Goal: Task Accomplishment & Management: Manage account settings

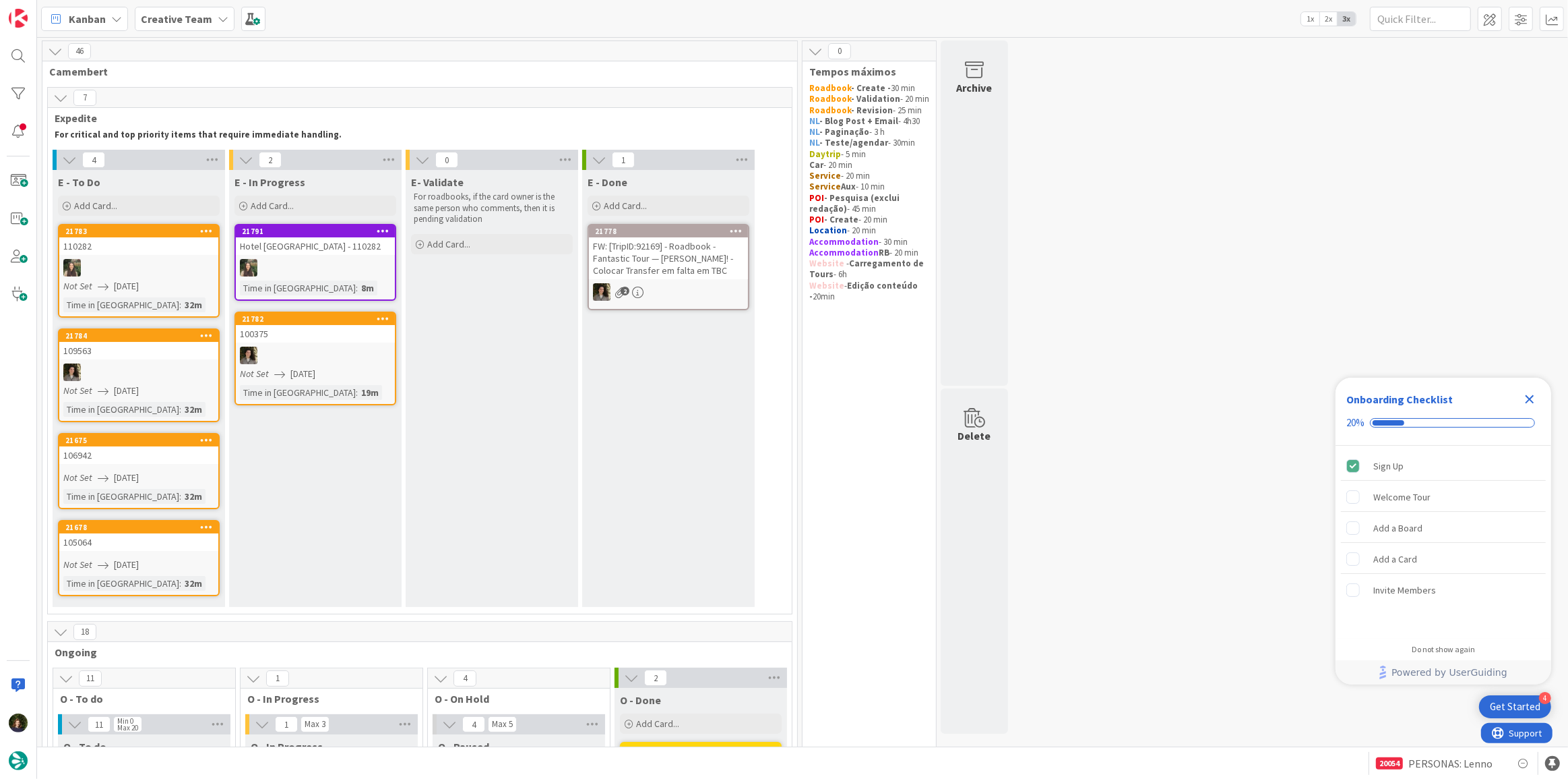
click at [1528, 398] on icon "Close Checklist" at bounding box center [1529, 398] width 9 height 9
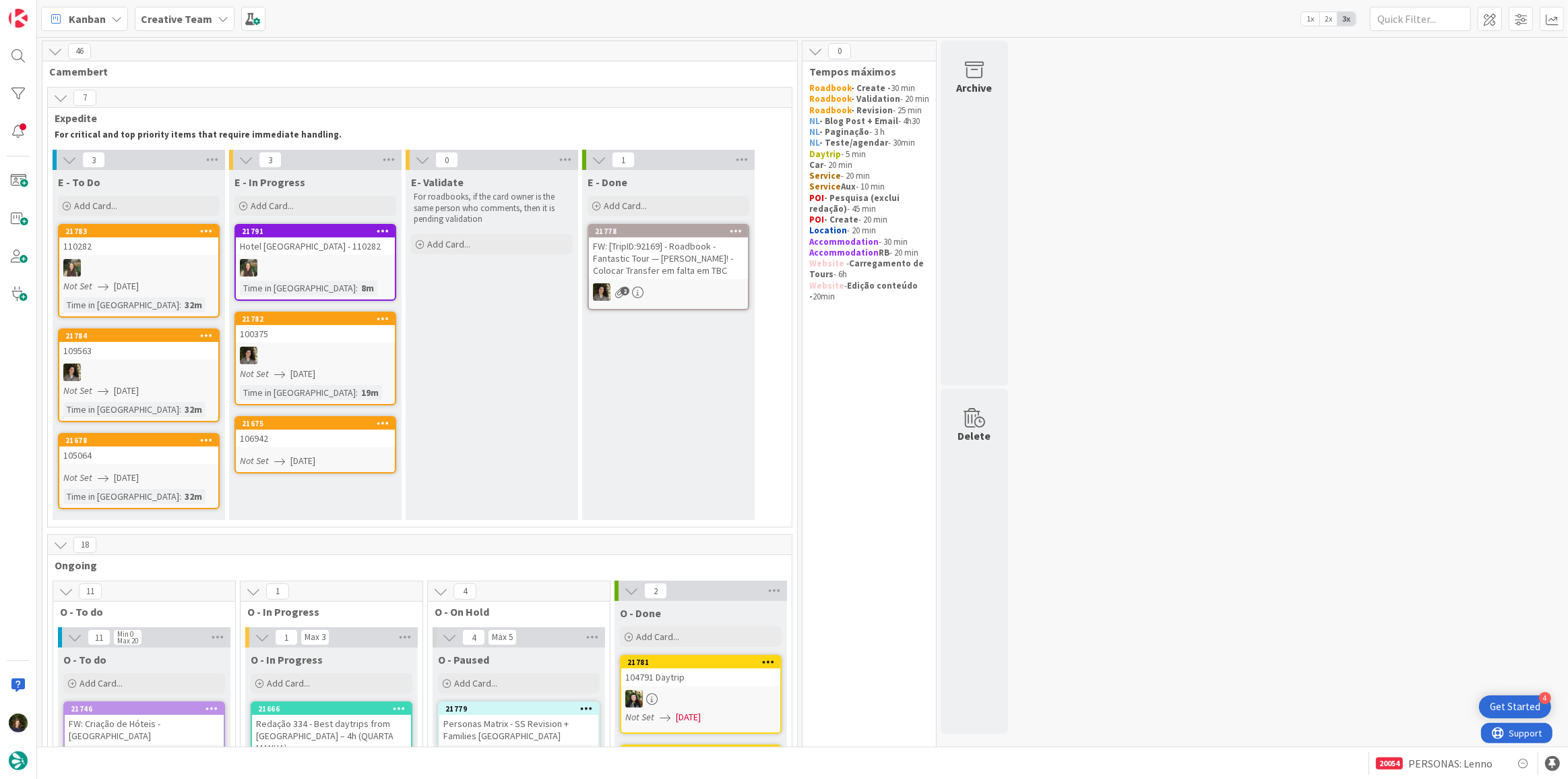
click at [308, 442] on div "106942" at bounding box center [315, 438] width 159 height 18
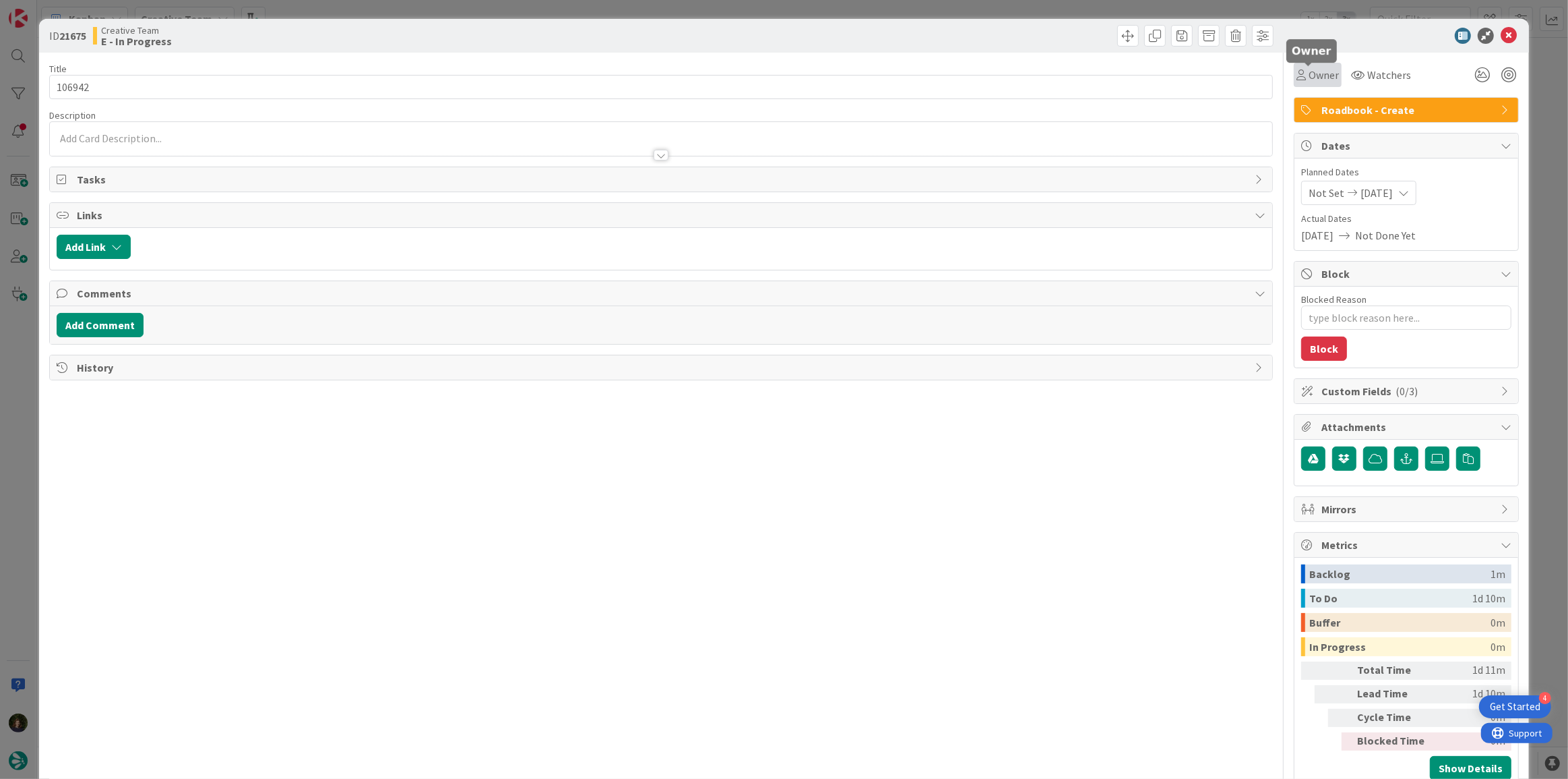
click at [1313, 74] on span "Owner" at bounding box center [1324, 75] width 30 height 16
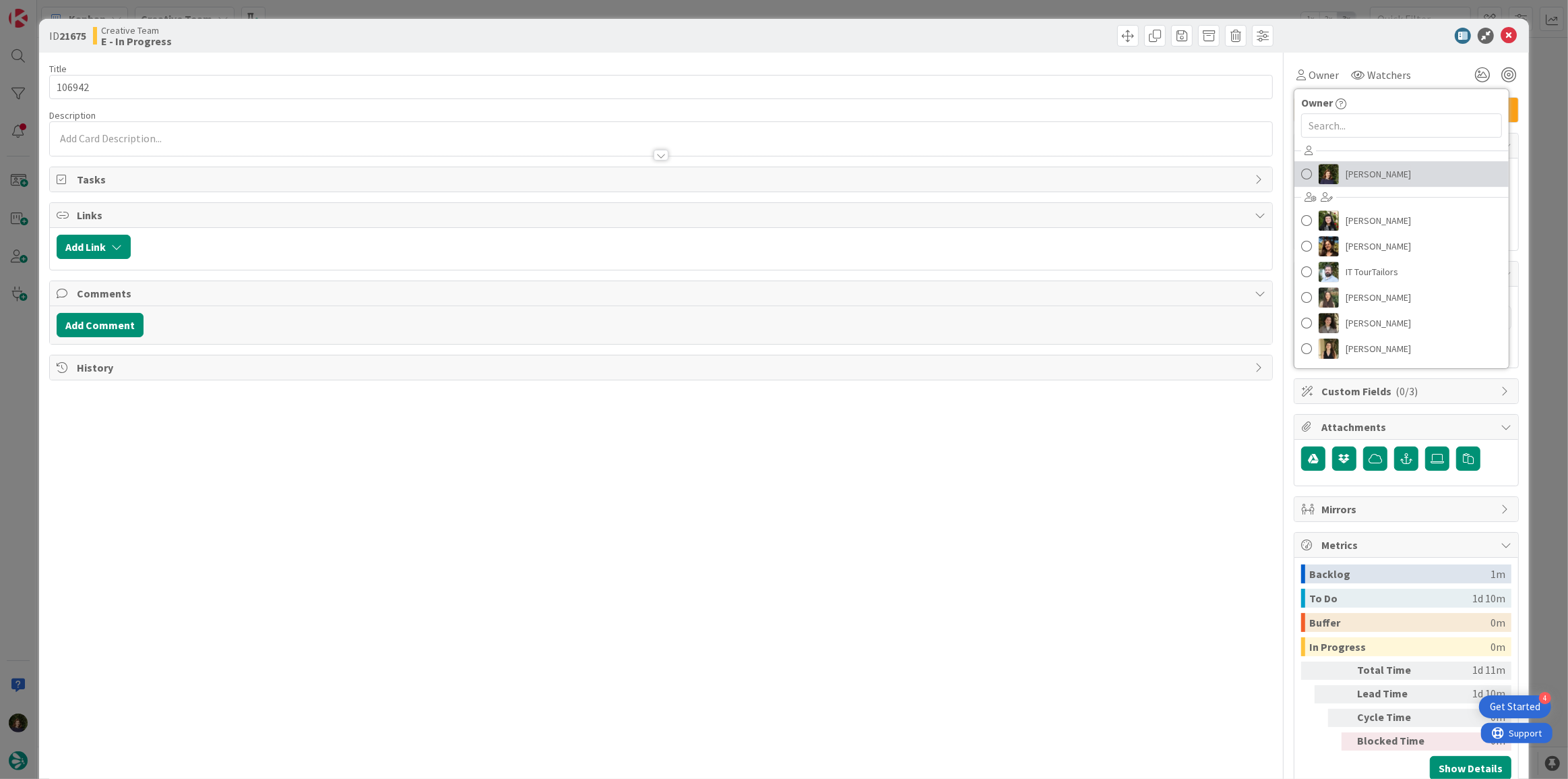
click at [1376, 172] on span "[PERSON_NAME]" at bounding box center [1378, 173] width 65 height 20
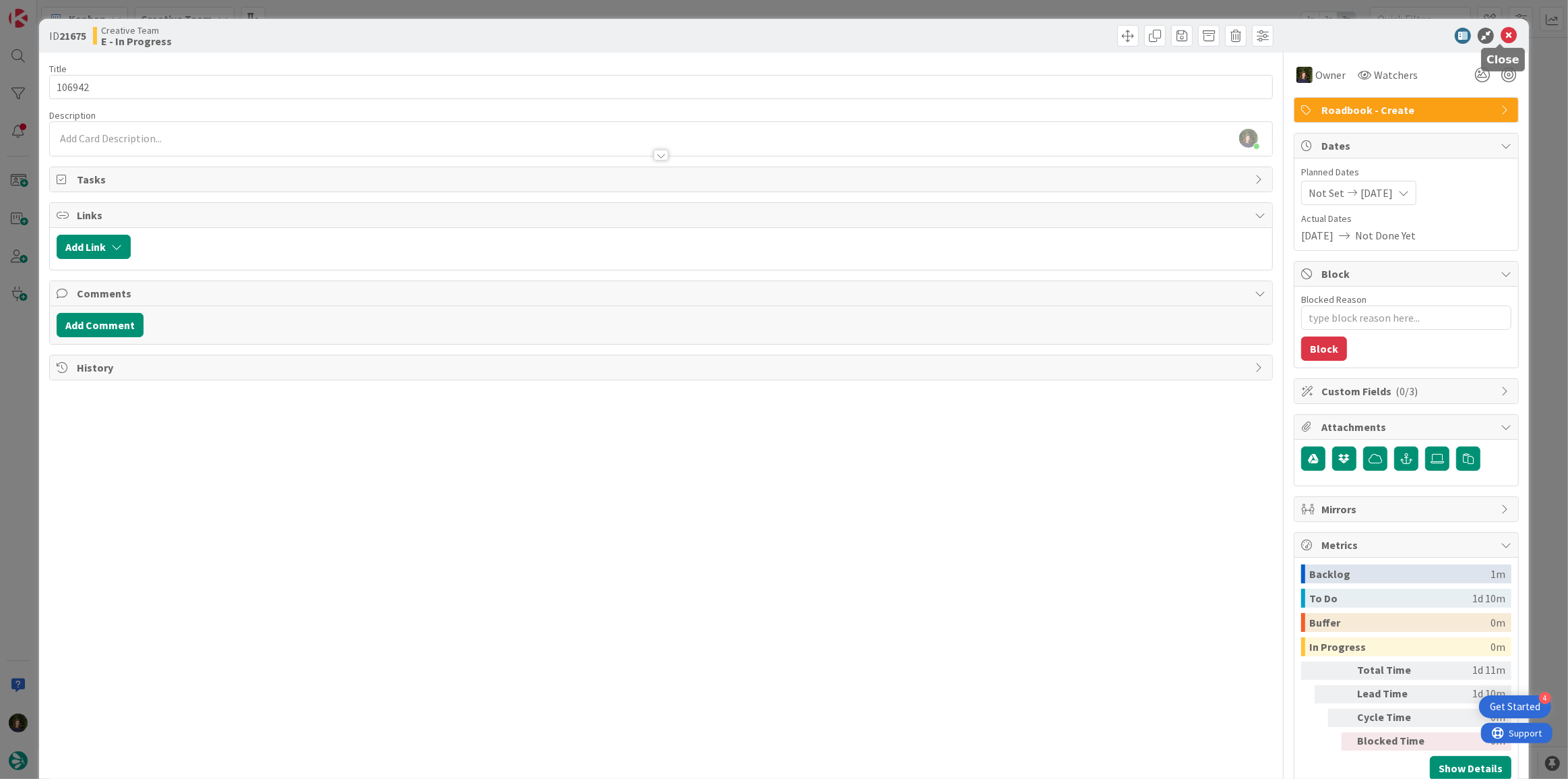
click at [1501, 39] on icon at bounding box center [1508, 35] width 16 height 16
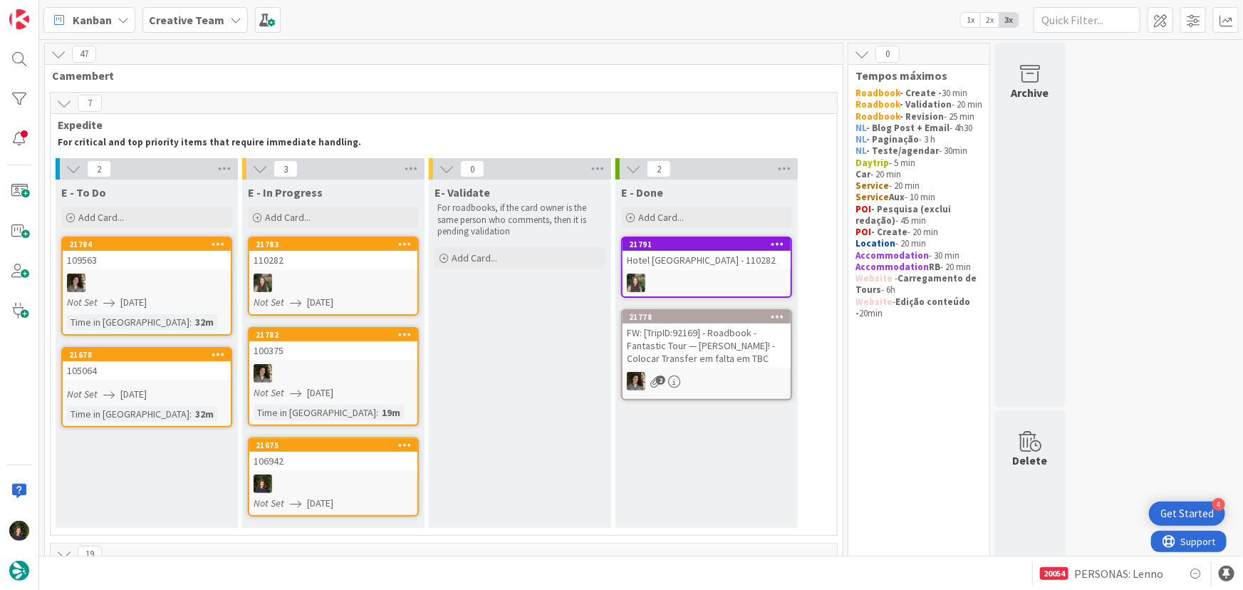
click at [350, 484] on div at bounding box center [333, 483] width 168 height 19
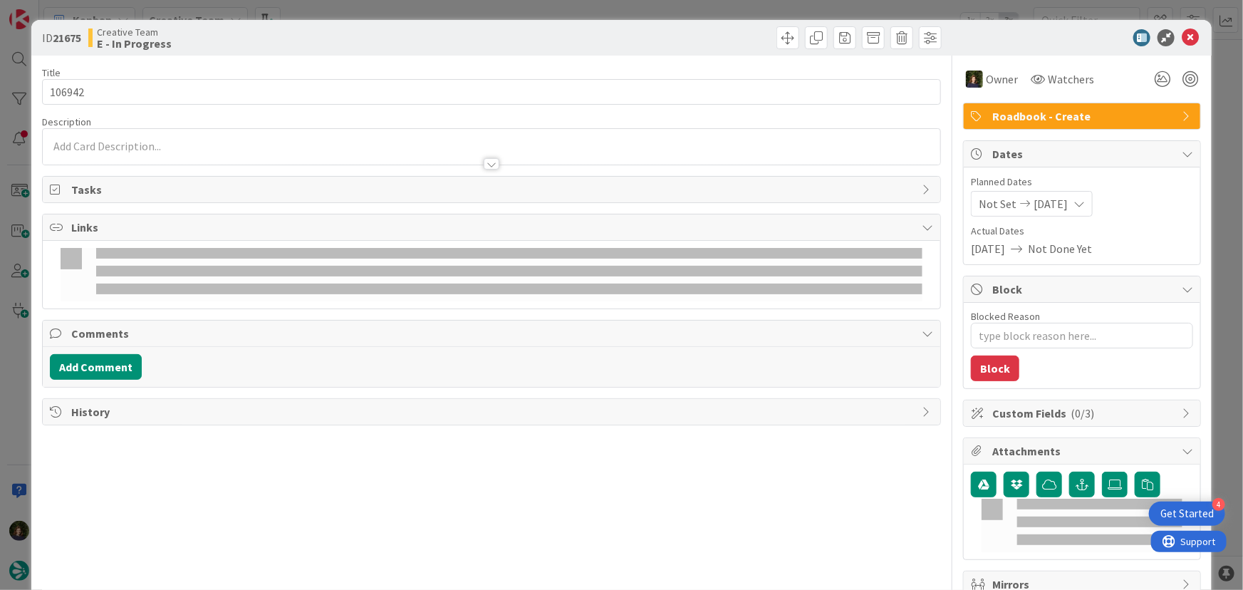
type textarea "x"
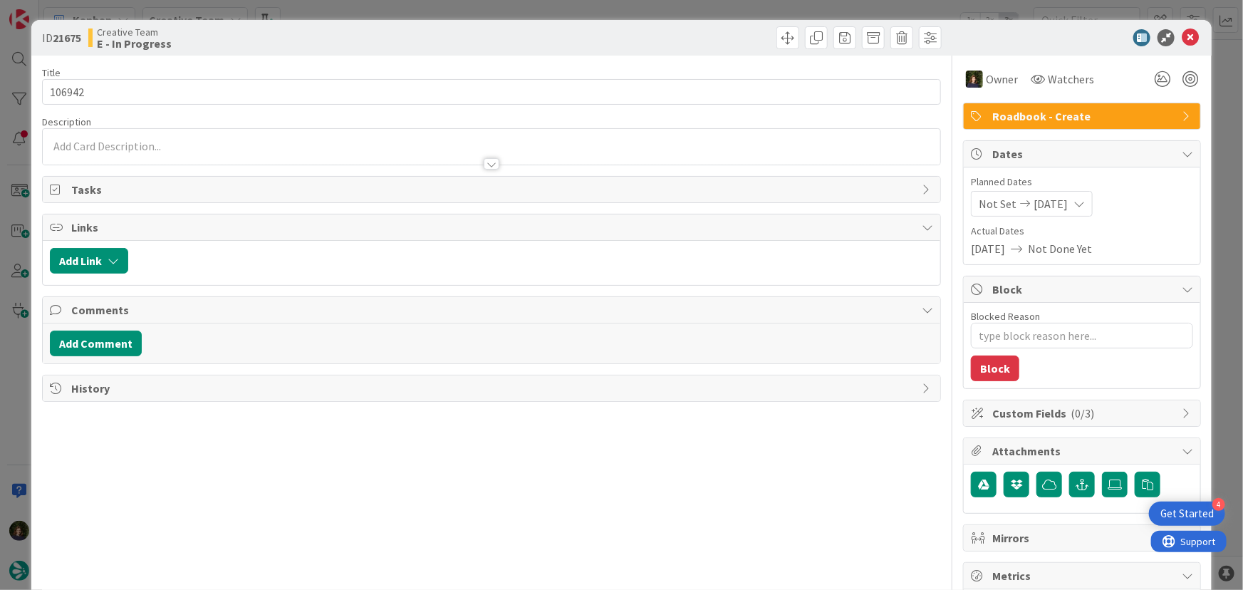
click at [134, 150] on div at bounding box center [492, 157] width 898 height 15
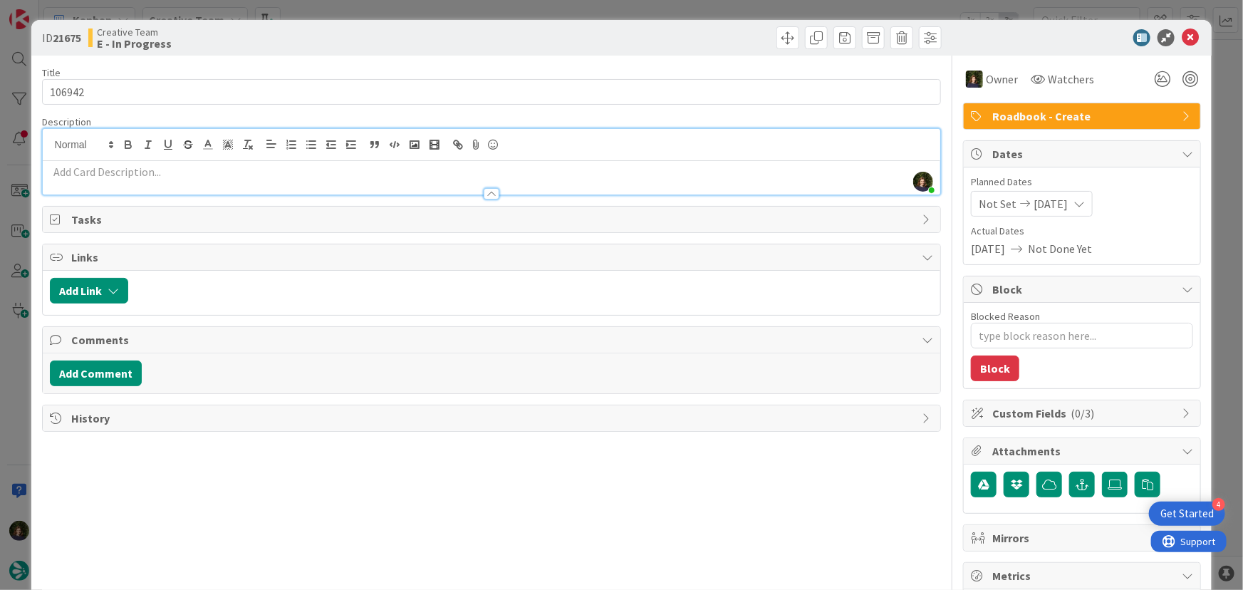
click at [160, 177] on p at bounding box center [492, 172] width 884 height 16
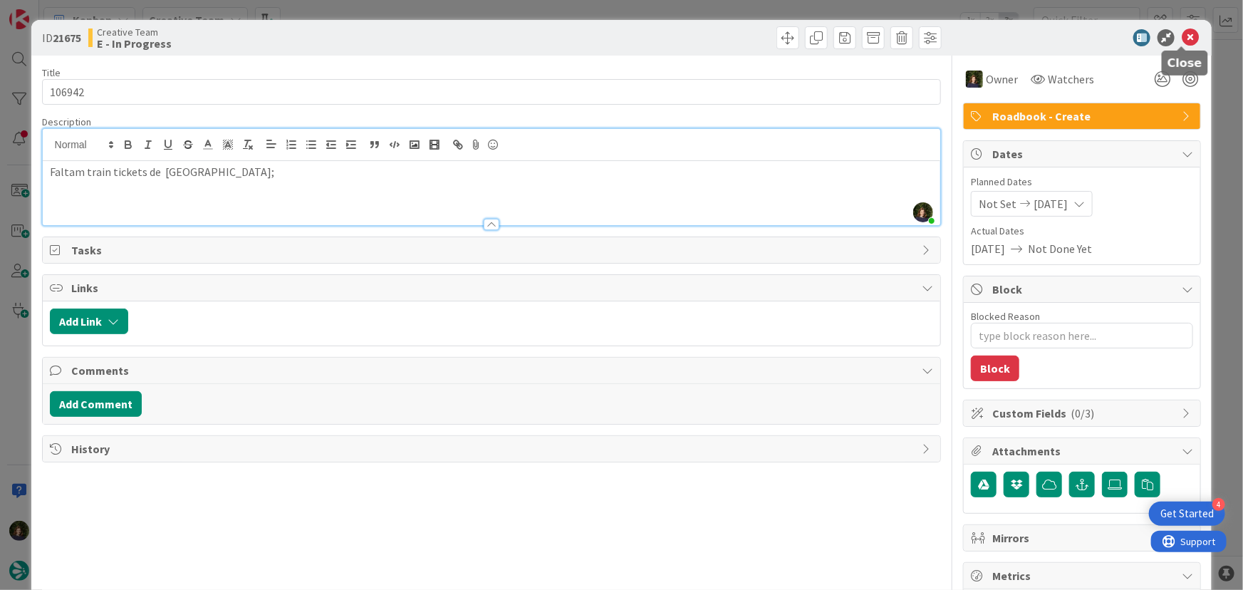
click at [1186, 42] on icon at bounding box center [1190, 37] width 17 height 17
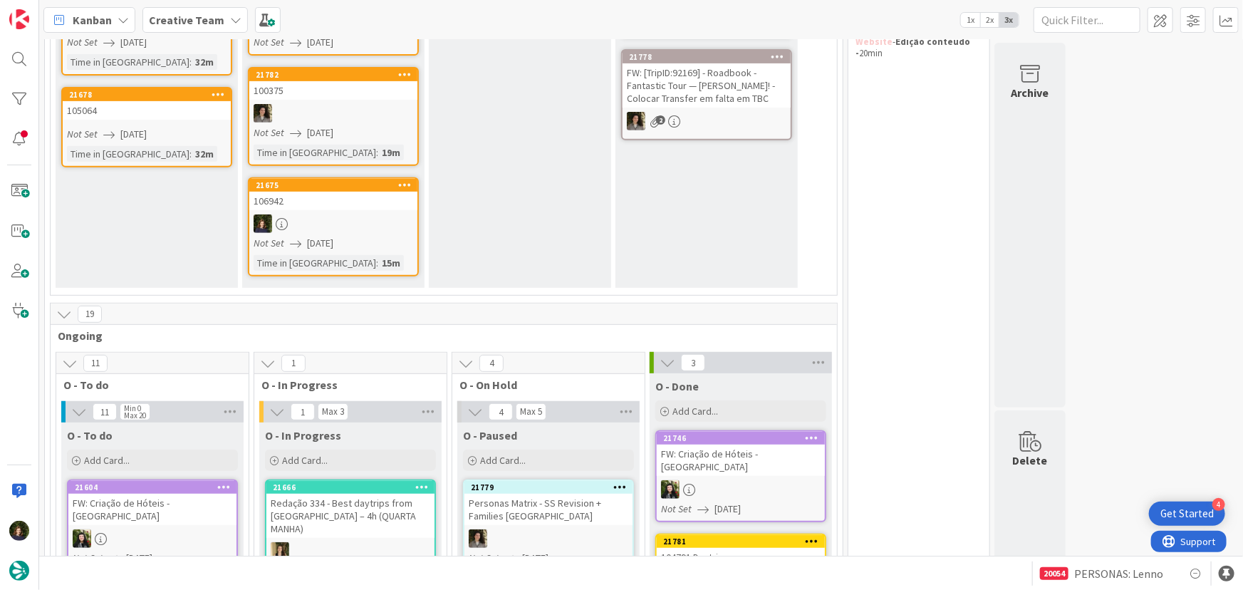
scroll to position [64, 0]
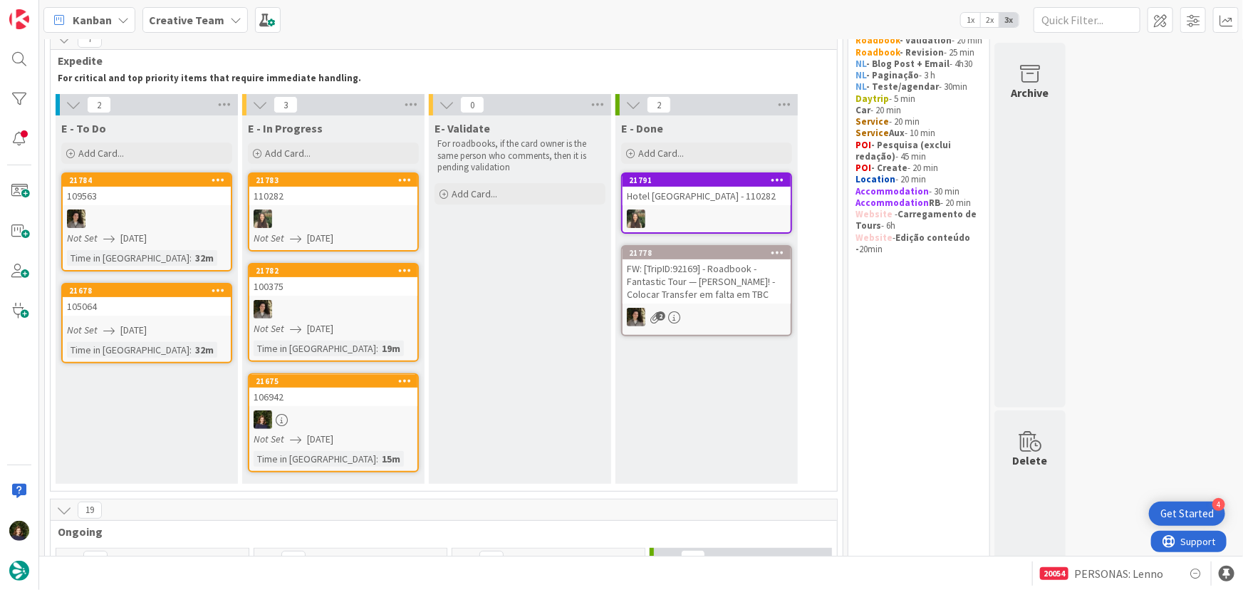
click at [331, 422] on div at bounding box center [333, 419] width 168 height 19
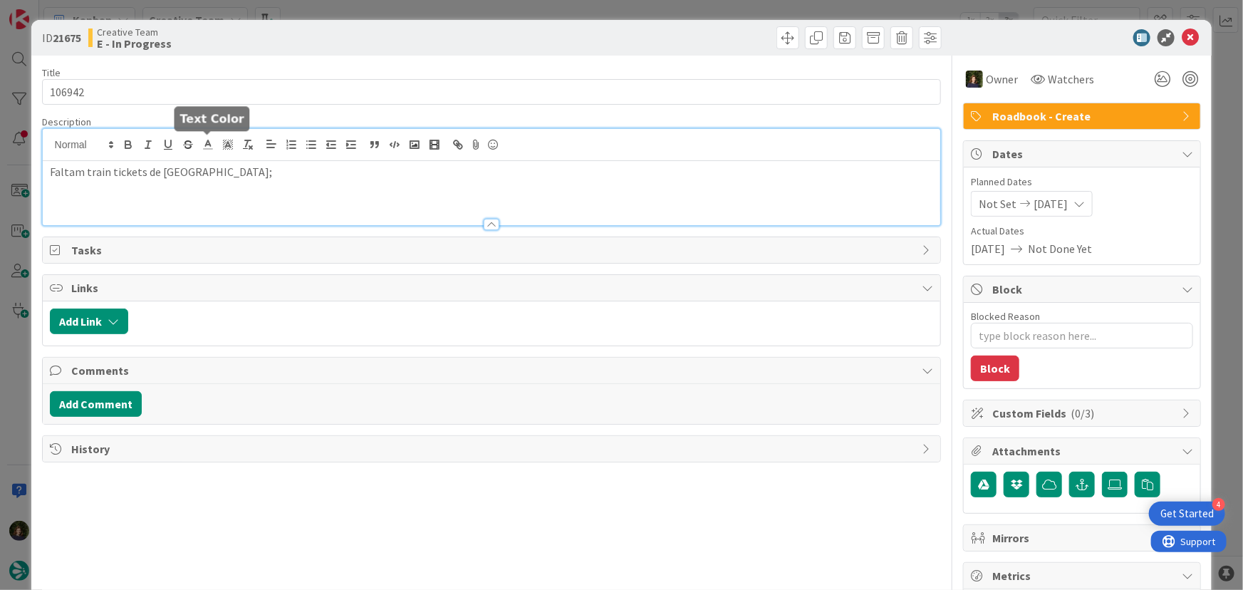
click at [201, 142] on div "Faltam train tickets de [GEOGRAPHIC_DATA];" at bounding box center [492, 177] width 898 height 96
type textarea "x"
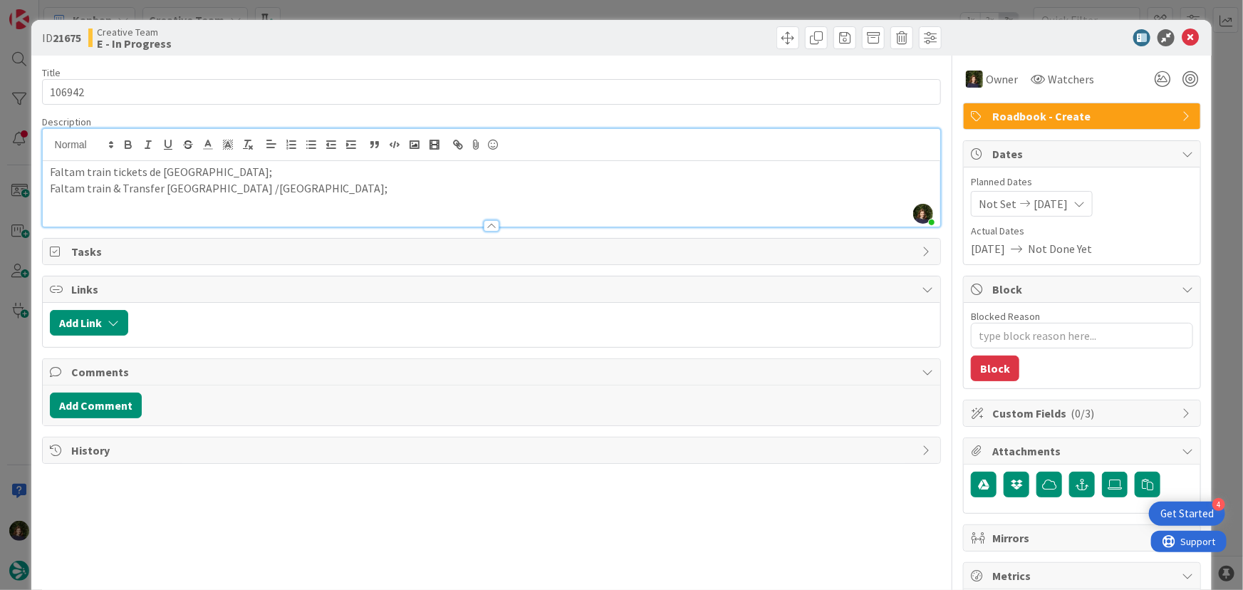
click at [185, 186] on p "Faltam train & Transfer [GEOGRAPHIC_DATA] /[GEOGRAPHIC_DATA];" at bounding box center [492, 188] width 884 height 16
click at [282, 186] on p "Faltam train & Transfer [GEOGRAPHIC_DATA] /[GEOGRAPHIC_DATA];" at bounding box center [492, 188] width 884 height 16
click at [1182, 31] on icon at bounding box center [1190, 37] width 17 height 17
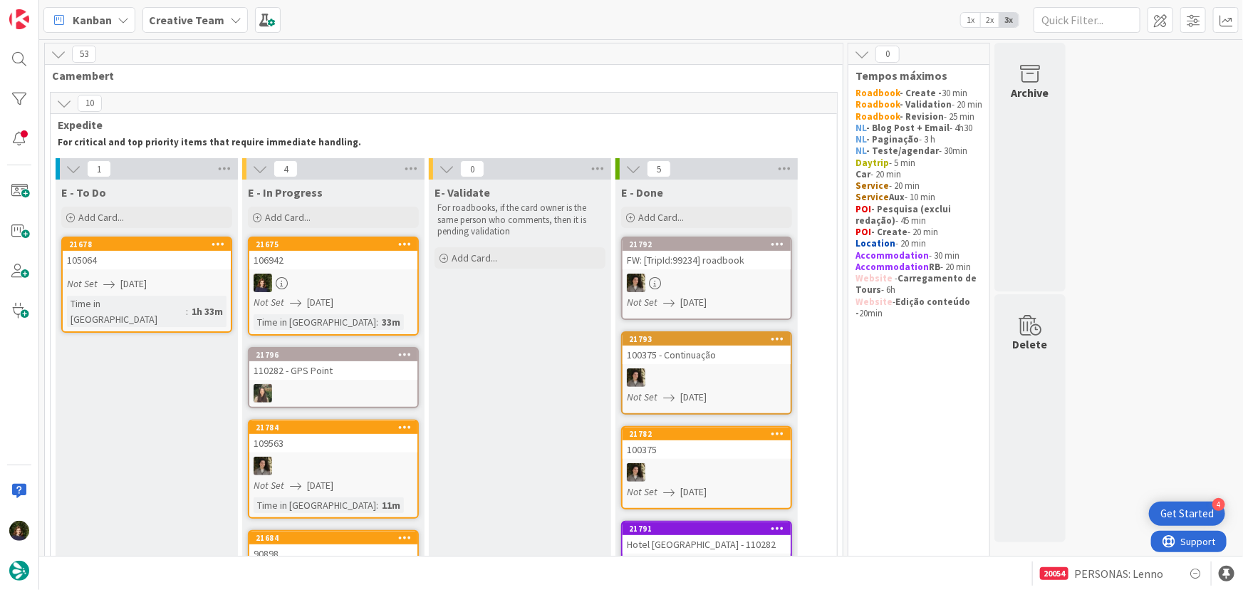
click at [313, 278] on div at bounding box center [333, 282] width 168 height 19
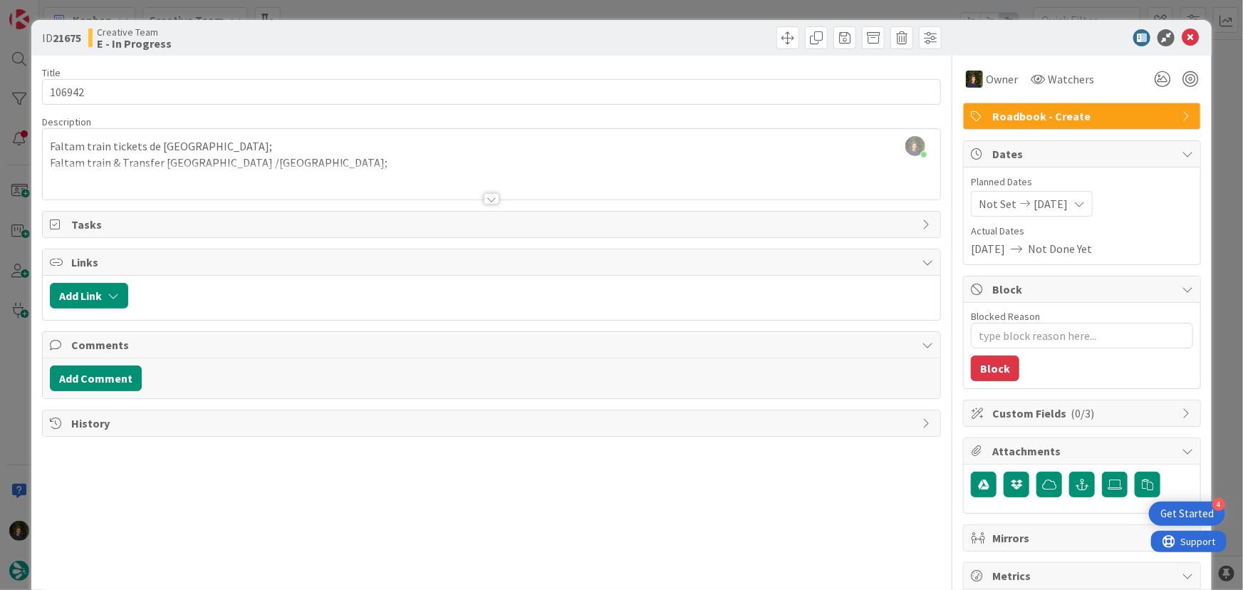
click at [437, 162] on div "Faltam train tickets de [GEOGRAPHIC_DATA]; Faltam train & Transfer [GEOGRAPHIC_…" at bounding box center [492, 167] width 898 height 64
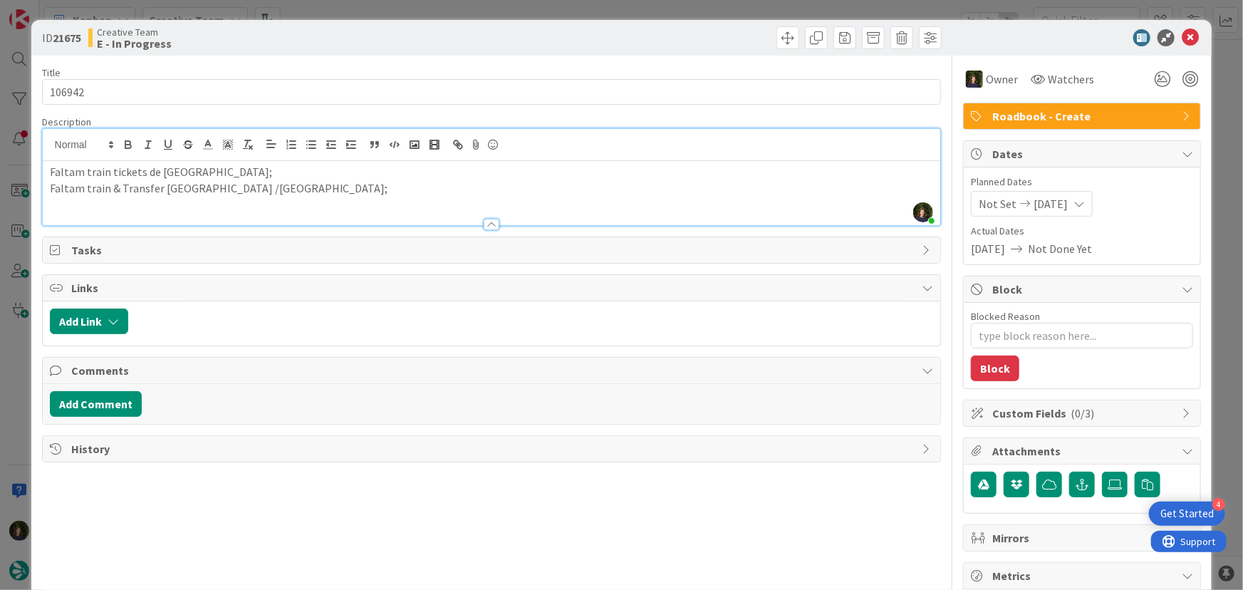
click at [292, 182] on p "Faltam train & Transfer [GEOGRAPHIC_DATA] /[GEOGRAPHIC_DATA];" at bounding box center [492, 188] width 884 height 16
type textarea "x"
click at [121, 187] on p "Faltam train & Transfer [GEOGRAPHIC_DATA] /[GEOGRAPHIC_DATA];" at bounding box center [492, 188] width 884 height 16
click at [121, 205] on p at bounding box center [492, 204] width 884 height 16
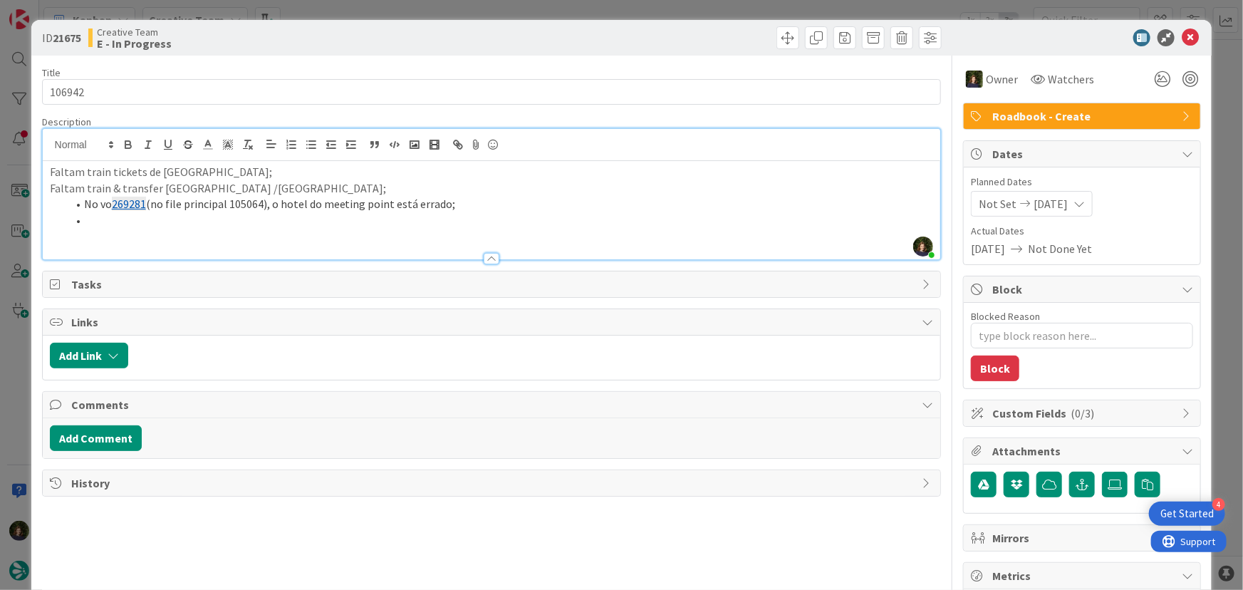
click at [464, 202] on li "No vo 269281 (no file principal 105064), o hotel do meeting point está errado;" at bounding box center [500, 204] width 867 height 16
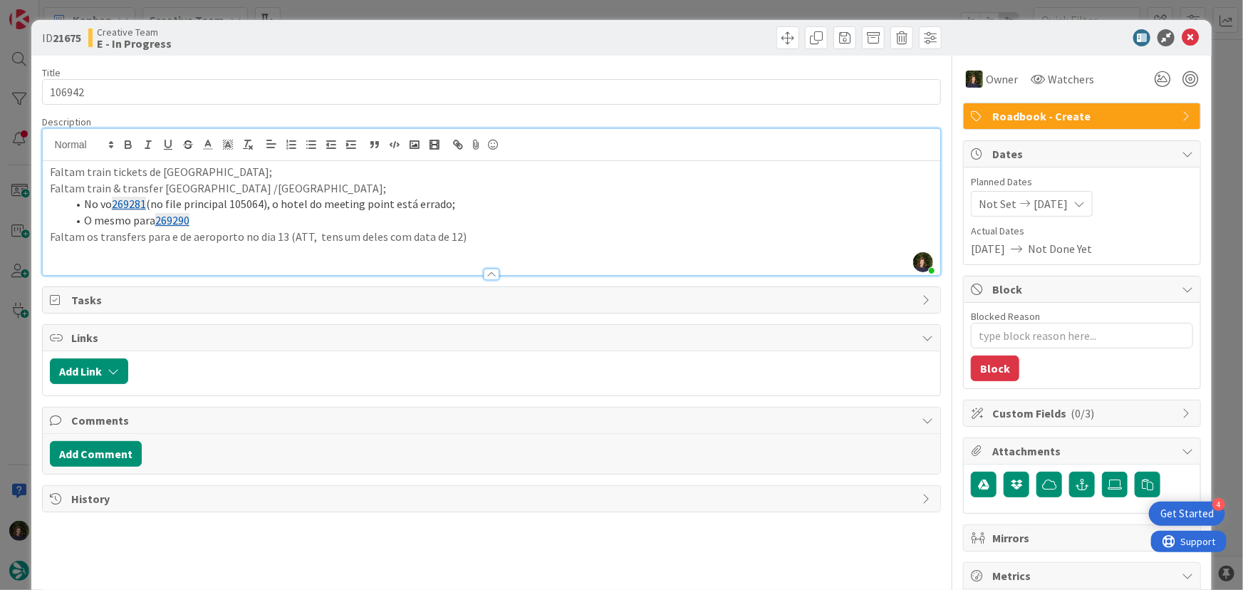
click at [351, 233] on p "Faltam os transfers para e de aeroporto no dia 13 (ATT, tens um deles com data …" at bounding box center [492, 237] width 884 height 16
click at [493, 242] on p "Faltam os transfers para e de aeroporto no dia 13 (ATT, tens um dos VO com data…" at bounding box center [492, 237] width 884 height 16
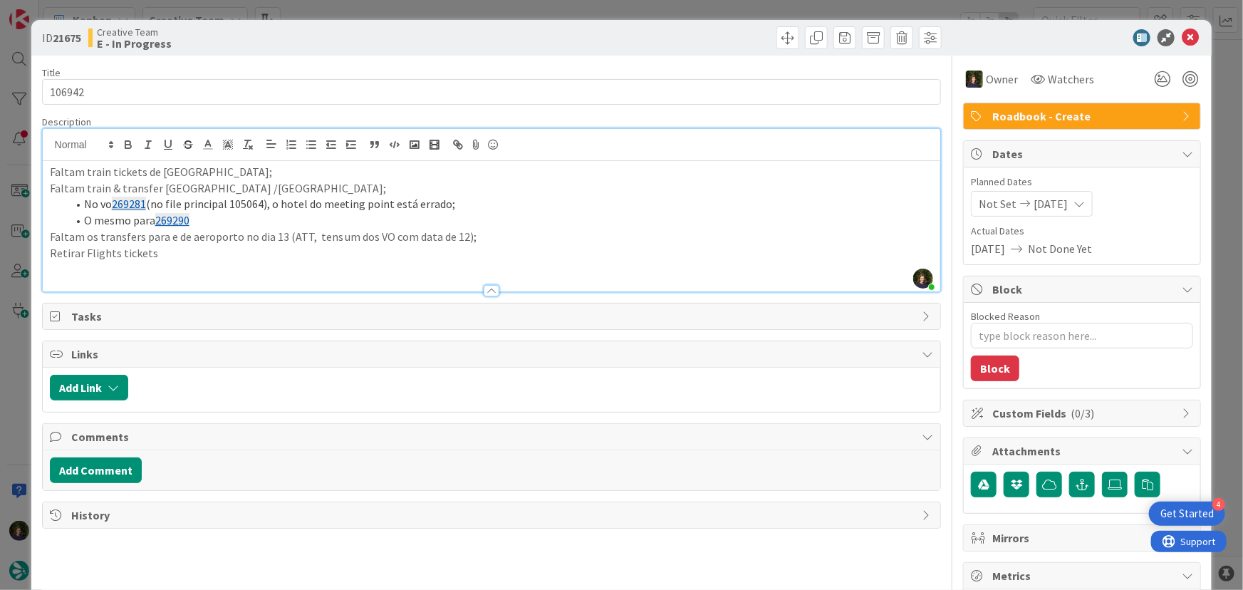
click at [87, 253] on p "Retirar Flights tickets" at bounding box center [492, 253] width 884 height 16
click at [184, 251] on p "Retirar flights tickets" at bounding box center [492, 253] width 884 height 16
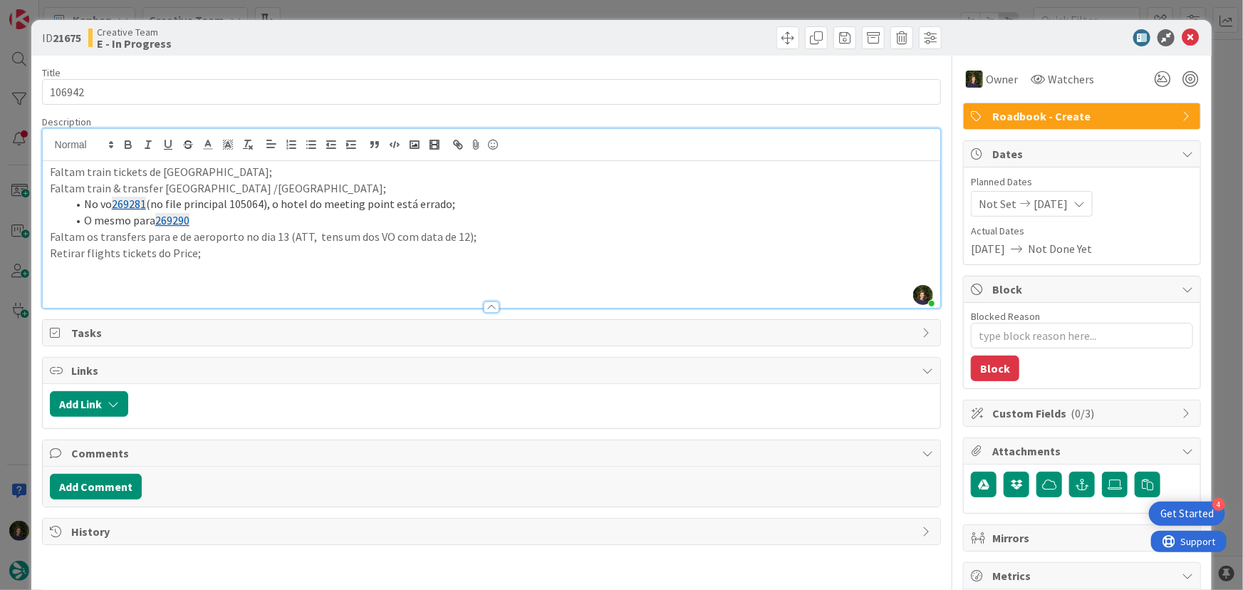
click at [188, 256] on p "Retirar flights tickets do Price;" at bounding box center [492, 253] width 884 height 16
click at [273, 255] on p "Retirar flights tickets do Price (no dia 13);" at bounding box center [492, 253] width 884 height 16
click at [211, 269] on p at bounding box center [492, 269] width 884 height 16
click at [261, 254] on p "Retirar flights tickets do Price (no dia 13);" at bounding box center [492, 253] width 884 height 16
drag, startPoint x: 261, startPoint y: 254, endPoint x: 45, endPoint y: 251, distance: 215.8
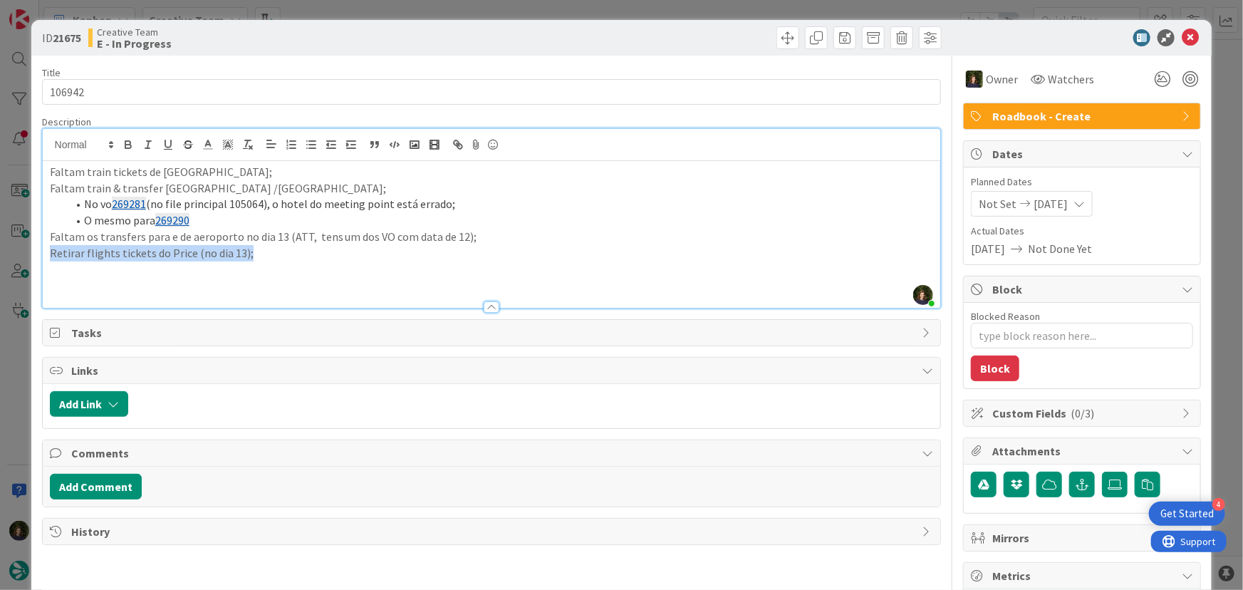
click at [45, 251] on div "Faltam train tickets de [GEOGRAPHIC_DATA]; Faltam train & transfer [GEOGRAPHIC_…" at bounding box center [492, 234] width 898 height 147
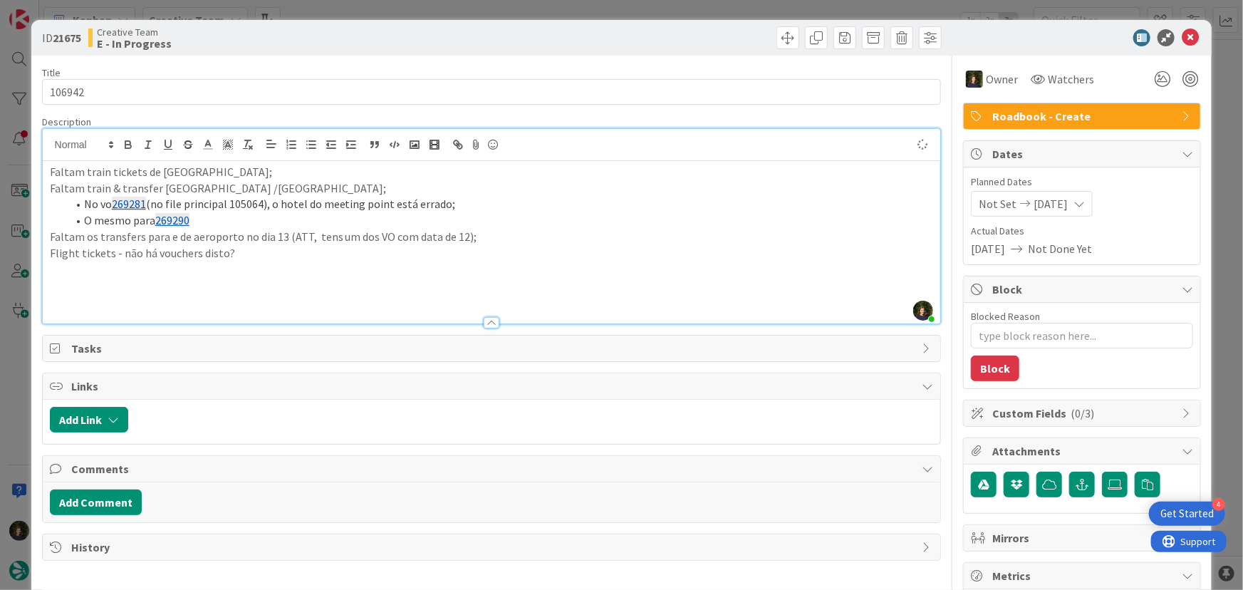
click at [228, 273] on p at bounding box center [492, 269] width 884 height 16
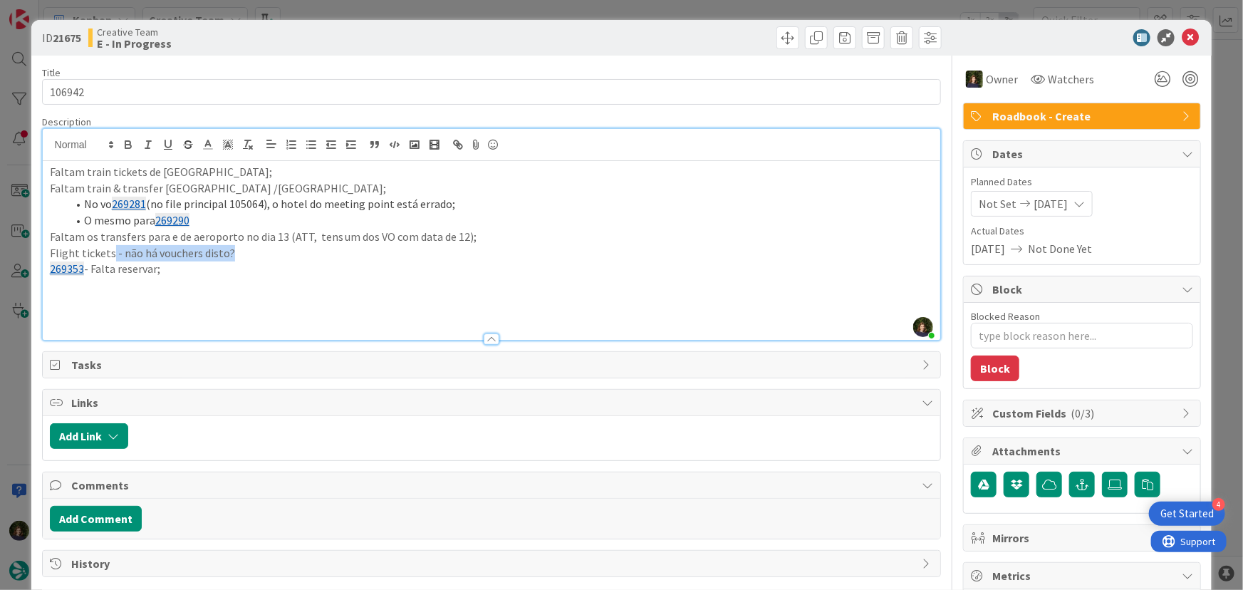
drag, startPoint x: 242, startPoint y: 254, endPoint x: 108, endPoint y: 254, distance: 133.9
click at [108, 254] on p "Flight tickets - não há vouchers disto?" at bounding box center [492, 253] width 884 height 16
click at [174, 268] on p "269353 - Falta reservar;" at bounding box center [492, 269] width 884 height 16
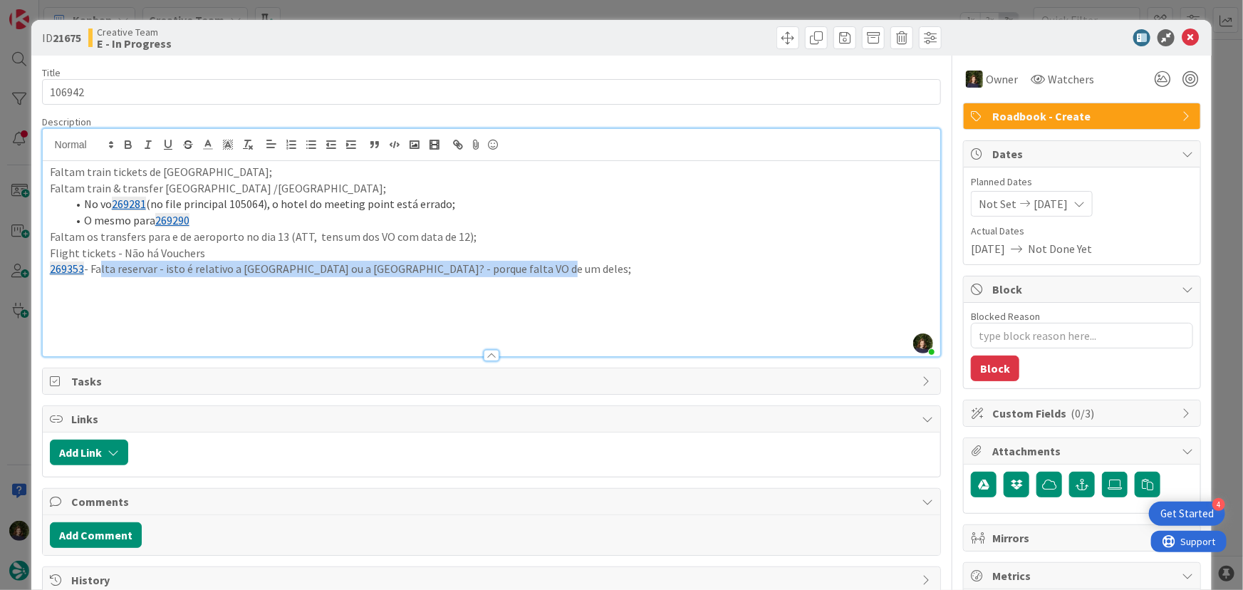
drag, startPoint x: 94, startPoint y: 268, endPoint x: 536, endPoint y: 273, distance: 442.3
click at [536, 273] on p "269353 - Falta reservar - isto é relativo a [GEOGRAPHIC_DATA] ou a [GEOGRAPHIC_…" at bounding box center [492, 269] width 884 height 16
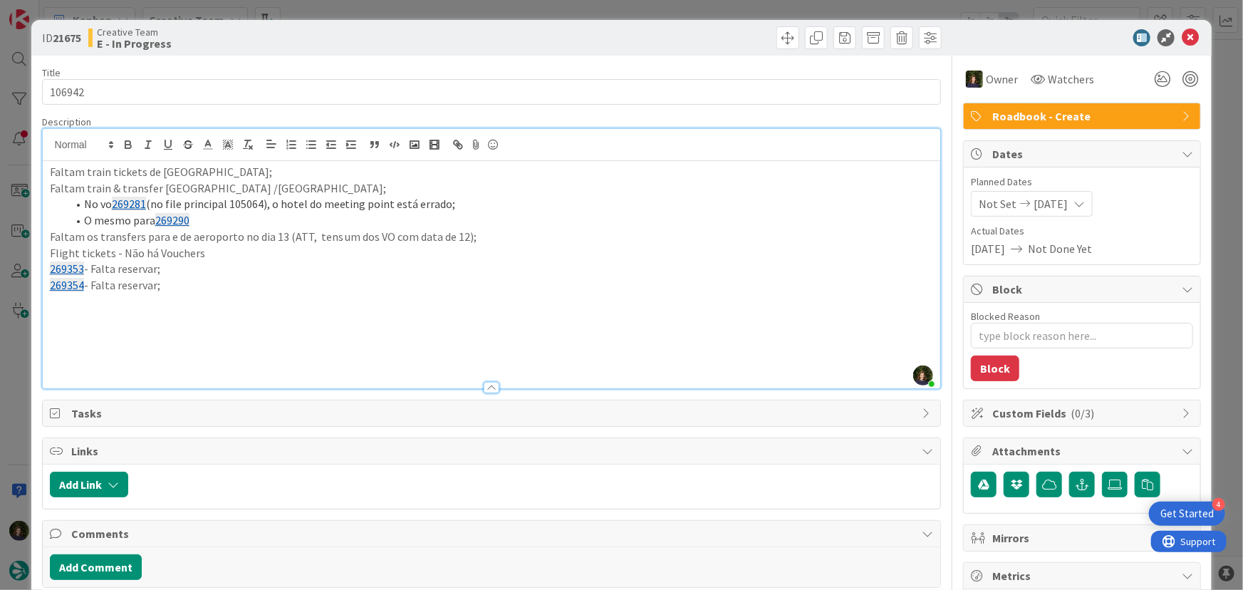
click at [172, 285] on p "269354 - Falta reservar;" at bounding box center [492, 285] width 884 height 16
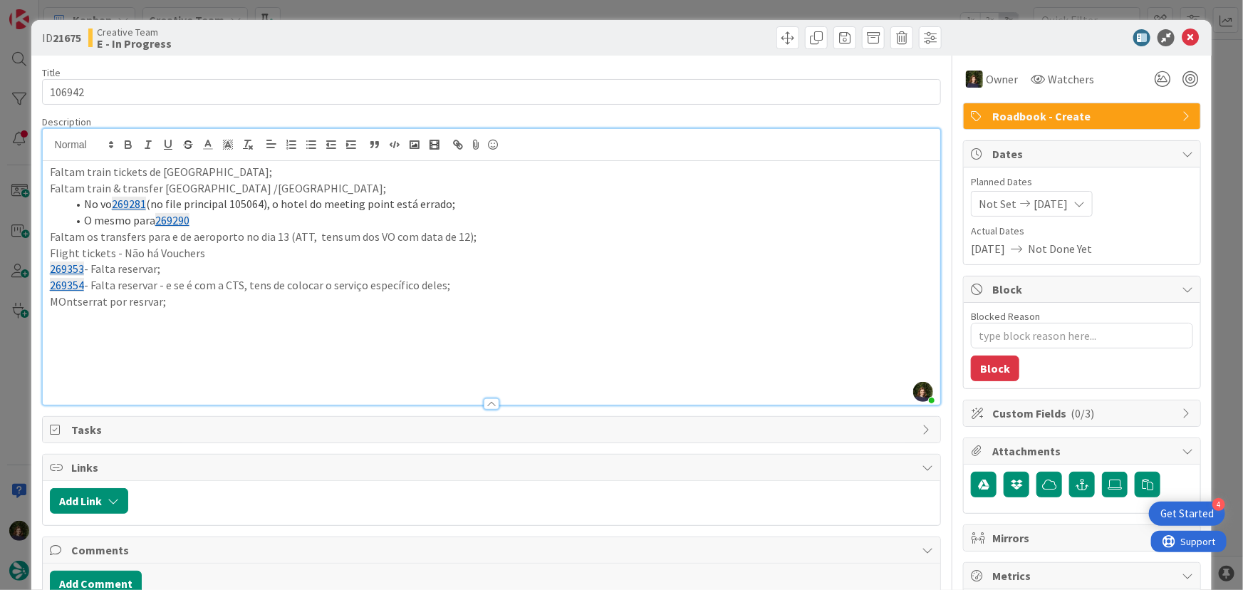
click at [142, 296] on p "MOntserrat por resrvar;" at bounding box center [492, 301] width 884 height 16
click at [208, 331] on p at bounding box center [492, 333] width 884 height 16
click at [181, 318] on p "Temos Private Walking Tour no Price, mas não há VO para eles.... (Preenchi por …" at bounding box center [492, 317] width 884 height 16
click at [234, 336] on p at bounding box center [492, 333] width 884 height 16
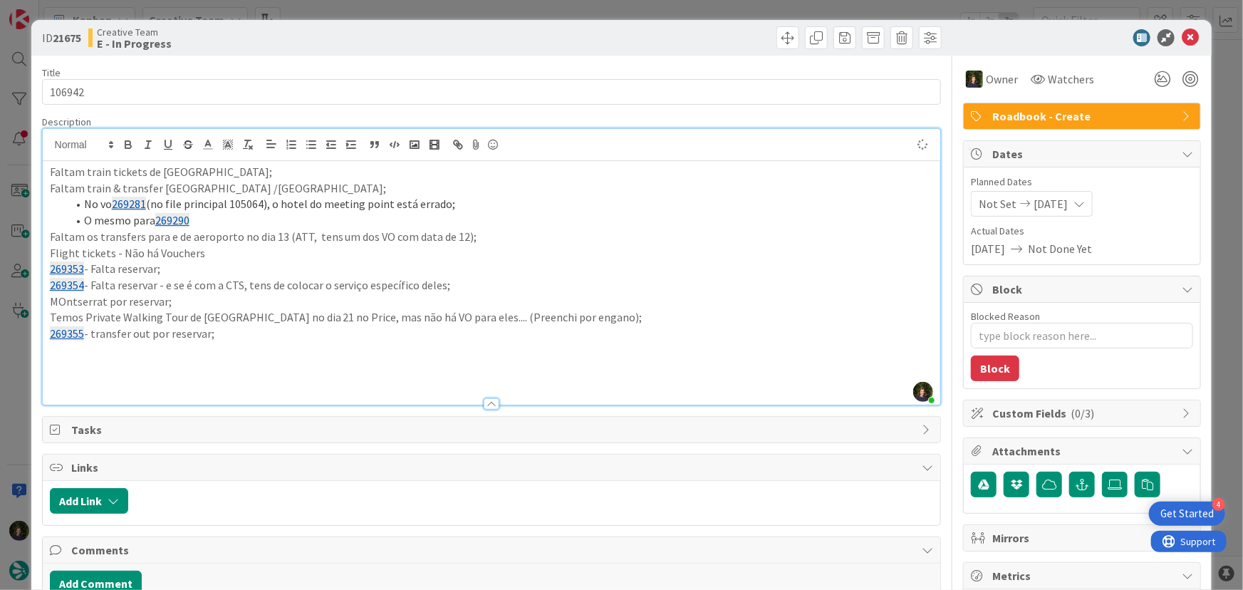
click at [780, 296] on p "MOntserrat por reservar;" at bounding box center [492, 301] width 884 height 16
drag, startPoint x: 189, startPoint y: 339, endPoint x: 46, endPoint y: 170, distance: 221.4
click at [46, 170] on div "Faltam train tickets de [GEOGRAPHIC_DATA]; Faltam train & transfer [GEOGRAPHIC_…" at bounding box center [492, 283] width 898 height 244
copy div "Faltam train tickets de [GEOGRAPHIC_DATA]; Faltam train & transfer [GEOGRAPHIC_…"
drag, startPoint x: 1187, startPoint y: 34, endPoint x: 1137, endPoint y: 63, distance: 57.8
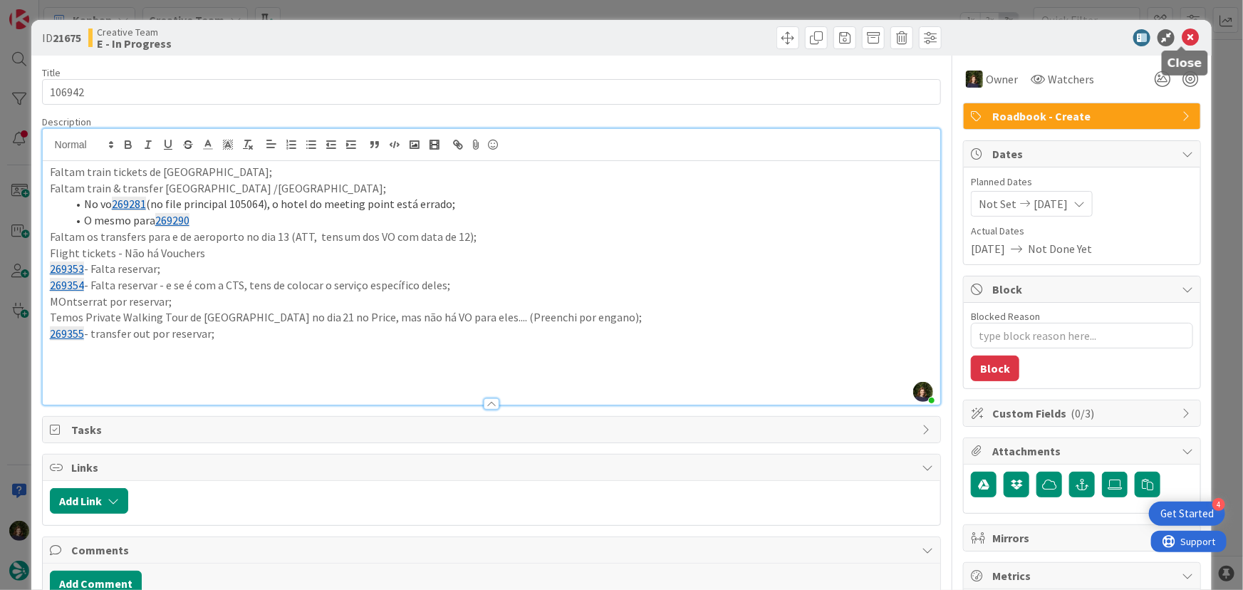
click at [1187, 34] on icon at bounding box center [1190, 37] width 17 height 17
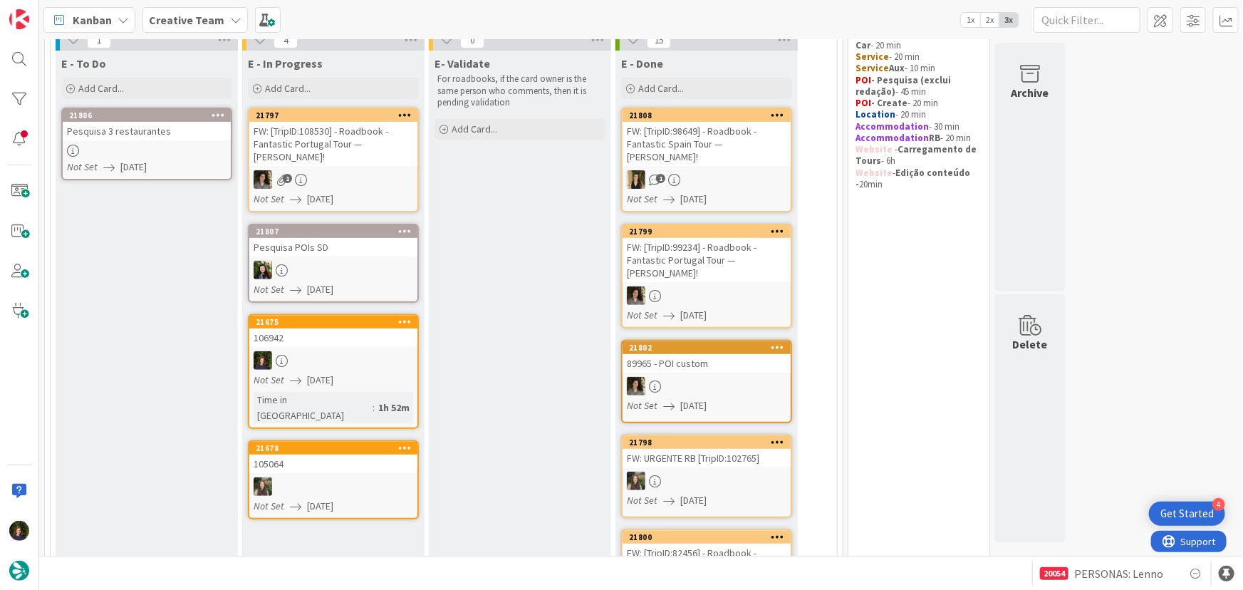
click at [310, 355] on div at bounding box center [333, 360] width 168 height 19
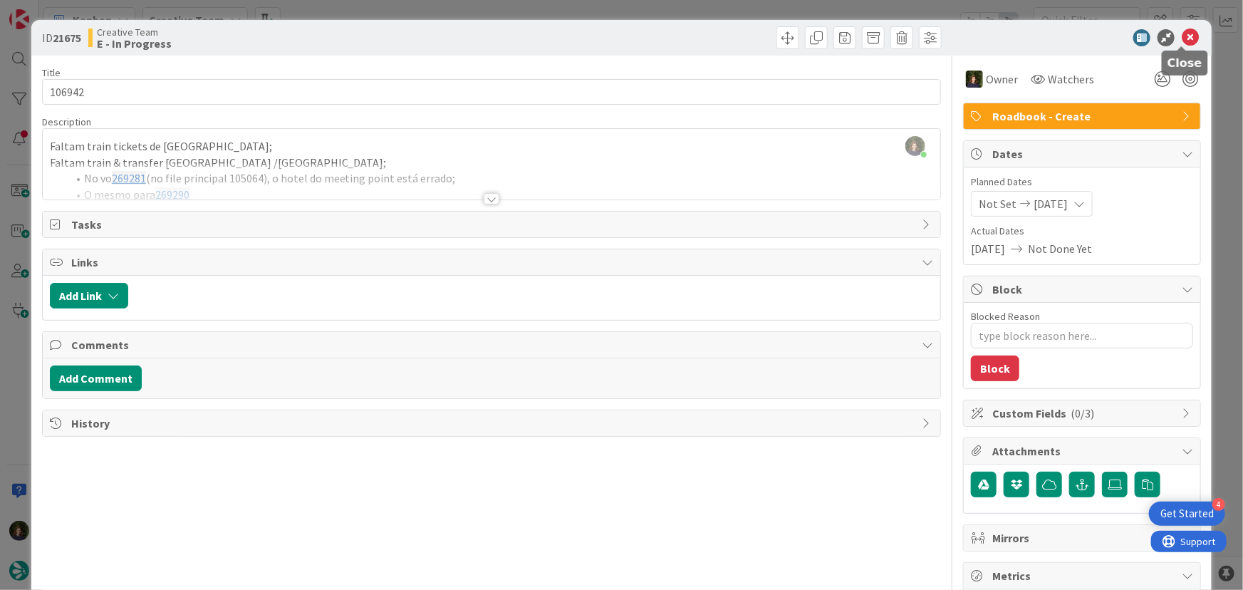
drag, startPoint x: 1186, startPoint y: 36, endPoint x: 1152, endPoint y: 68, distance: 46.9
click at [1187, 36] on icon at bounding box center [1190, 37] width 17 height 17
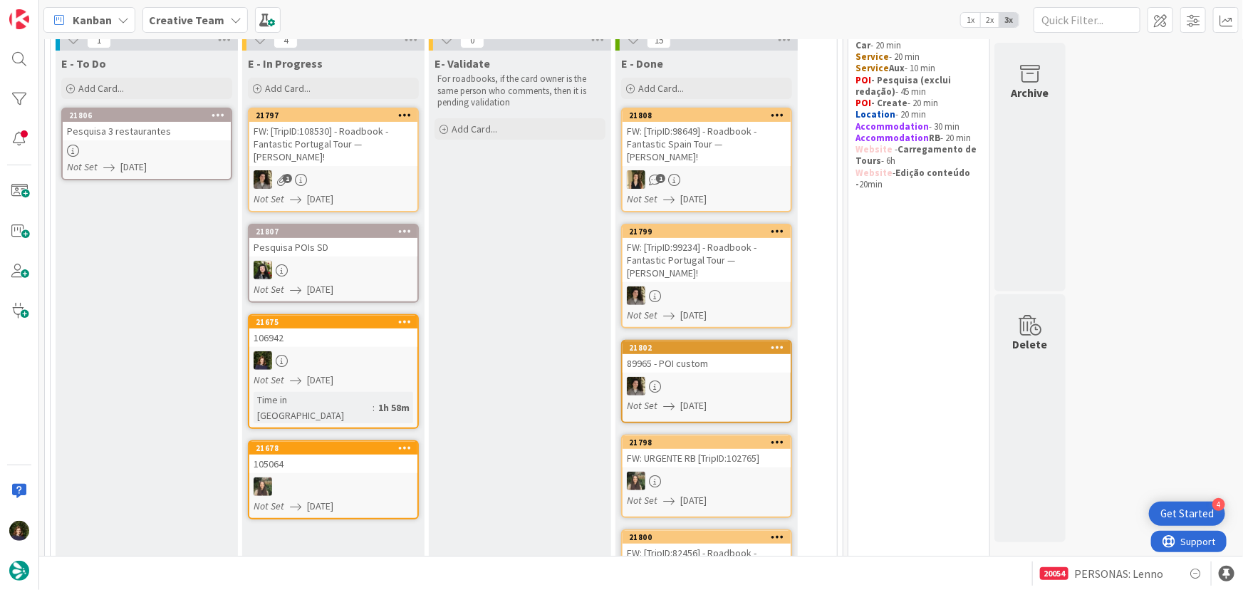
click at [411, 320] on div at bounding box center [405, 322] width 26 height 10
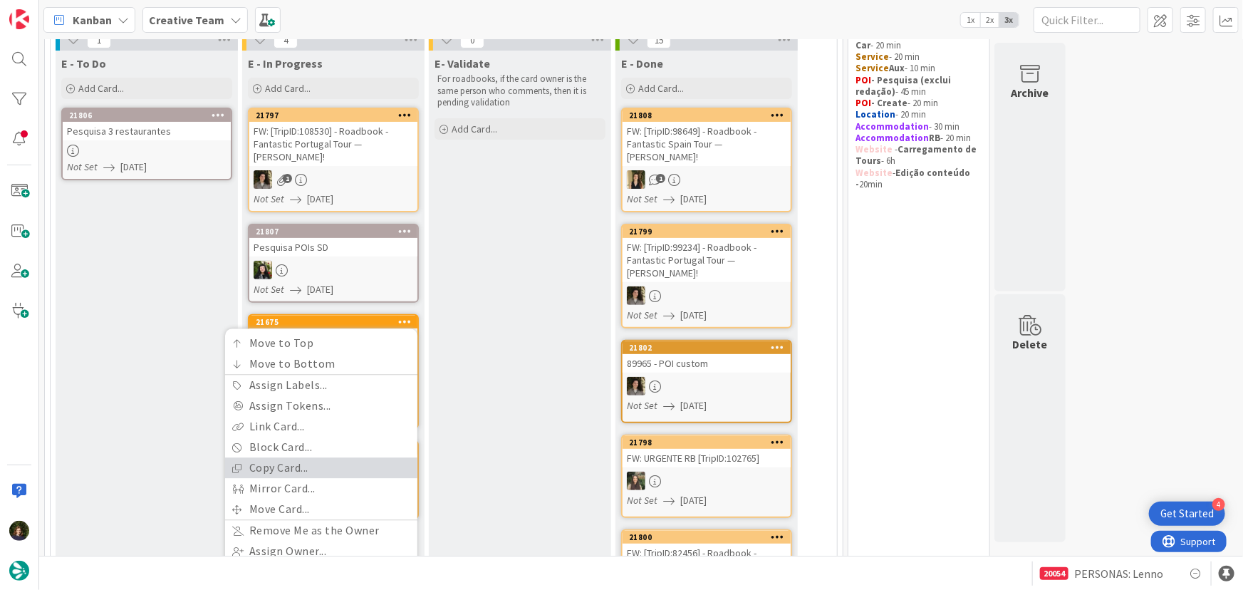
click at [332, 466] on link "Copy Card..." at bounding box center [321, 468] width 192 height 21
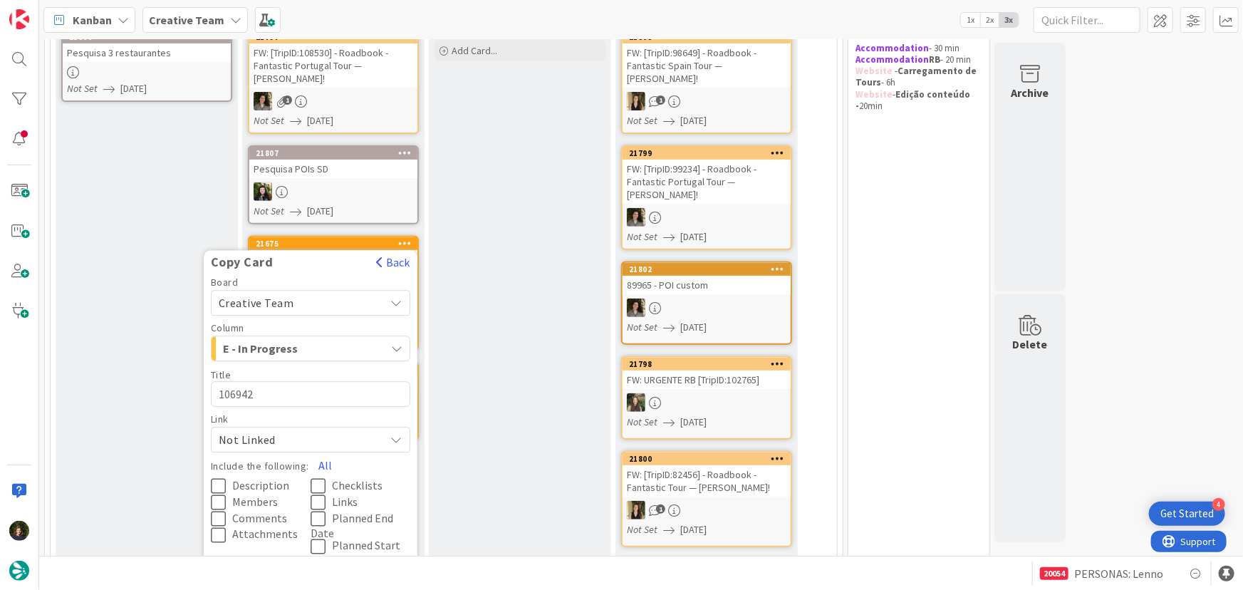
scroll to position [323, 0]
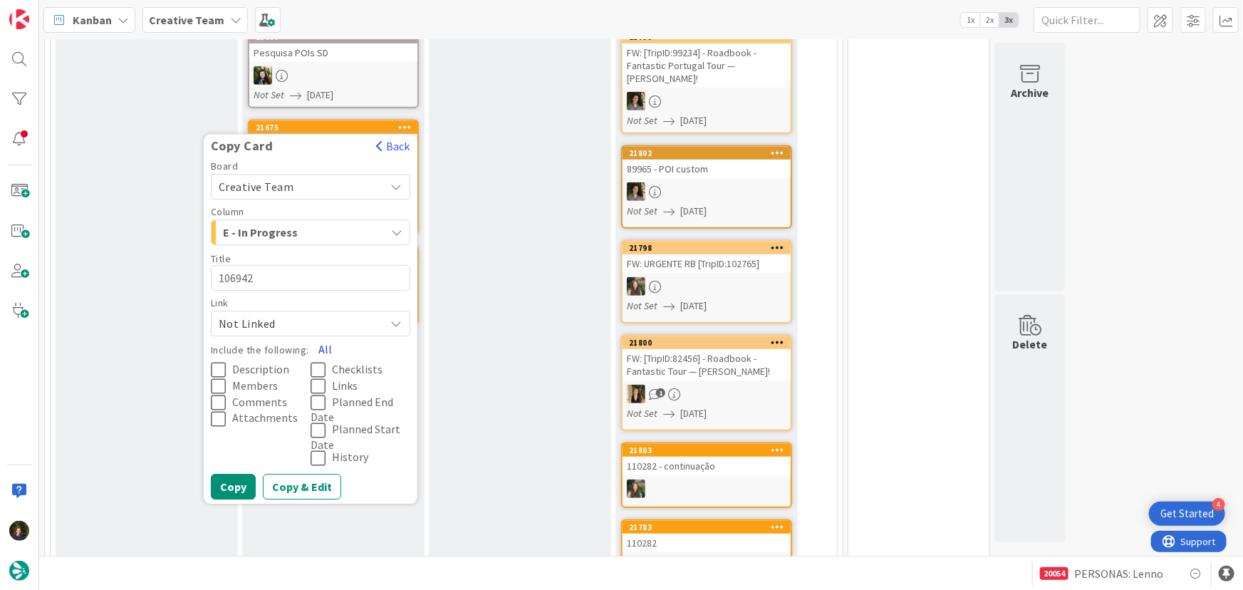
click at [320, 343] on button "All" at bounding box center [325, 350] width 32 height 26
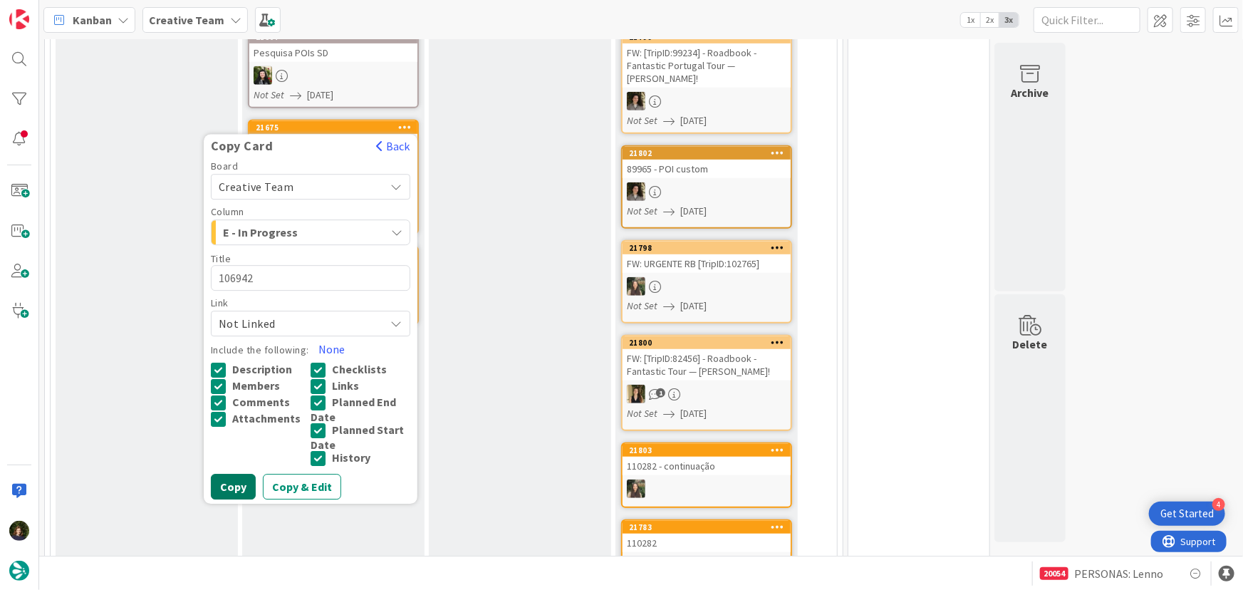
click at [228, 495] on button "Copy" at bounding box center [233, 487] width 45 height 26
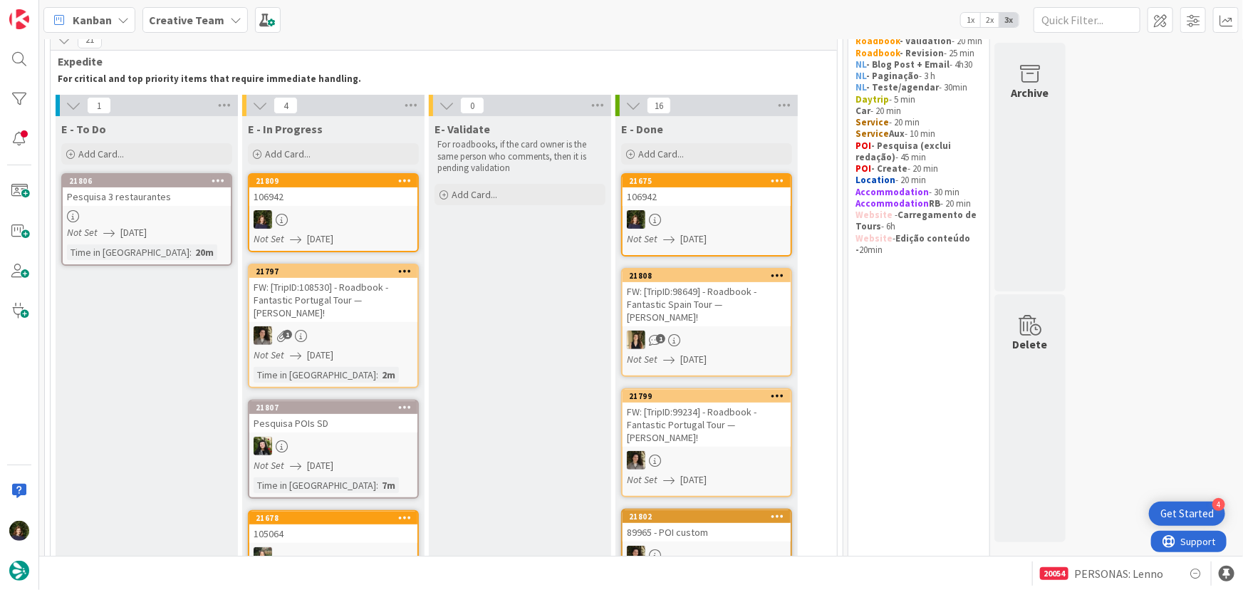
scroll to position [62, 0]
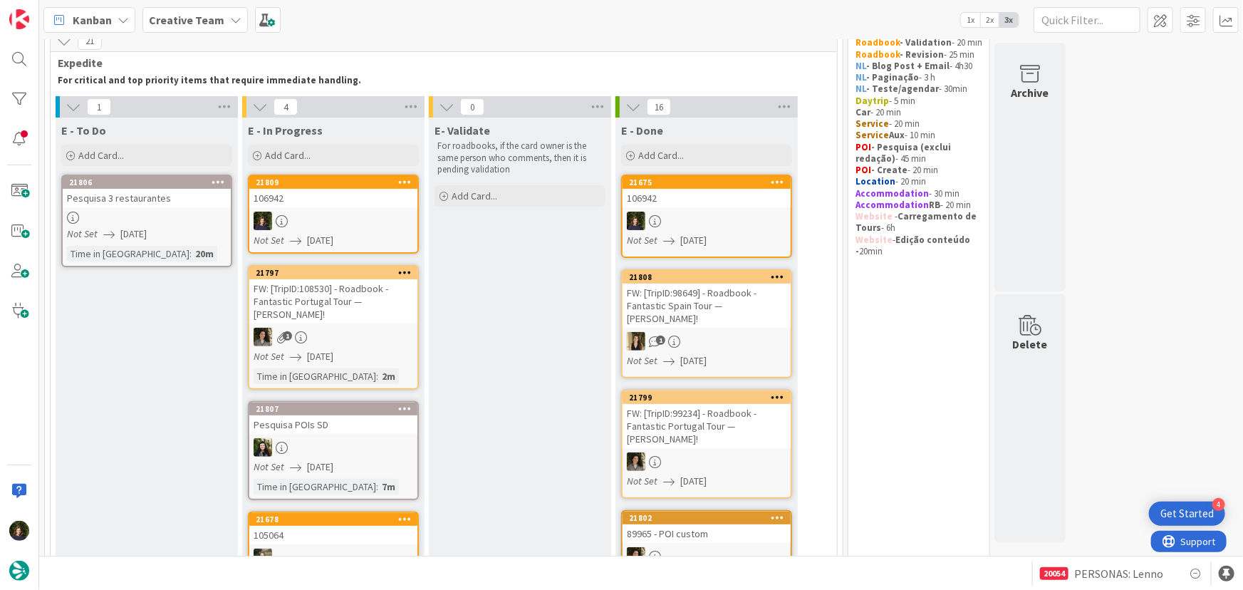
click at [403, 179] on icon at bounding box center [405, 182] width 14 height 10
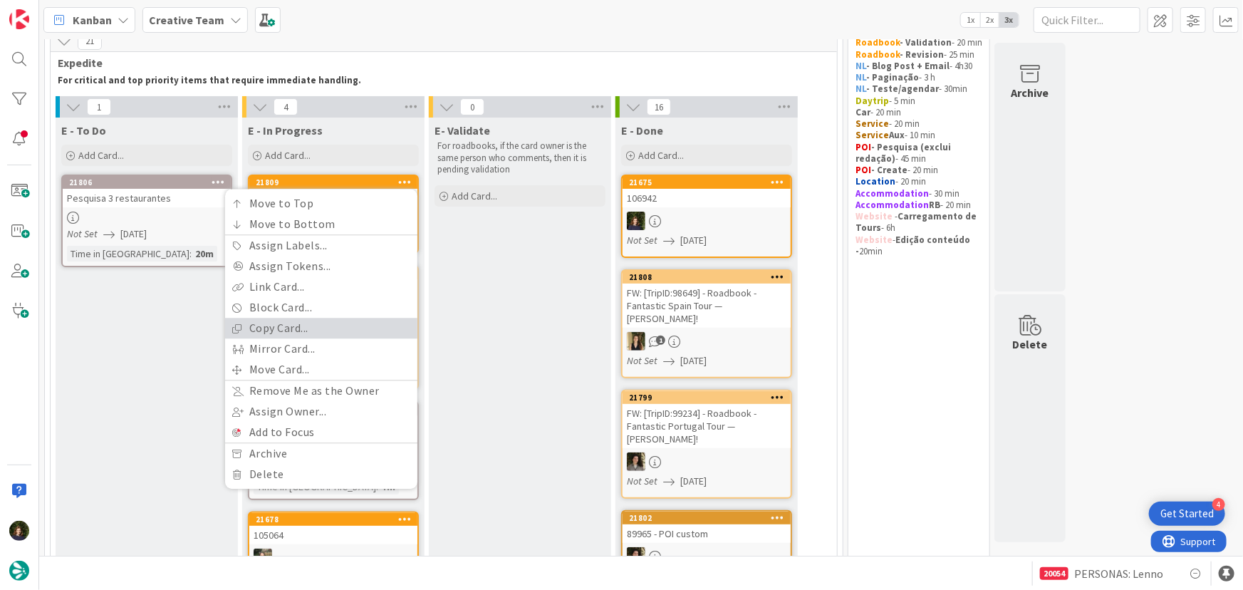
click at [333, 328] on link "Copy Card..." at bounding box center [321, 328] width 192 height 21
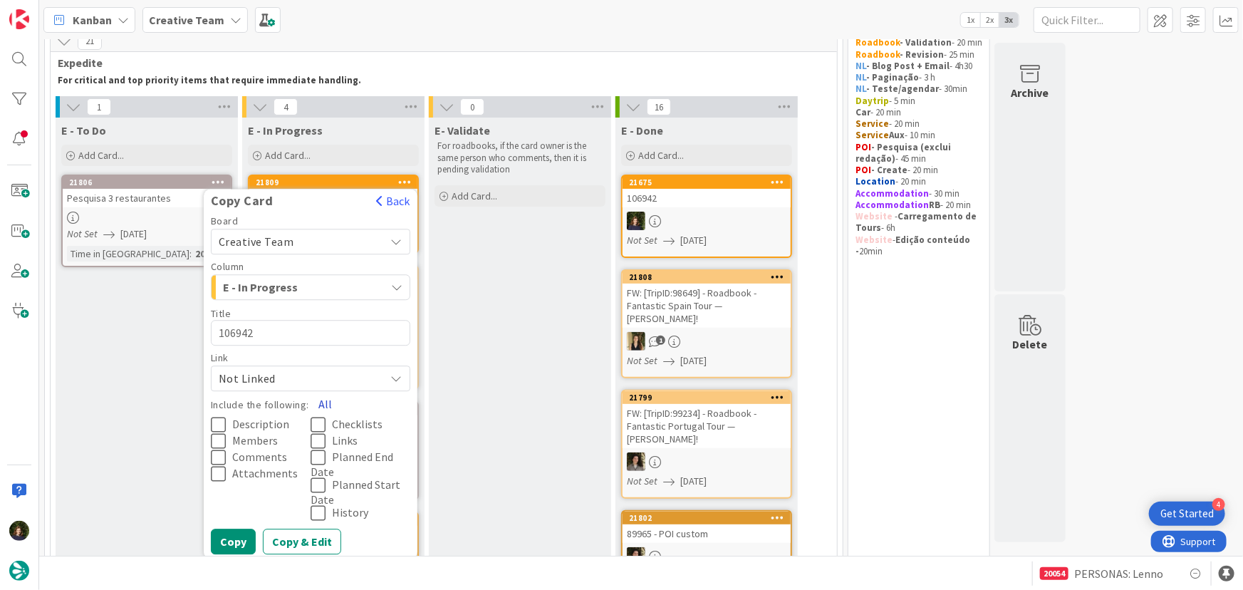
click at [320, 401] on button "All" at bounding box center [325, 405] width 32 height 26
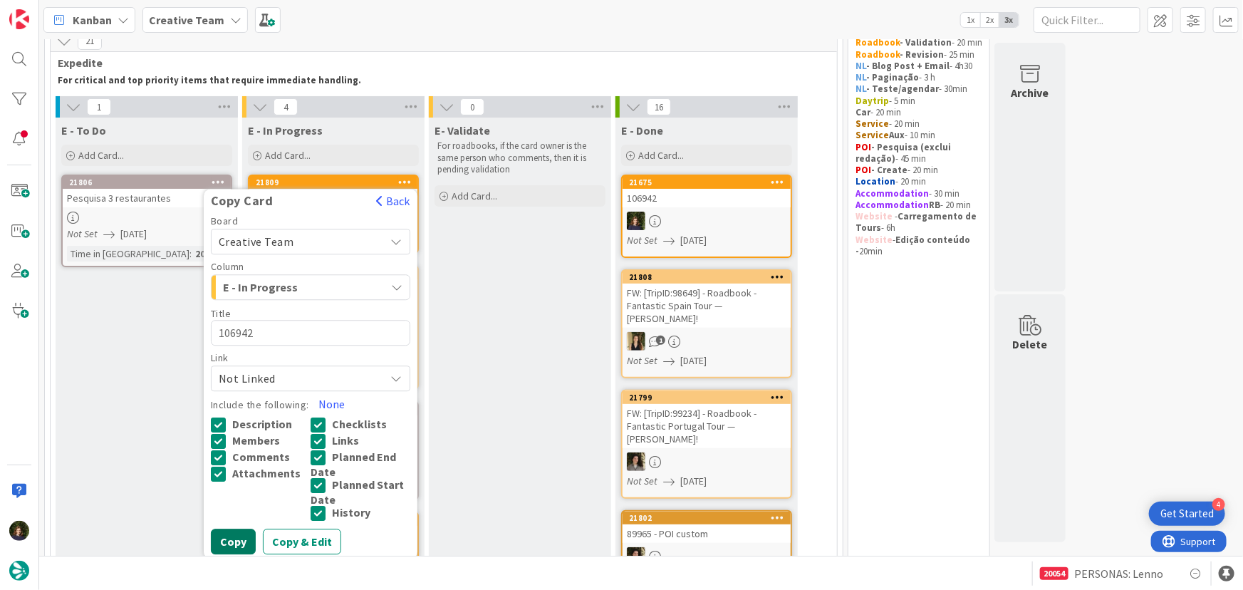
click at [235, 543] on button "Copy" at bounding box center [233, 542] width 45 height 26
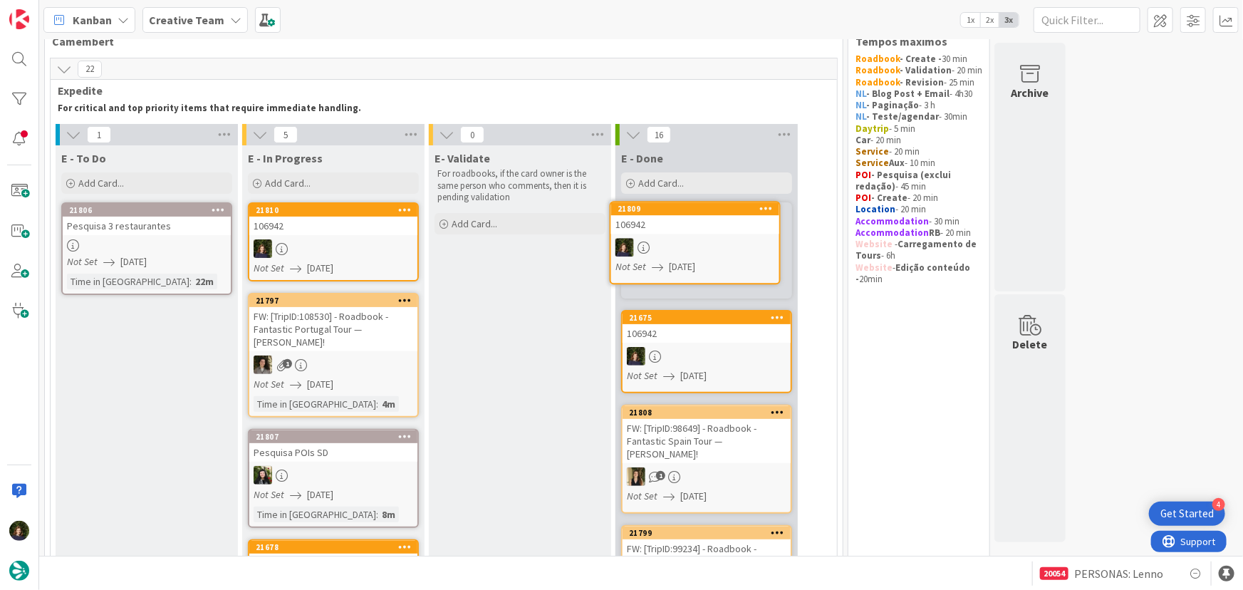
scroll to position [30, 0]
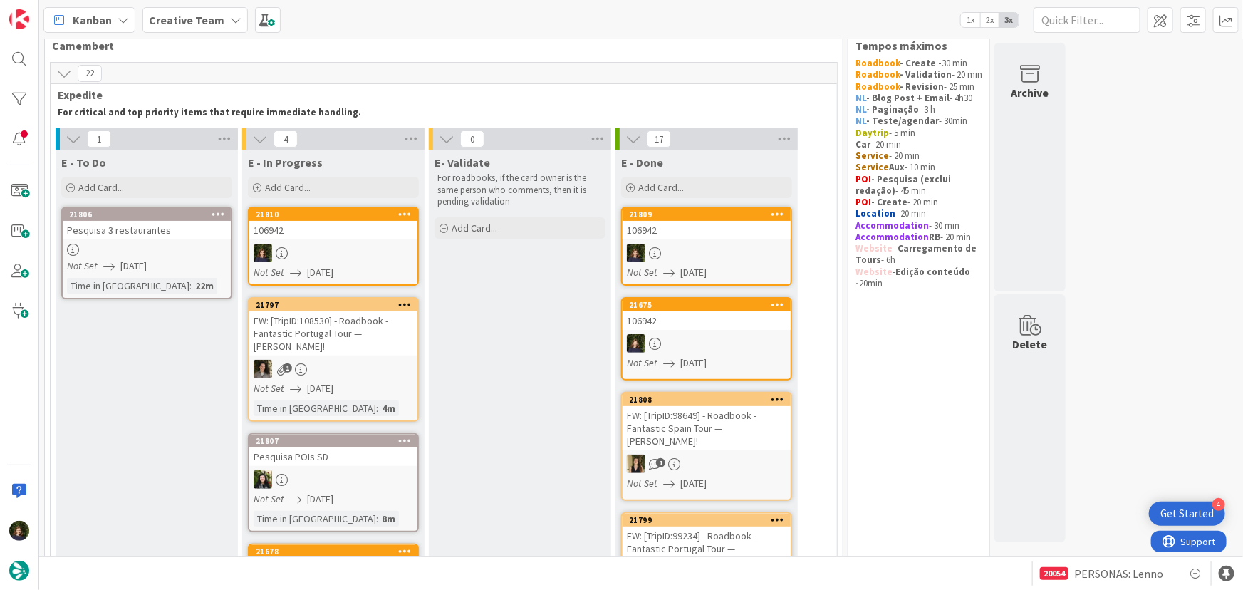
click at [405, 214] on icon at bounding box center [405, 214] width 14 height 10
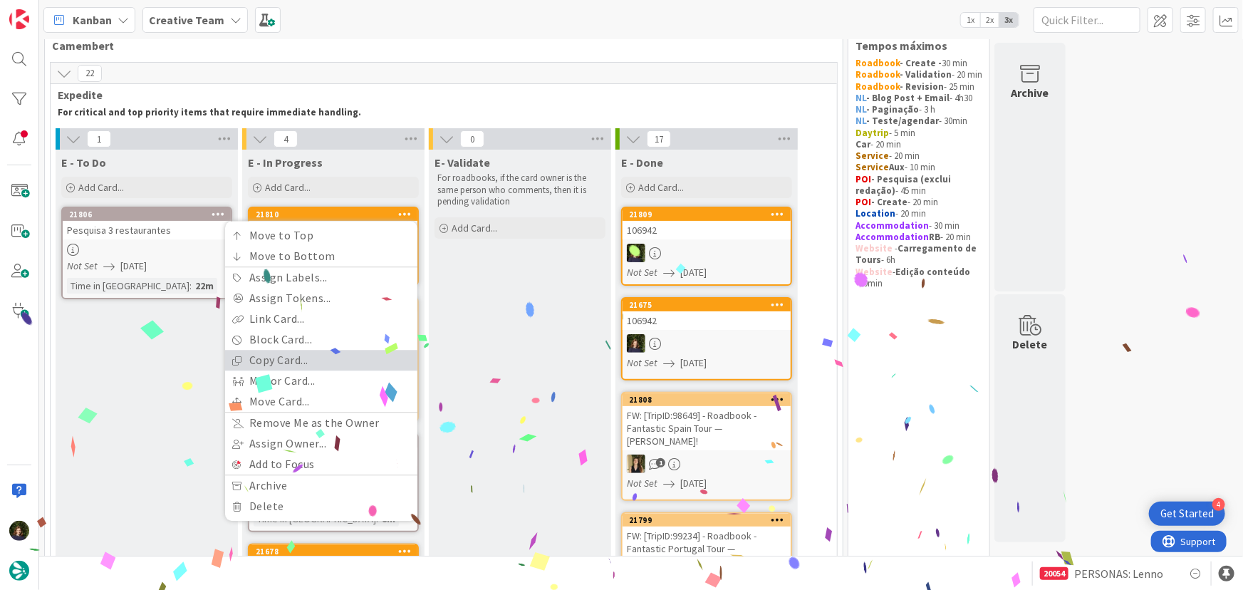
click at [329, 361] on link "Copy Card..." at bounding box center [321, 360] width 192 height 21
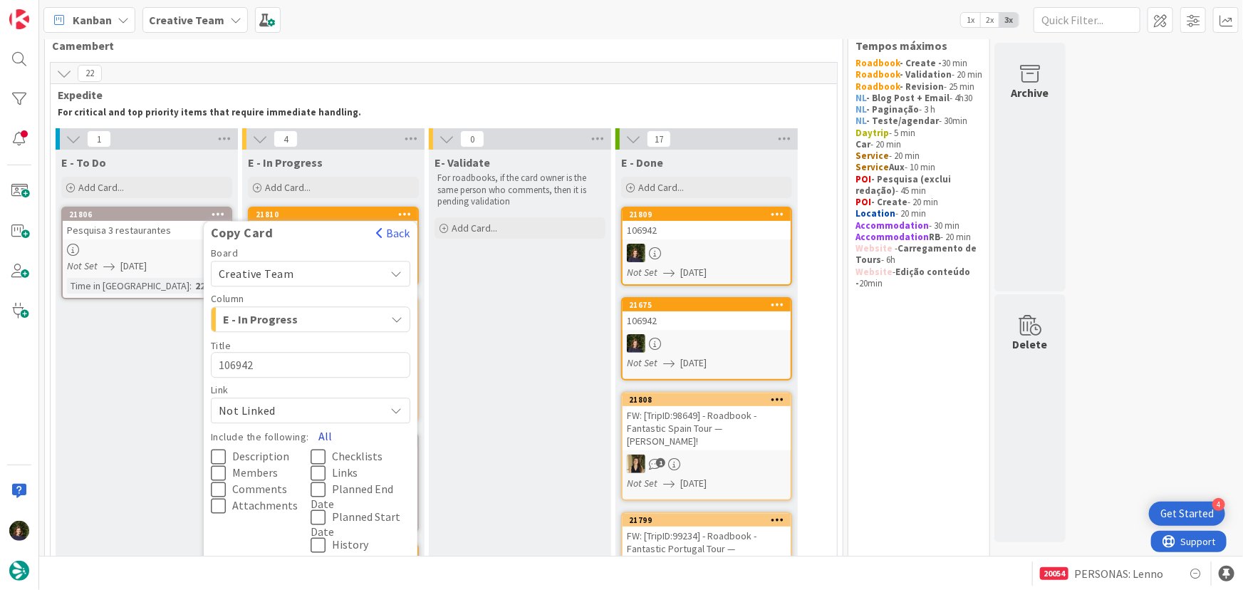
click at [323, 432] on button "All" at bounding box center [325, 437] width 32 height 26
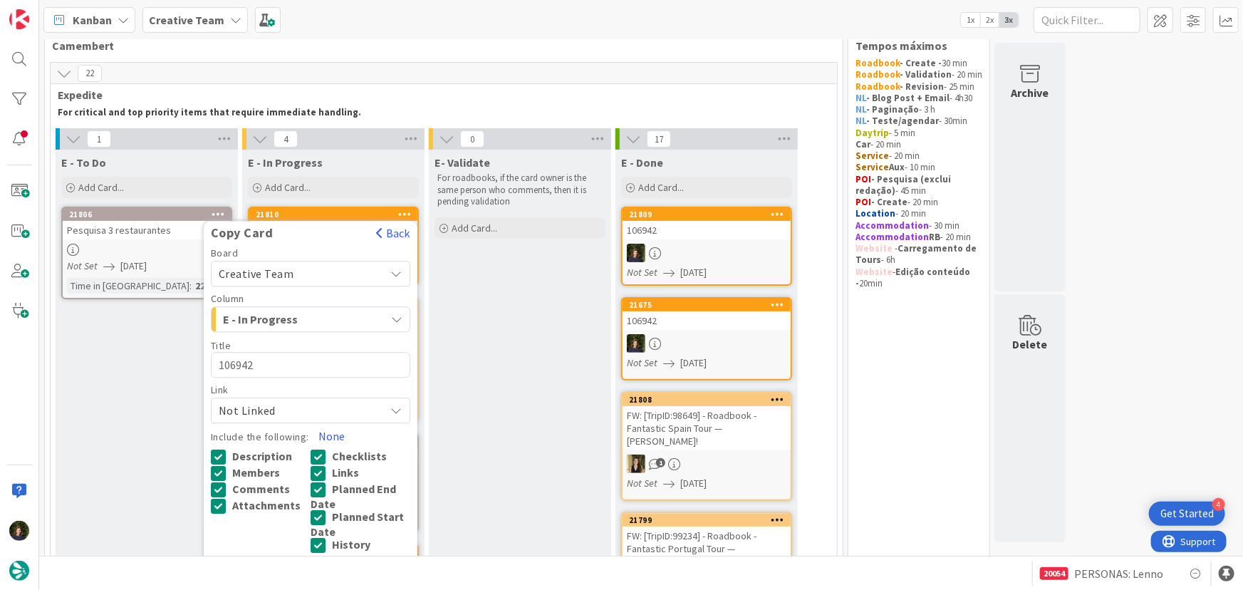
scroll to position [160, 0]
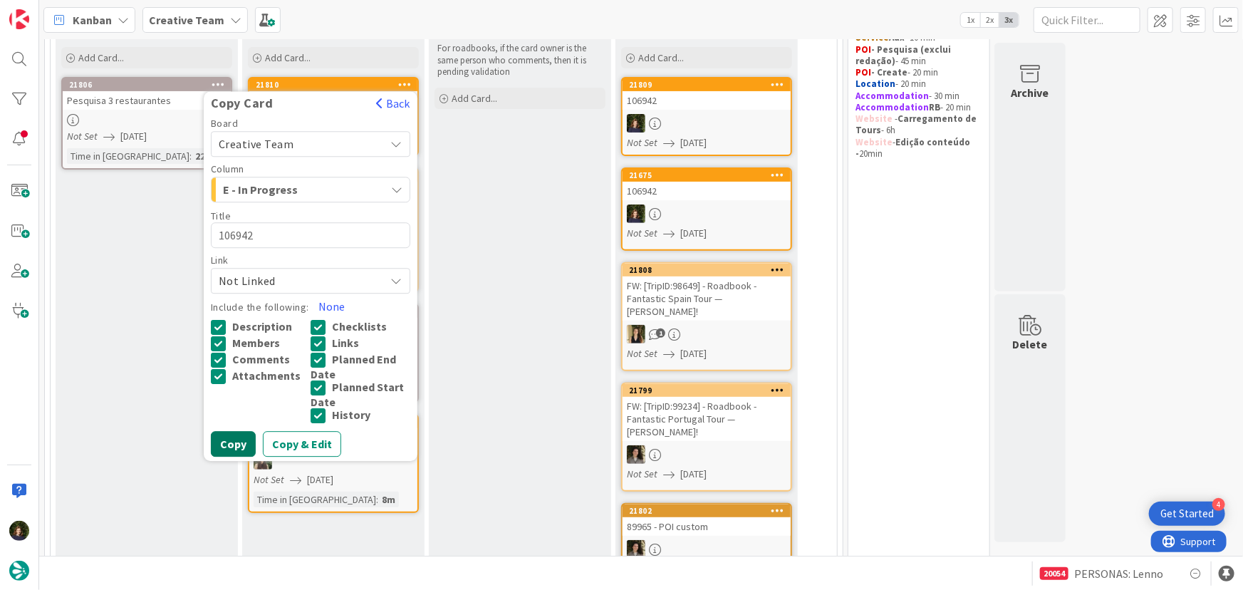
click at [220, 450] on button "Copy" at bounding box center [233, 445] width 45 height 26
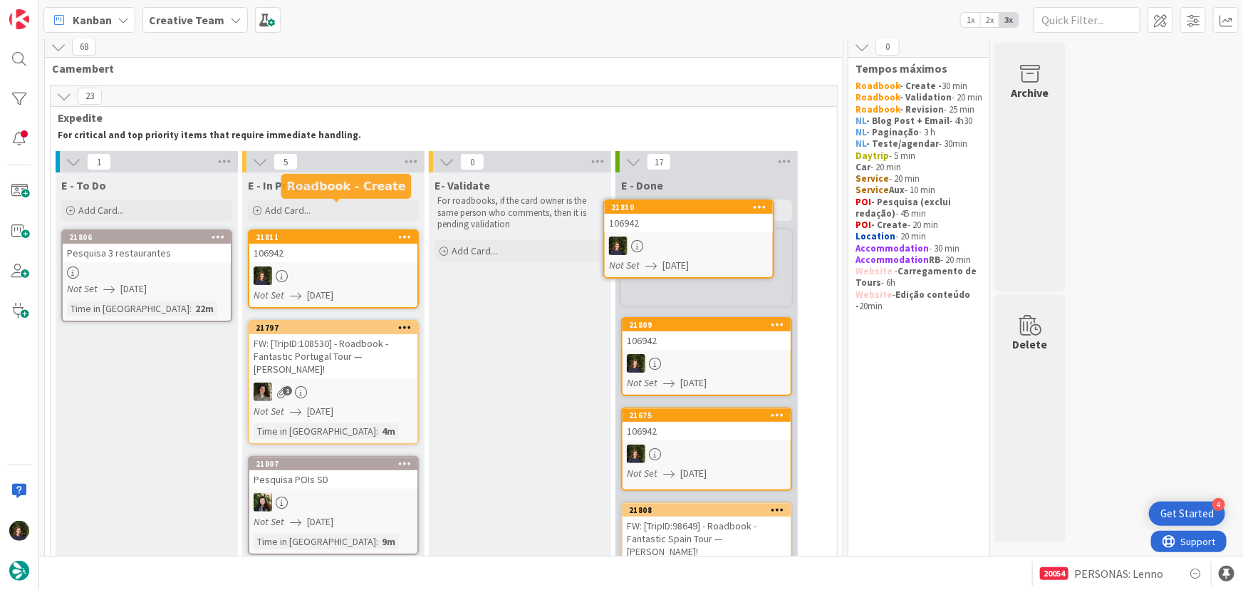
scroll to position [0, 0]
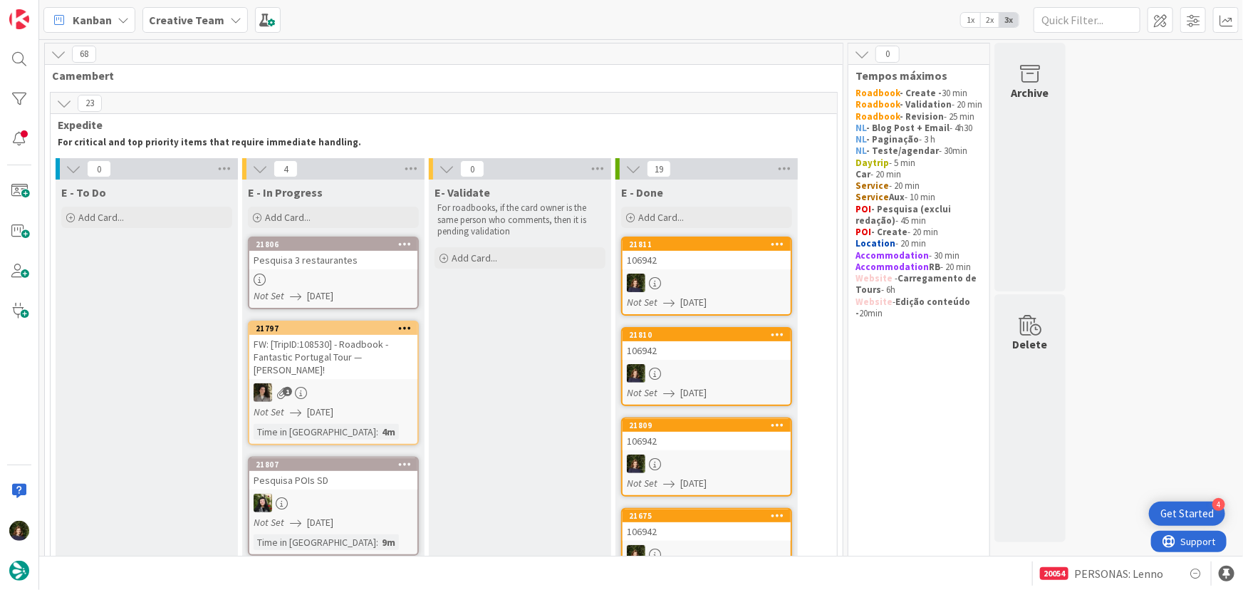
click at [313, 266] on div "Pesquisa 3 restaurantes" at bounding box center [333, 260] width 168 height 19
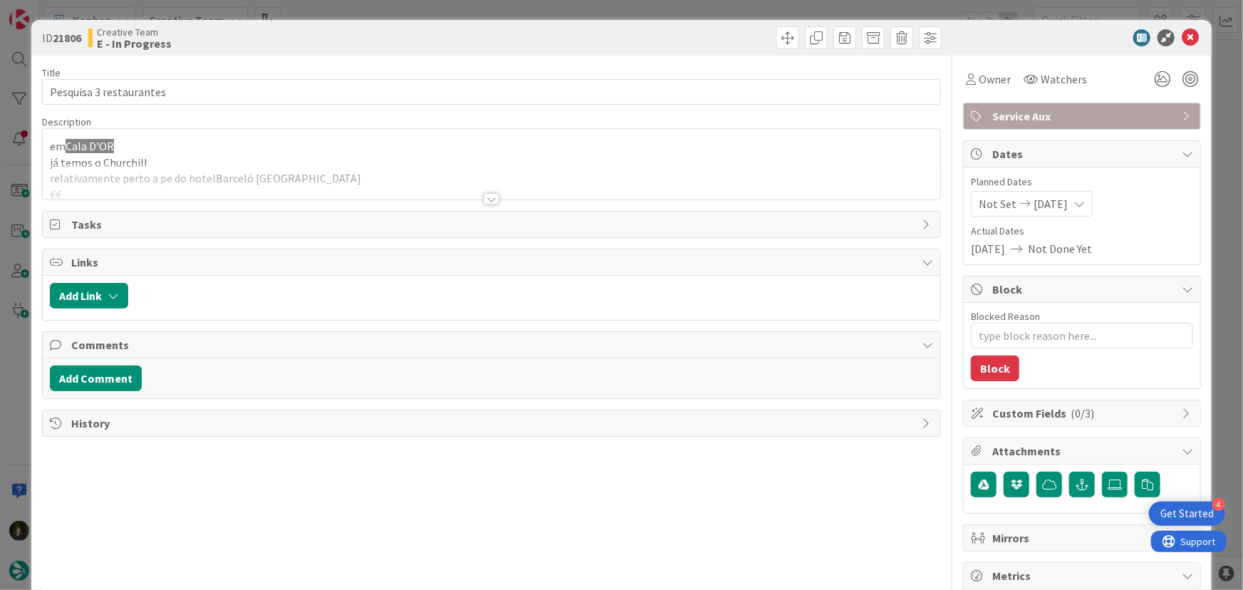
click at [487, 197] on div at bounding box center [492, 198] width 16 height 11
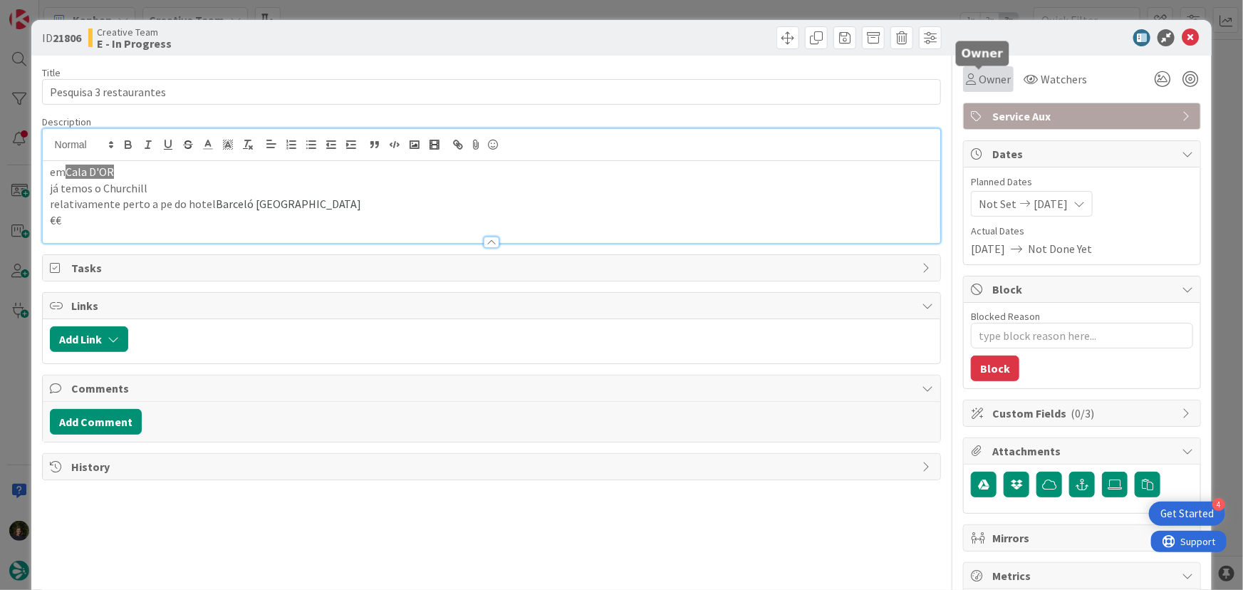
click at [980, 77] on span "Owner" at bounding box center [995, 79] width 32 height 17
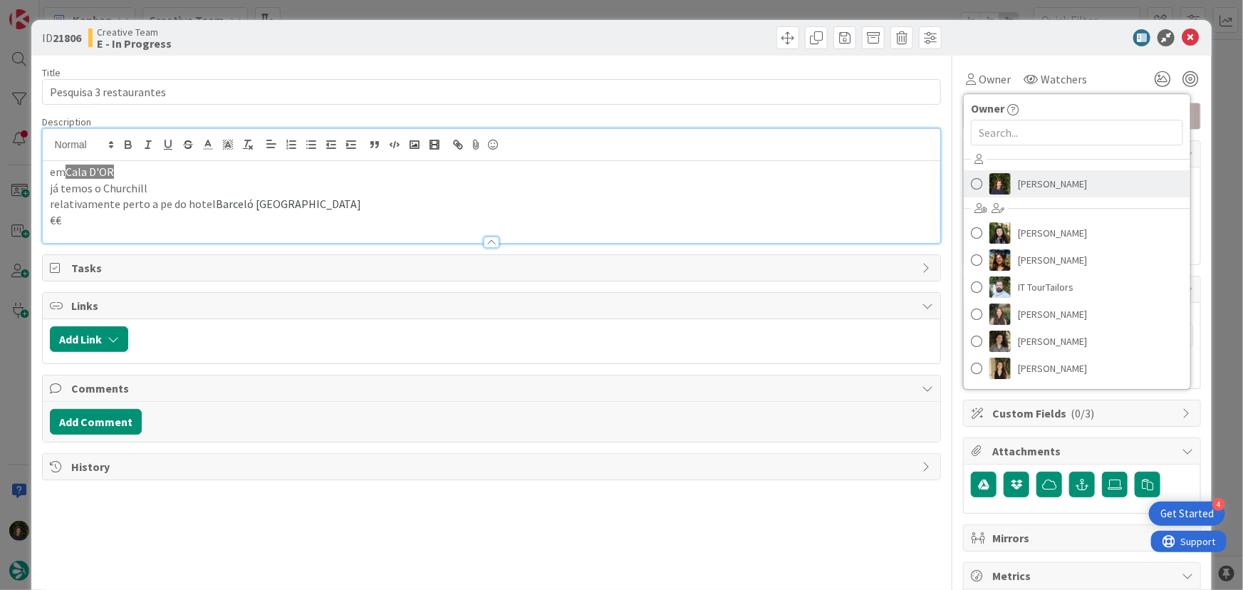
click at [1018, 184] on span "[PERSON_NAME]" at bounding box center [1052, 183] width 69 height 21
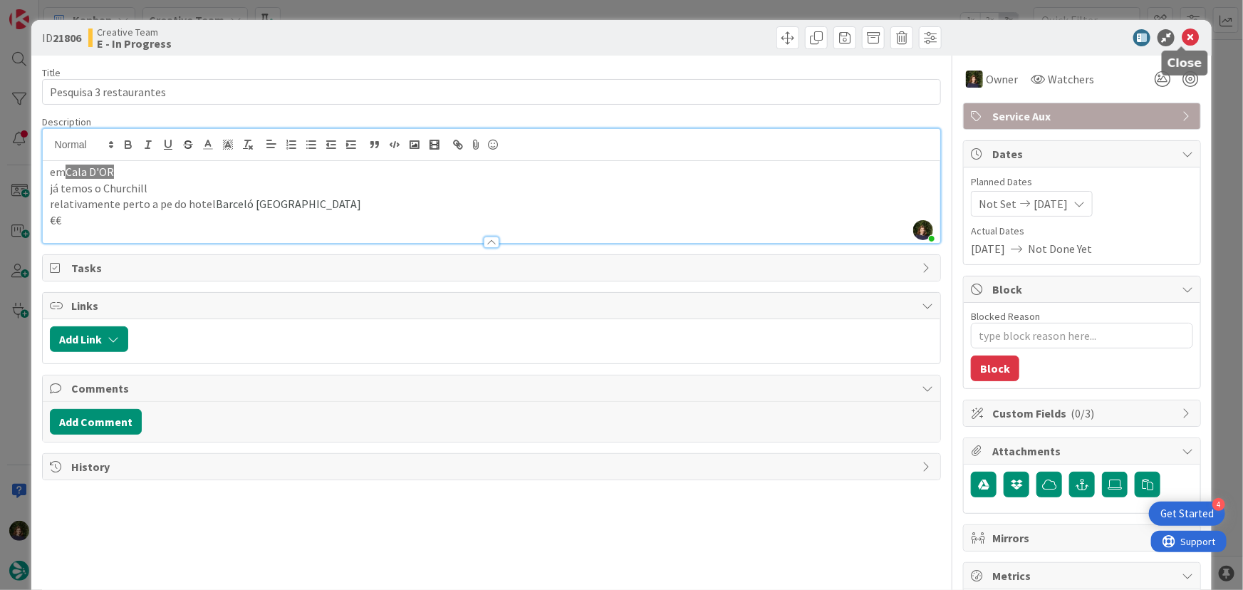
click at [1182, 43] on icon at bounding box center [1190, 37] width 17 height 17
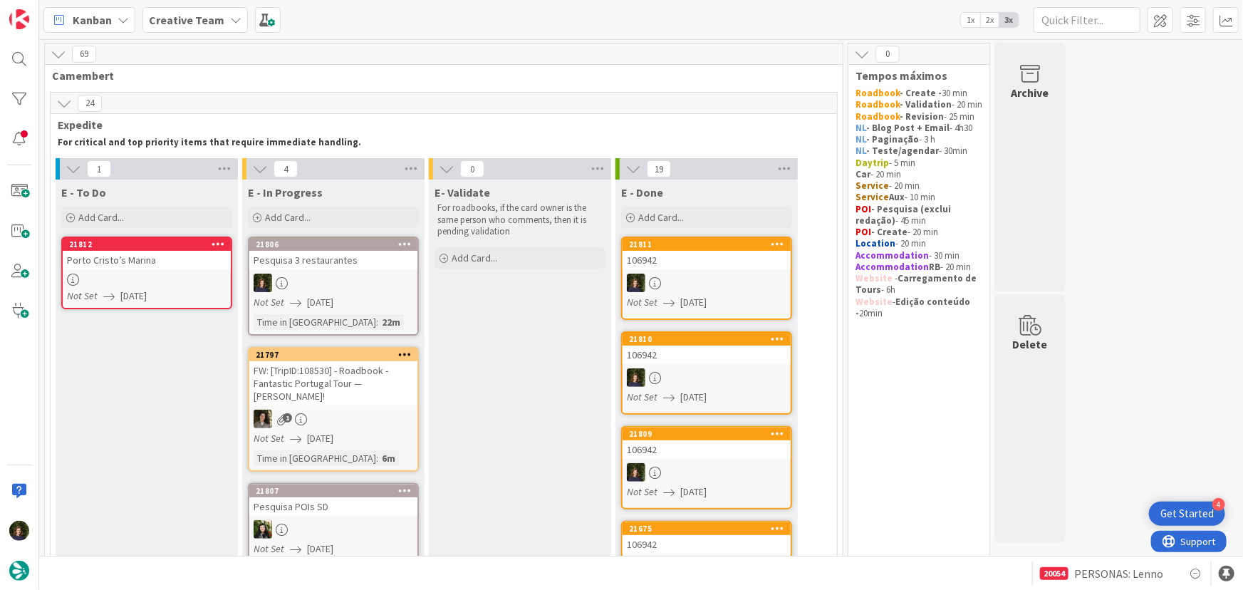
click at [329, 272] on link "21806 Pesquisa 3 restaurantes Not Set [DATE] Time in [GEOGRAPHIC_DATA] : 22m" at bounding box center [333, 285] width 171 height 99
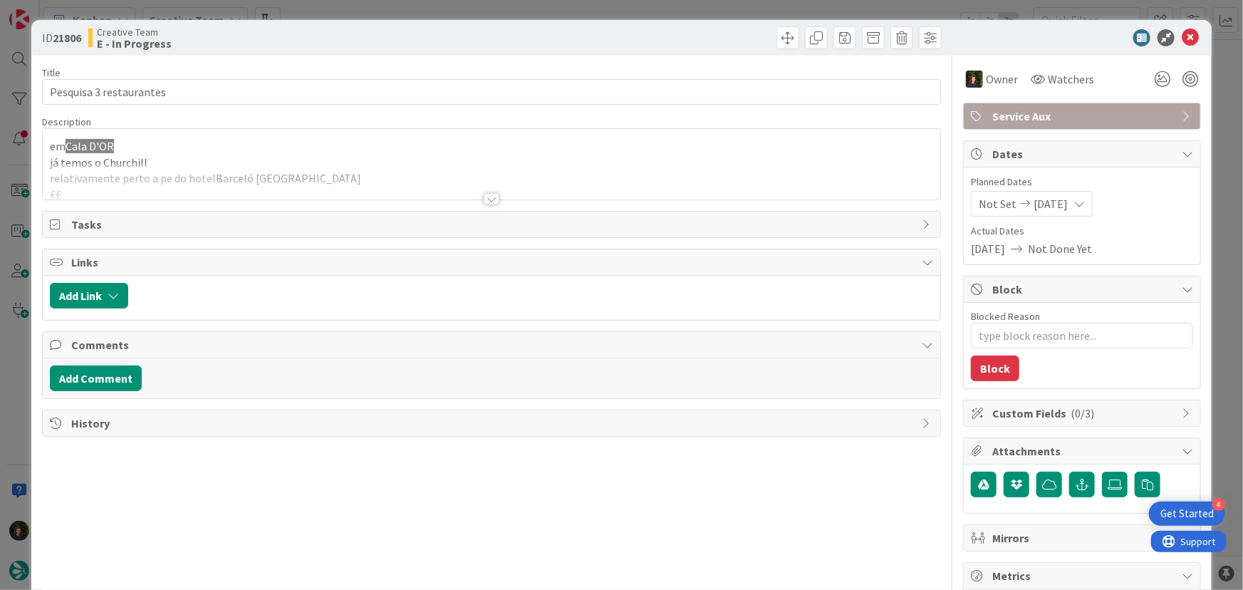
click at [486, 200] on div at bounding box center [492, 198] width 16 height 11
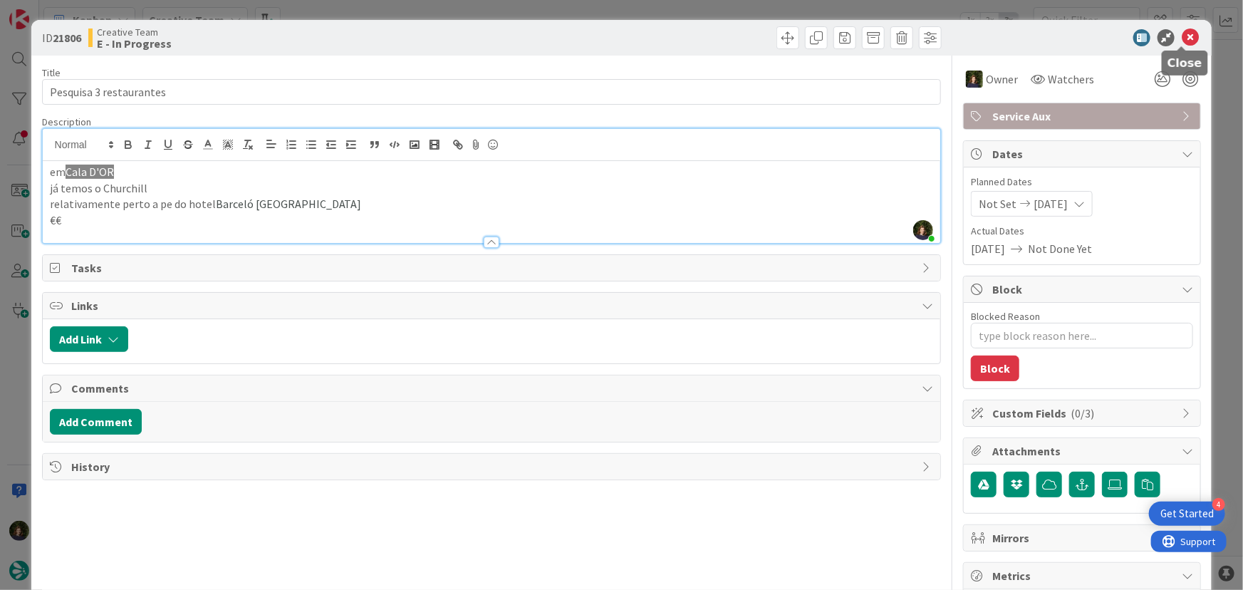
click at [1182, 37] on icon at bounding box center [1190, 37] width 17 height 17
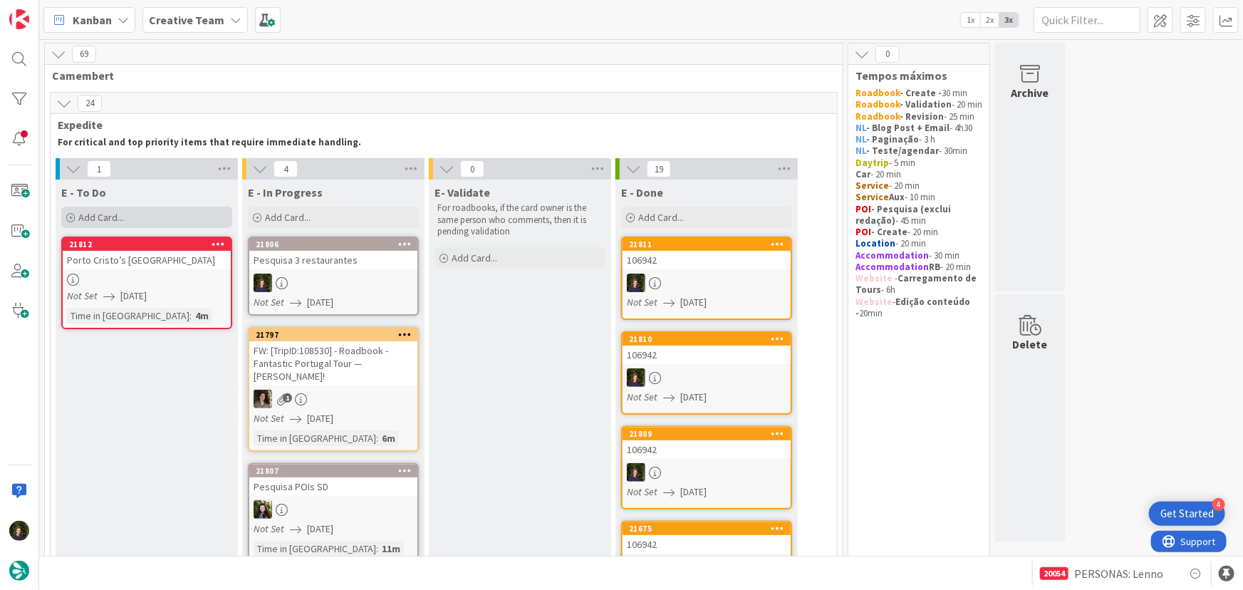
click at [107, 215] on span "Add Card..." at bounding box center [101, 217] width 46 height 13
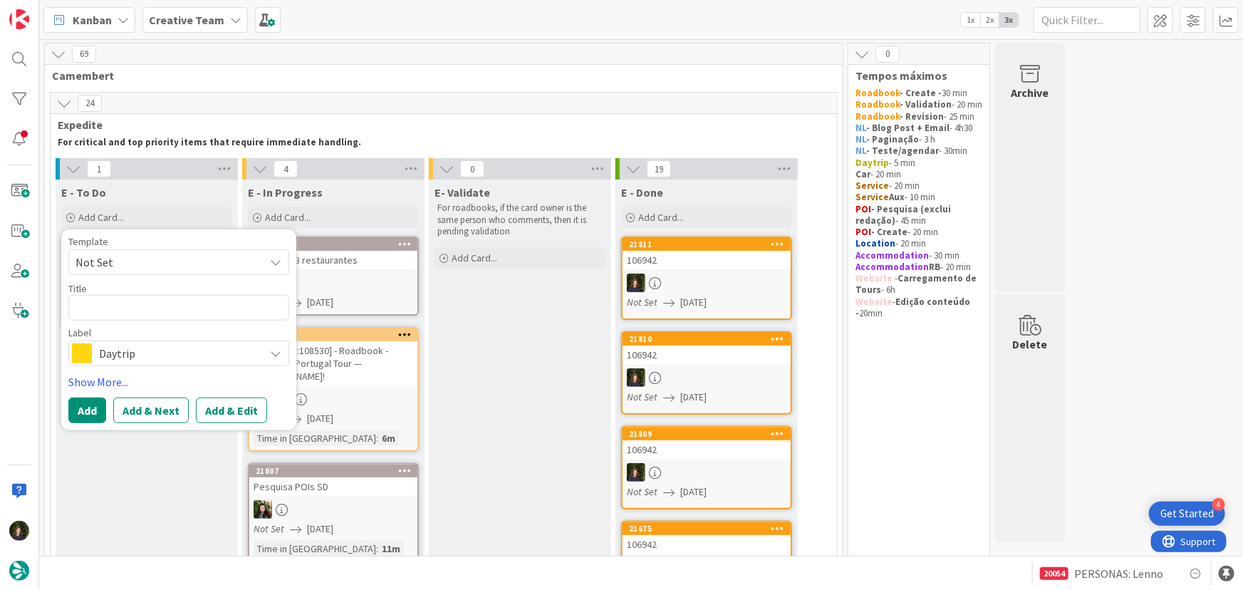
type textarea "x"
type textarea "€"
type textarea "x"
type textarea "€€"
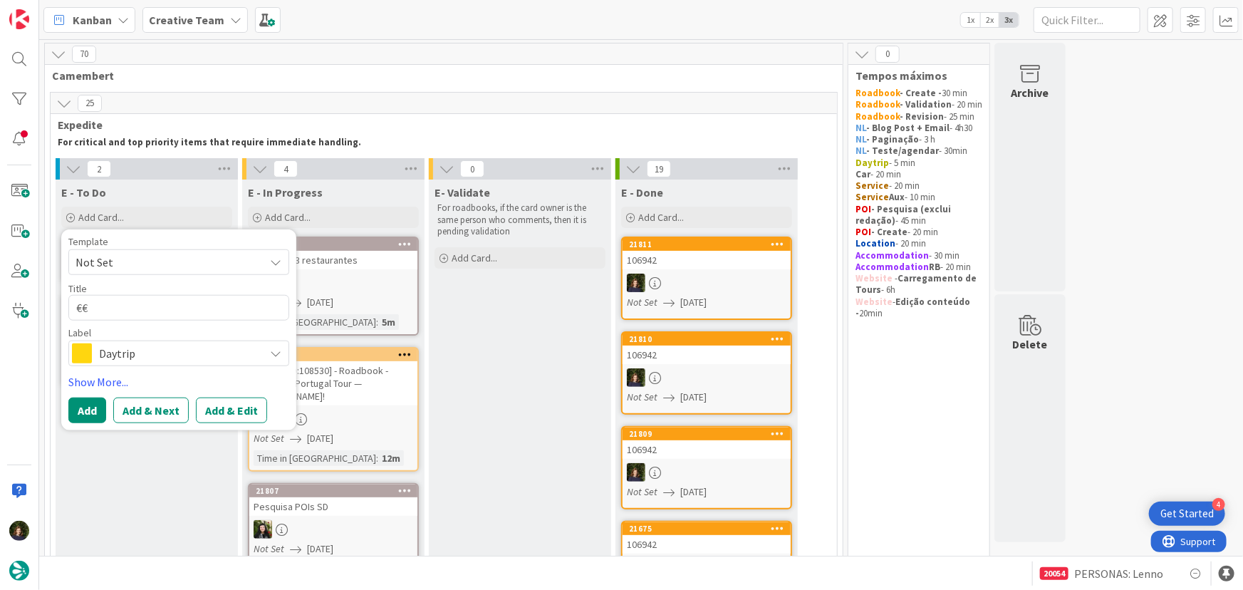
type textarea "x"
type textarea "€€ -"
type textarea "x"
type textarea "€€ -"
type textarea "x"
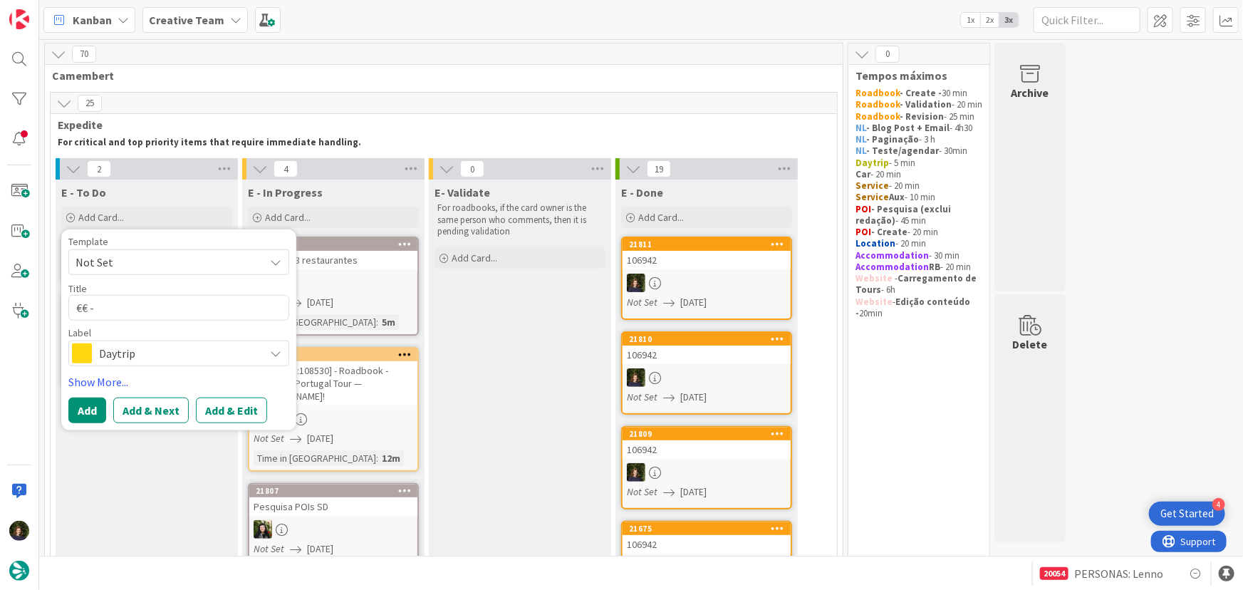
type textarea "€€ - Hollywood Bar & Dinner"
type textarea "x"
type textarea "€€ - Hollywood Bar & Dinner"
type textarea "x"
type textarea "€€ - Hollywood Bar & Dinner -"
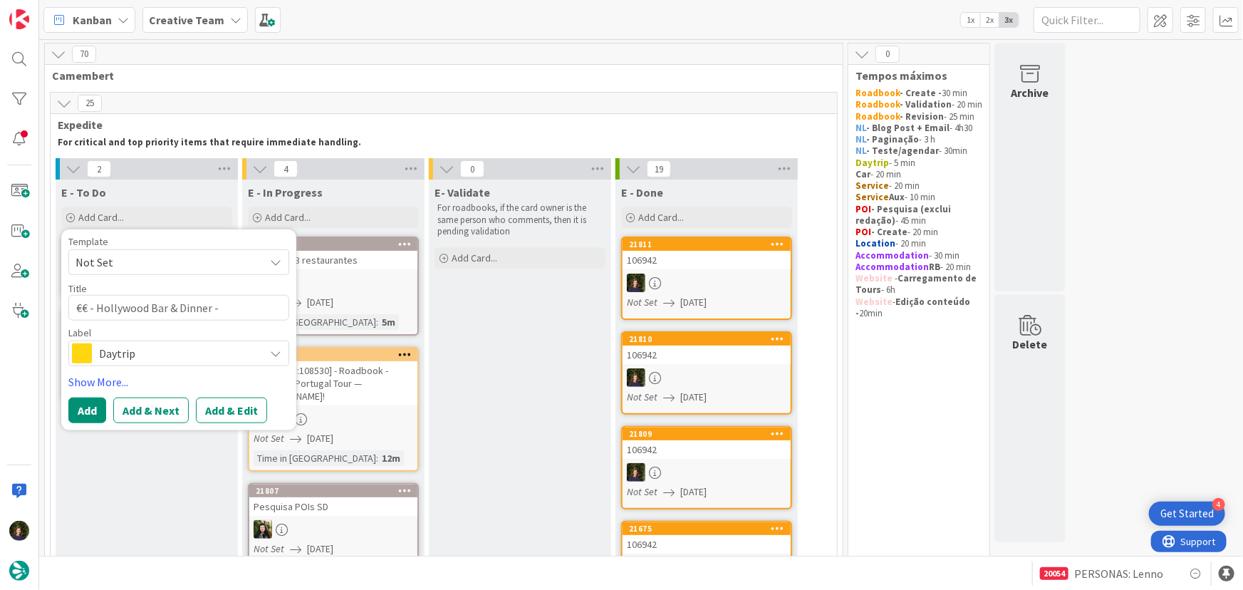
type textarea "x"
type textarea "€€ - Hollywood Bar & Dinner -"
type textarea "x"
type textarea "€€ - Hollywood Bar & Dinner - O"
type textarea "x"
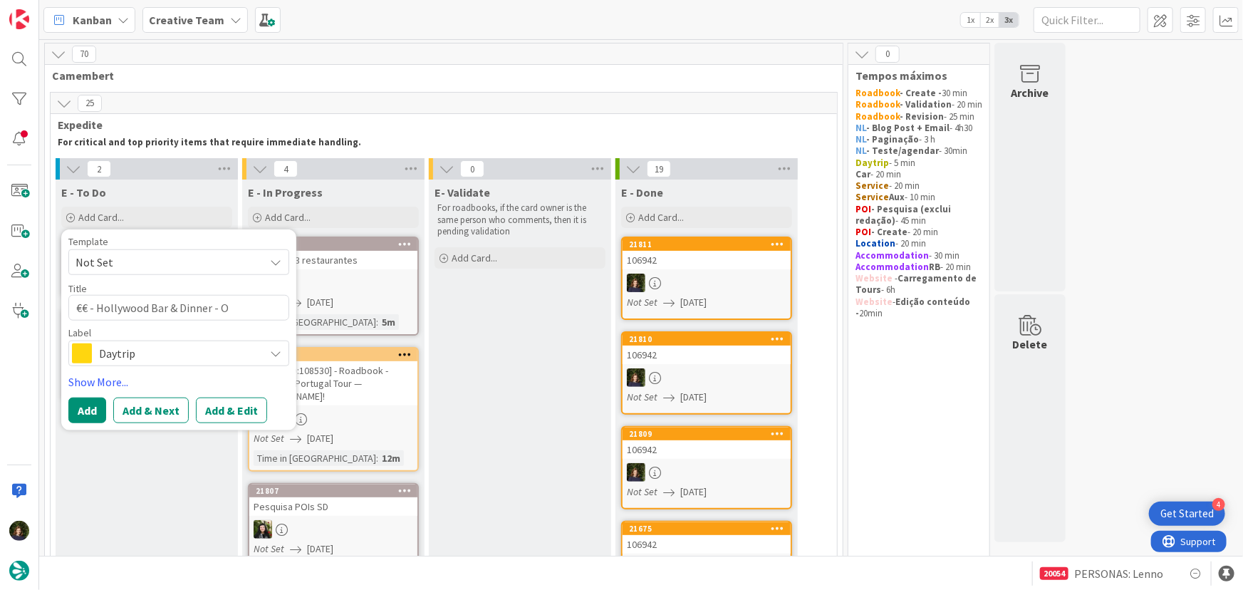
type textarea "€€ - Hollywood Bar & Dinner - Op"
type textarea "x"
type textarea "€€ - Hollywood Bar & Dinner - Ope"
type textarea "x"
type textarea "€€ - Hollywood Bar & Dinner - Open"
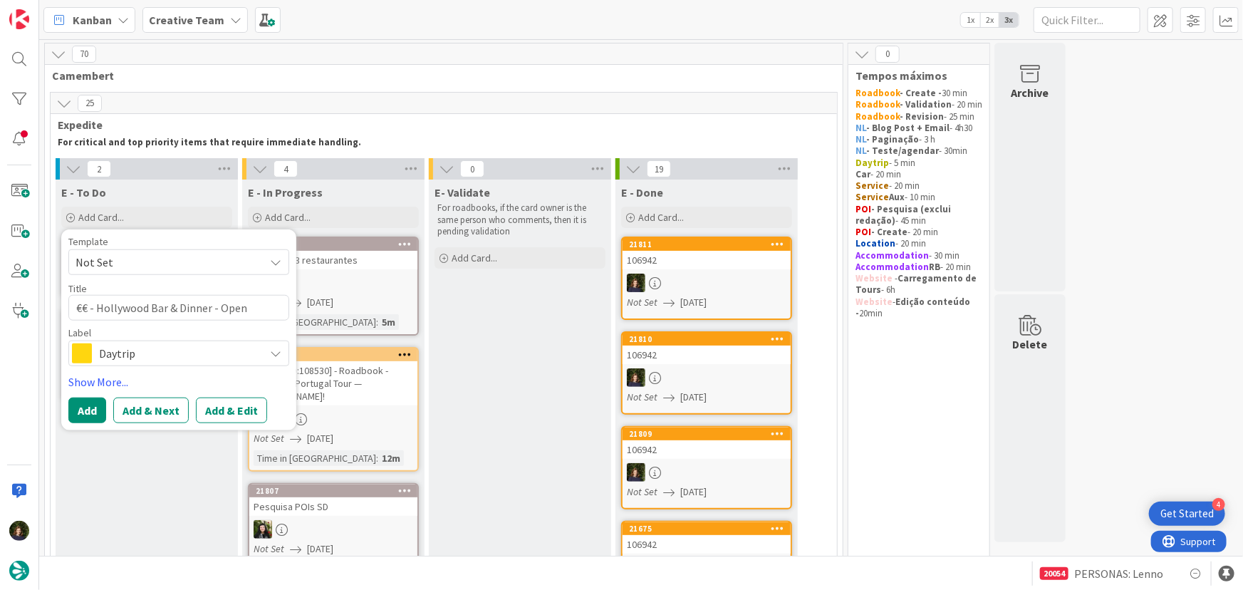
type textarea "x"
type textarea "€€ - Hollywood Bar & Dinner - Open"
type textarea "x"
type textarea "€€ - Hollywood Bar & Dinner - Open e"
type textarea "x"
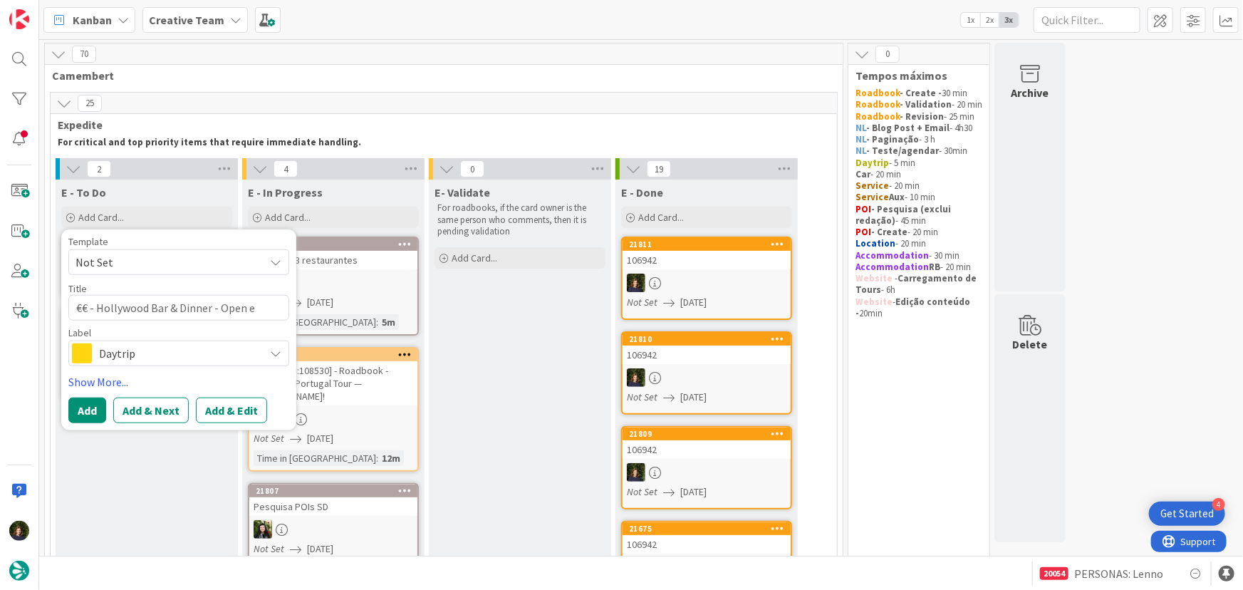
type textarea "€€ - Hollywood Bar & Dinner - Open ev"
type textarea "x"
type textarea "€€ - Hollywood Bar & Dinner - Open eve"
type textarea "x"
type textarea "€€ - Hollywood Bar & Dinner - Open ever"
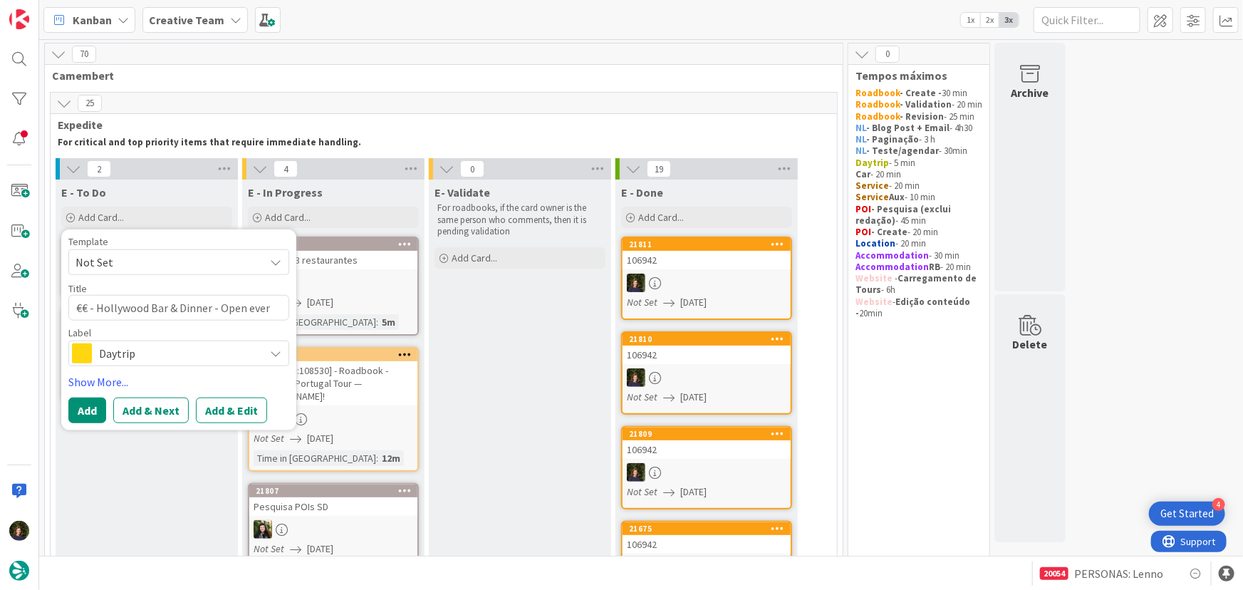
type textarea "x"
type textarea "€€ - Hollywood Bar & Dinner - Open every"
type textarea "x"
type textarea "€€ - Hollywood Bar & Dinner - Open every"
type textarea "x"
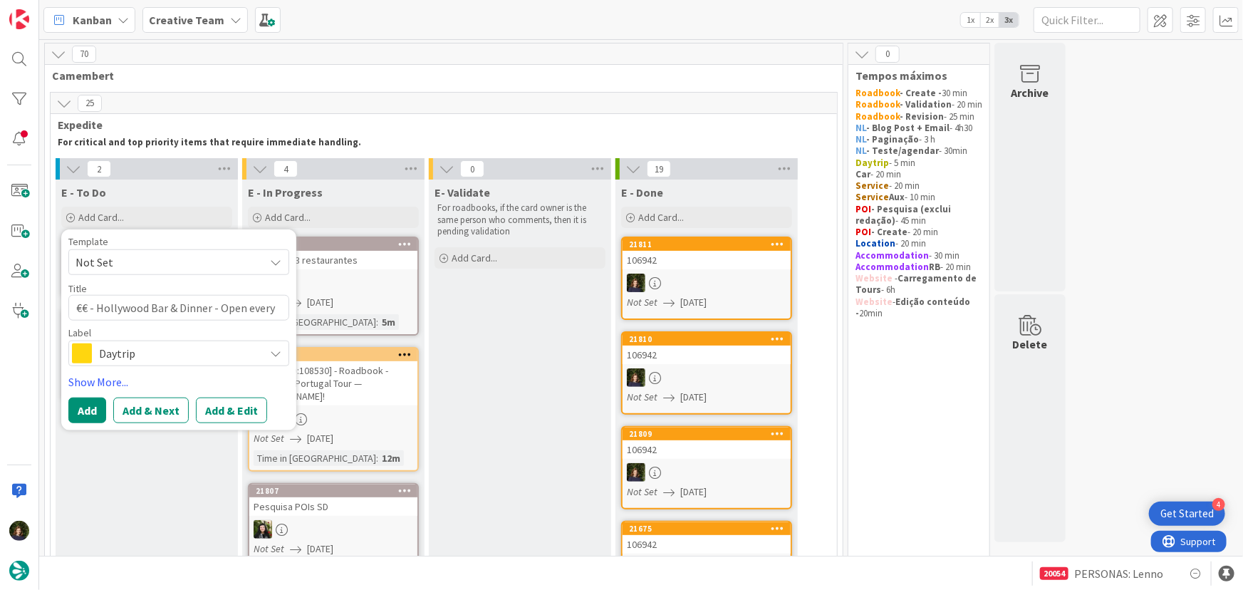
type textarea "€€ - Hollywood Bar & Dinner - Open every d"
type textarea "x"
type textarea "€€ - Hollywood Bar & Dinner - Open every da"
type textarea "x"
type textarea "€€ - Hollywood Bar & Dinner - Open every day"
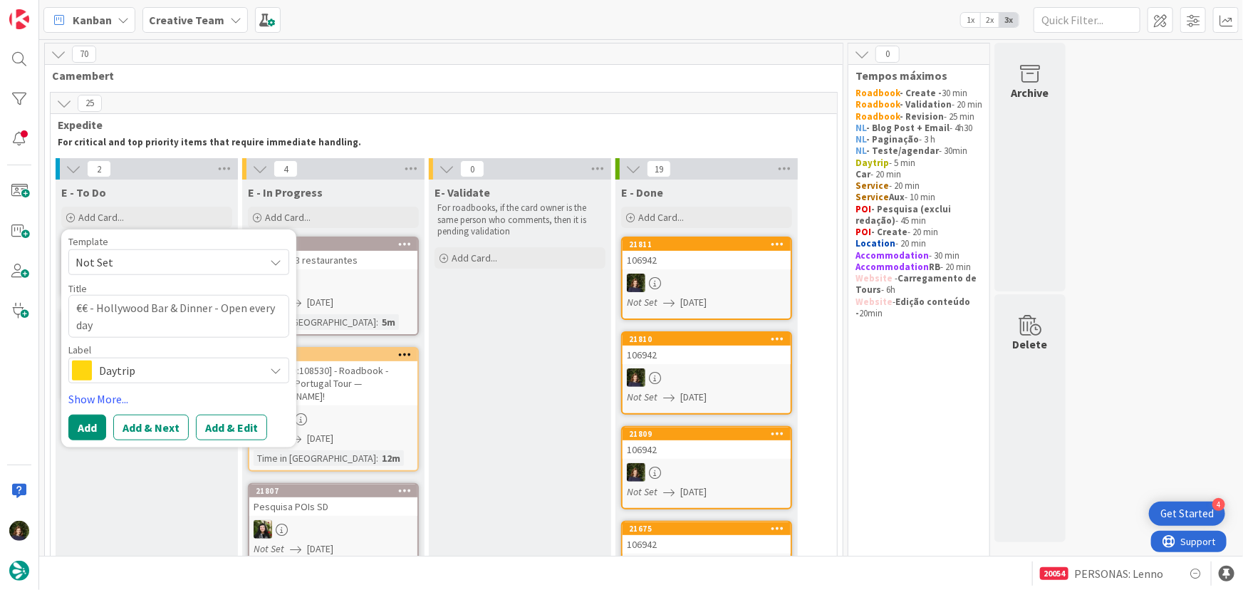
type textarea "x"
type textarea "€€ - Hollywood Bar & Dinner - Open every day"
click at [111, 368] on span "Daytrip" at bounding box center [178, 370] width 158 height 20
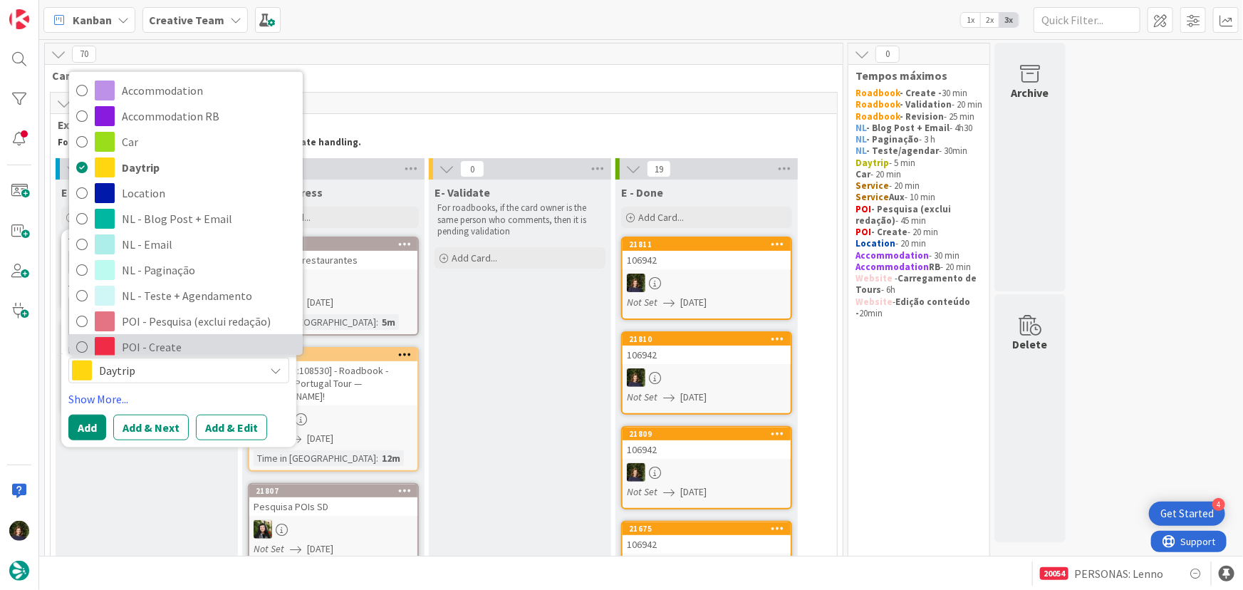
click at [136, 346] on span "POI - Create" at bounding box center [209, 346] width 174 height 21
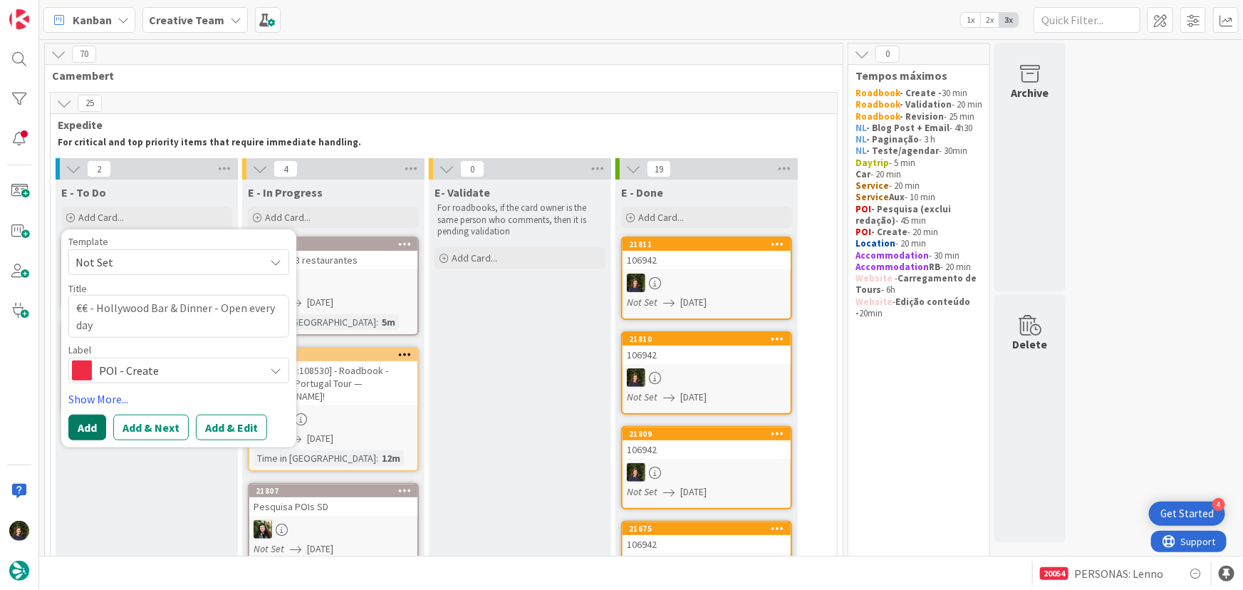
click at [85, 419] on button "Add" at bounding box center [87, 427] width 38 height 26
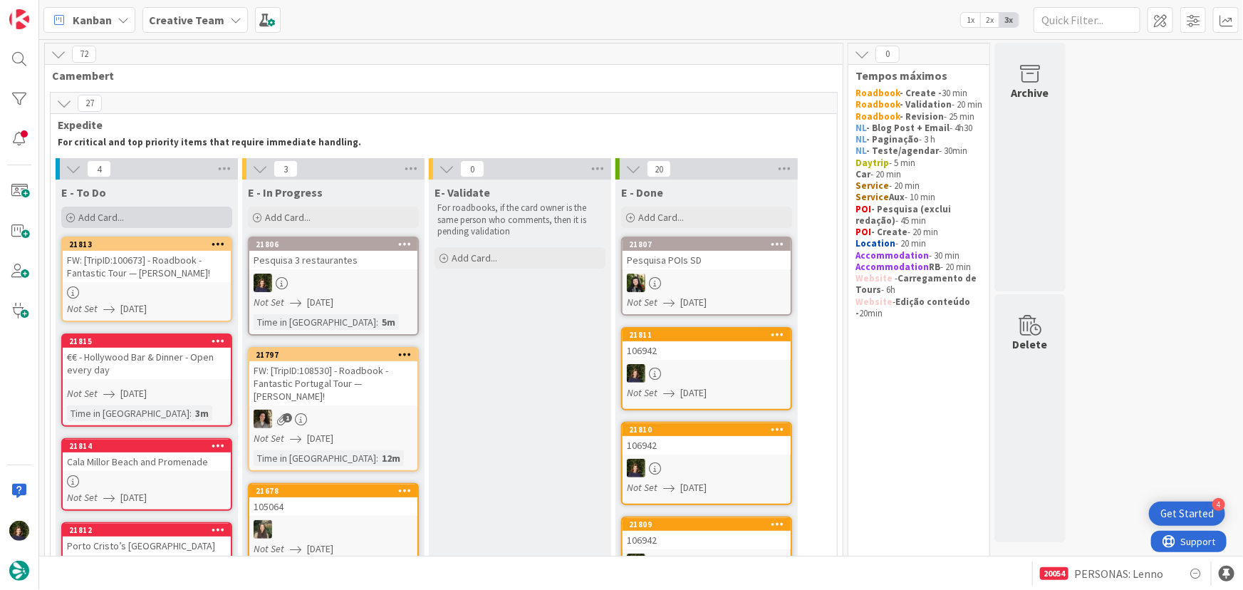
click at [136, 221] on div "Add Card..." at bounding box center [146, 217] width 171 height 21
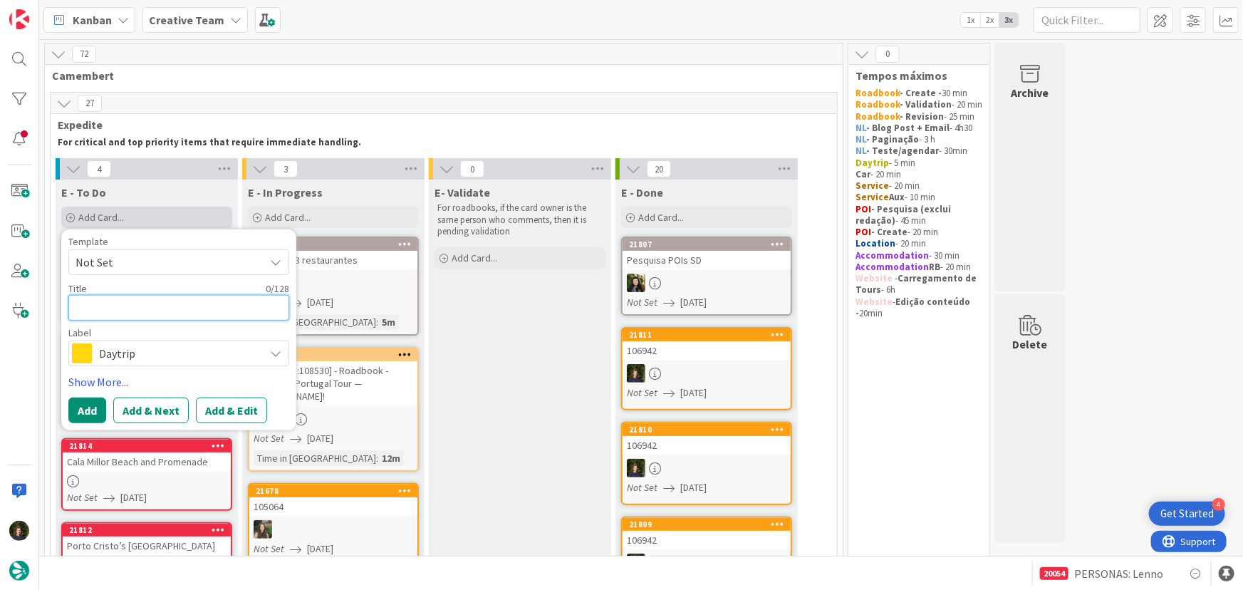
type textarea "x"
type textarea "€"
type textarea "x"
type textarea "€"
type textarea "x"
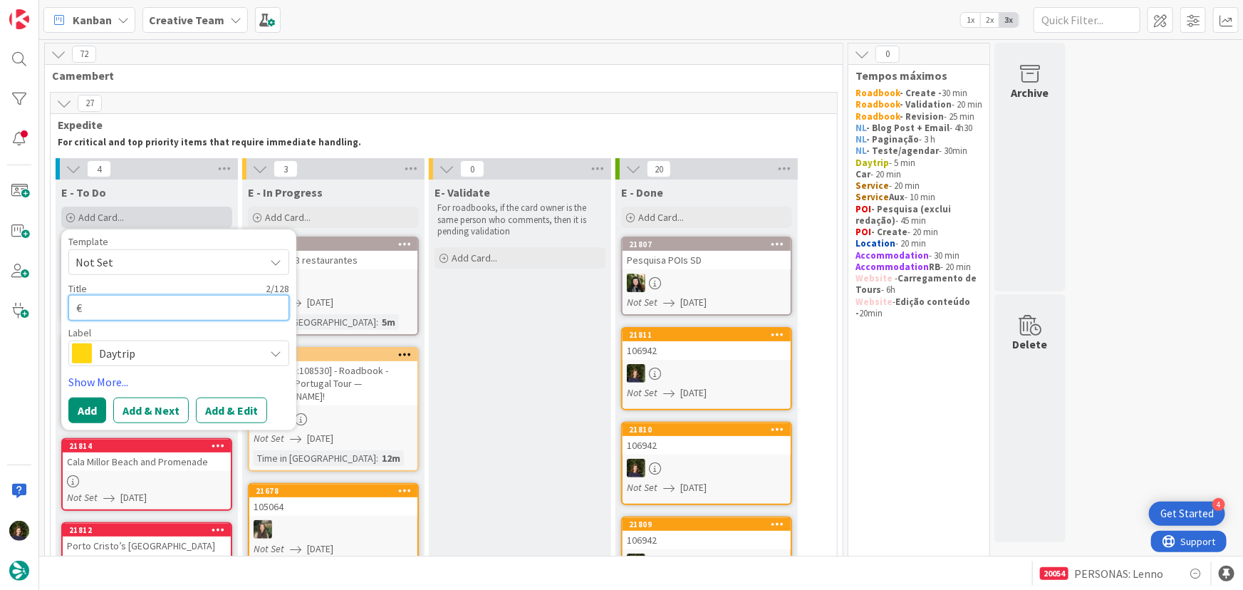
type textarea "€ -"
type textarea "x"
type textarea "€ -"
type textarea "x"
type textarea "€ -"
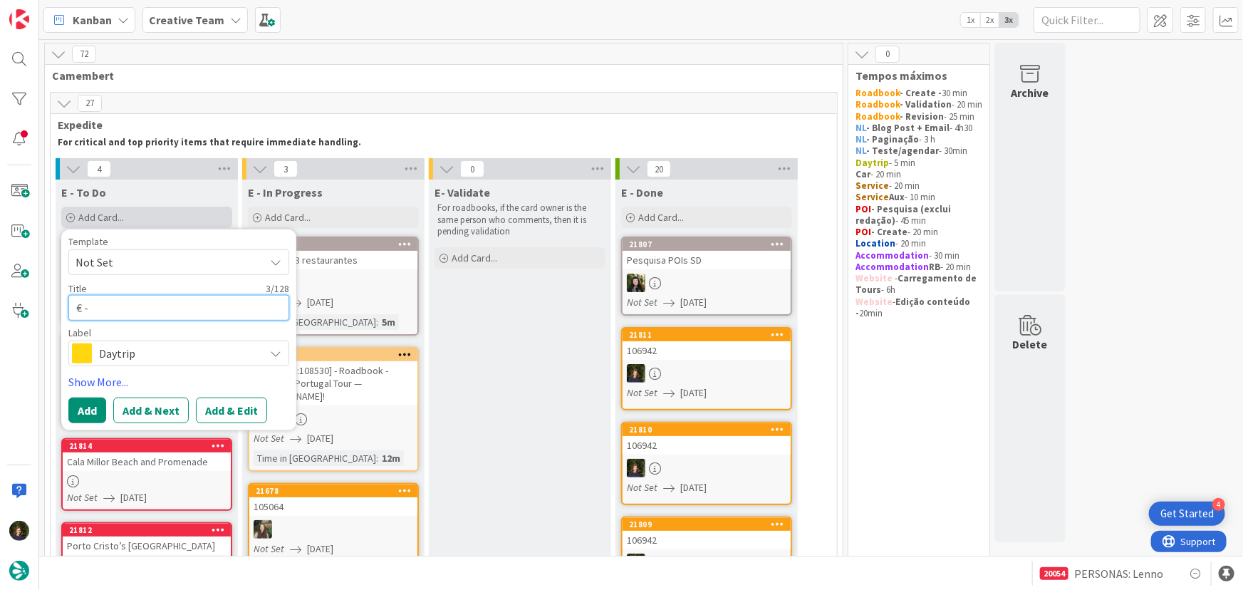
type textarea "x"
type textarea "€"
type textarea "x"
type textarea "€"
type textarea "x"
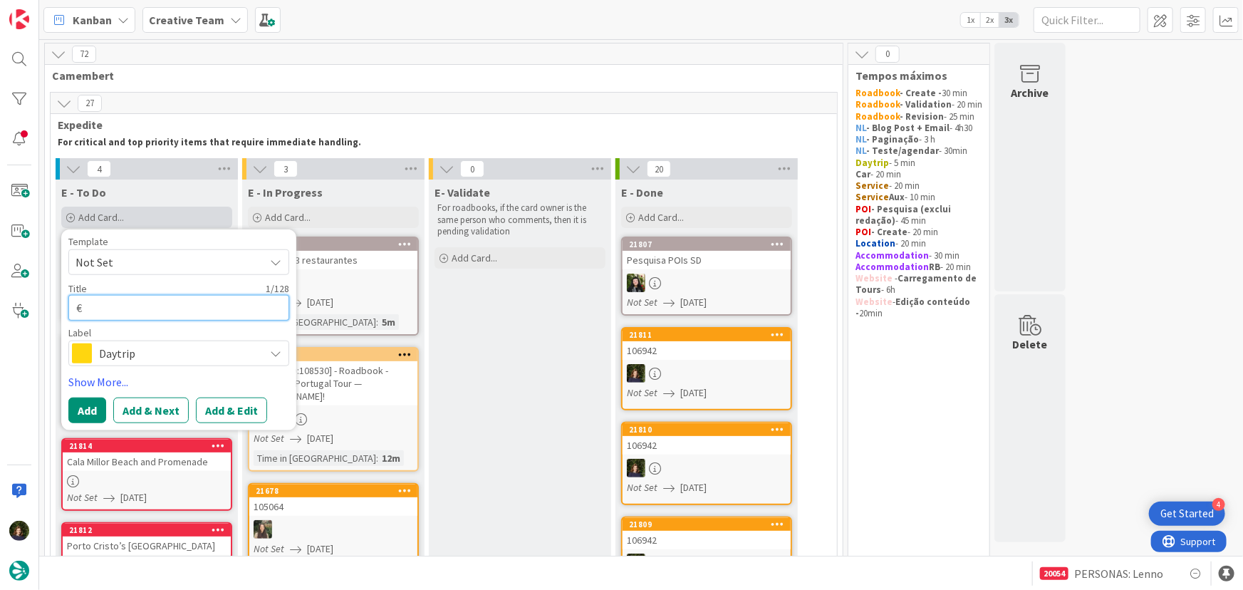
type textarea "€€"
type textarea "x"
type textarea "€€"
type textarea "x"
type textarea "€€ -"
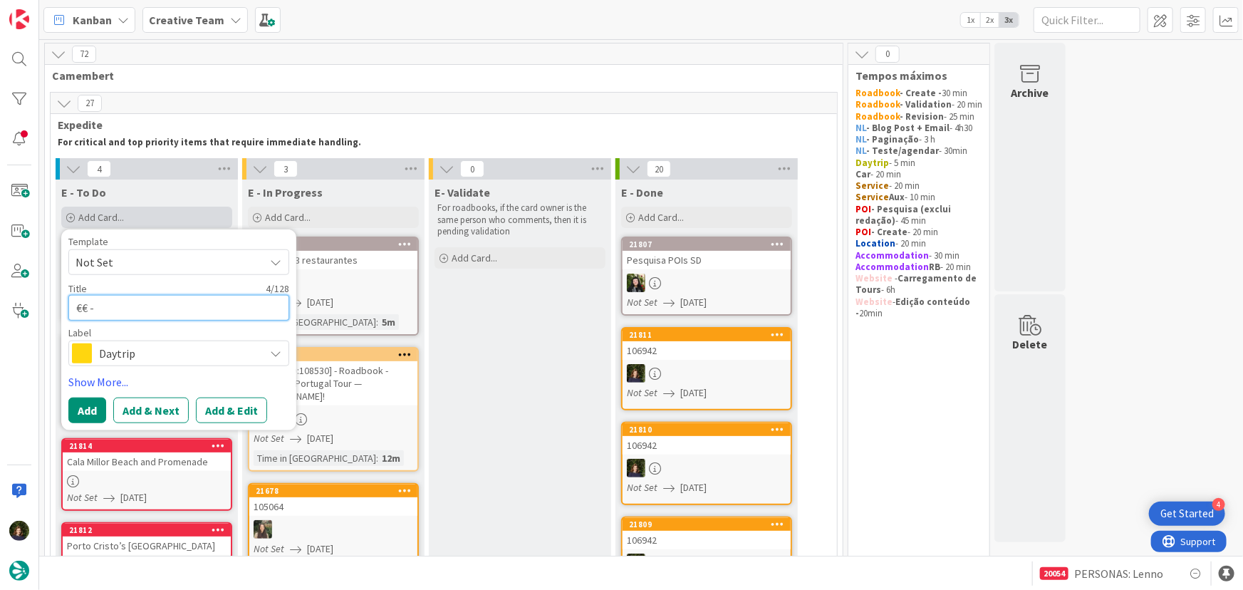
type textarea "x"
type textarea "€€ -"
type textarea "x"
type textarea "€€ - R"
type textarea "x"
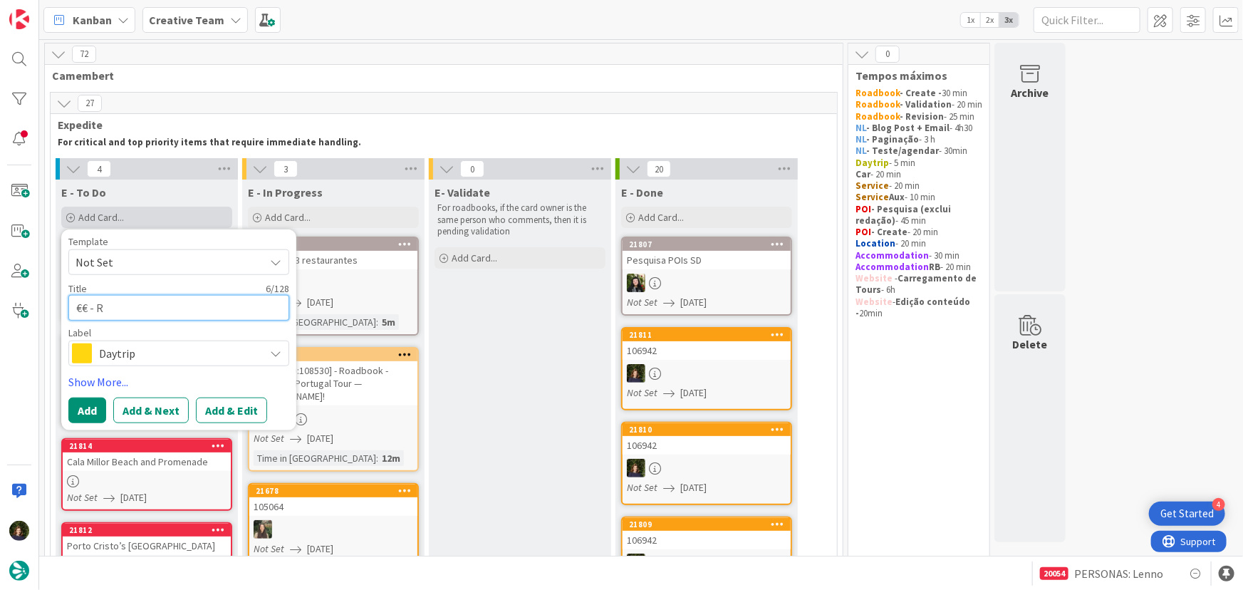
type textarea "€€ - Re"
type textarea "x"
type textarea "€€ - Res"
type textarea "x"
type textarea "€€ - Rest"
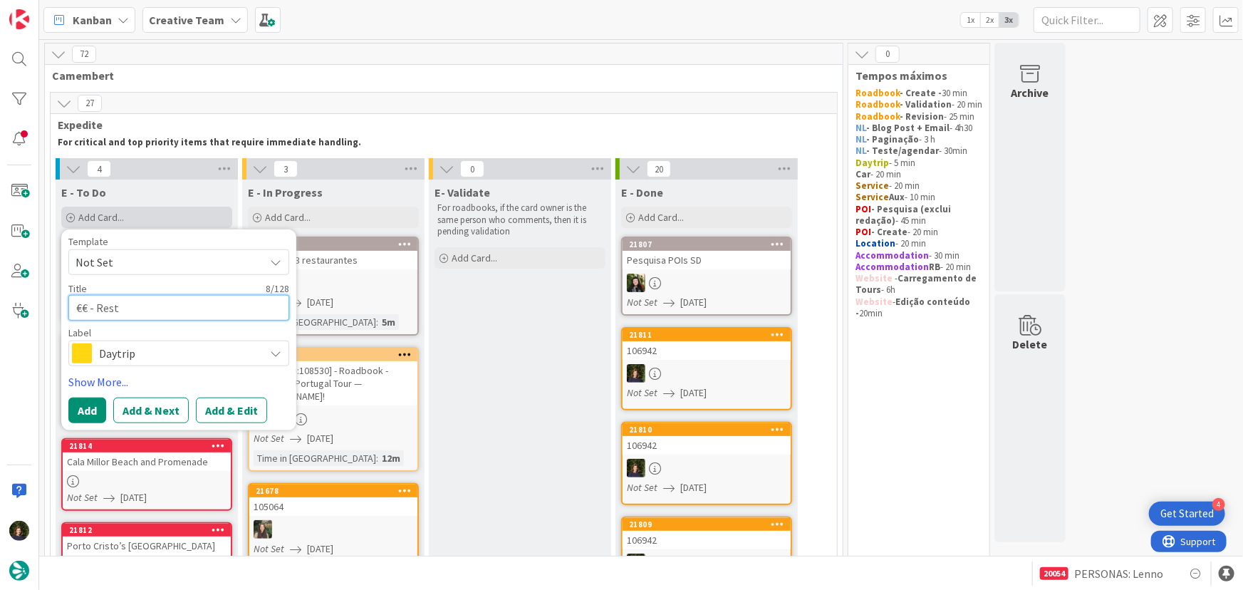
type textarea "x"
type textarea "€€ - Resta"
type textarea "x"
type textarea "€€ - Restau"
type textarea "x"
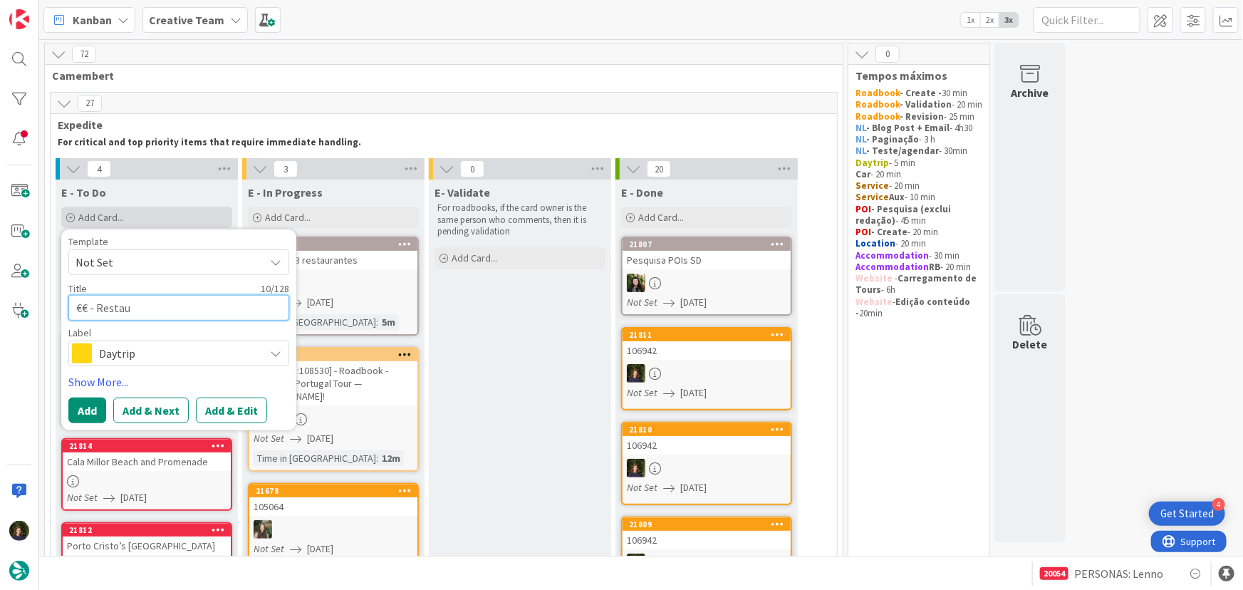
type textarea "€€ - Restaur"
type textarea "x"
type textarea "€€ - Restaura"
type textarea "x"
type textarea "€€ - Restauran"
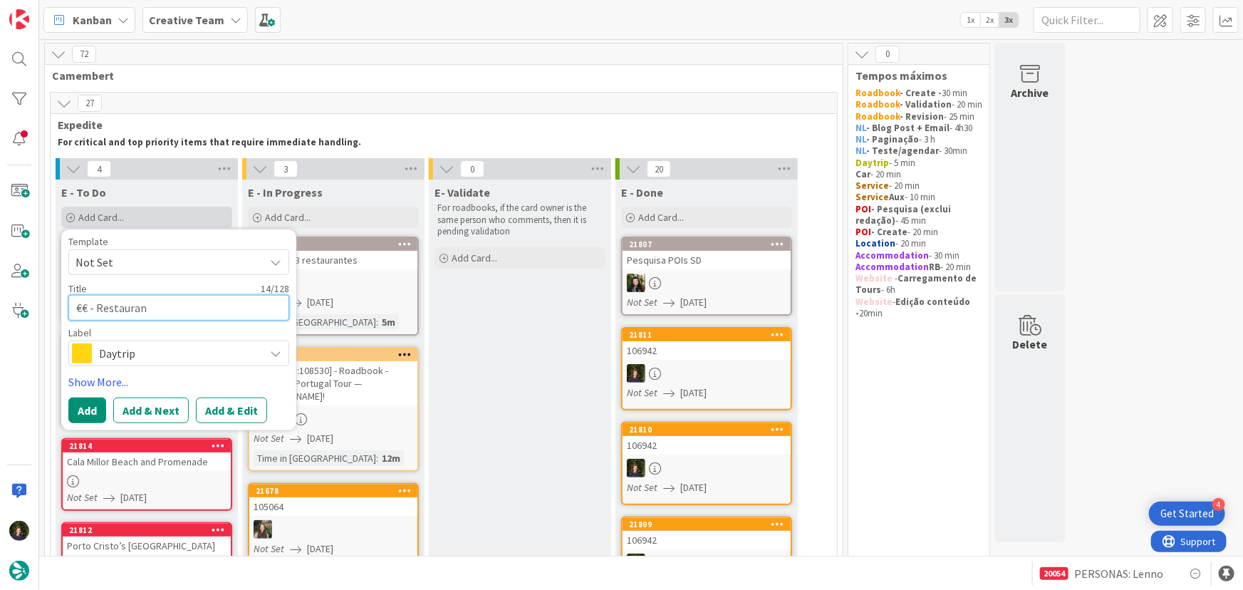
type textarea "x"
type textarea "€€ - Restaurant"
type textarea "x"
type textarea "€€ - Restaurant"
type textarea "x"
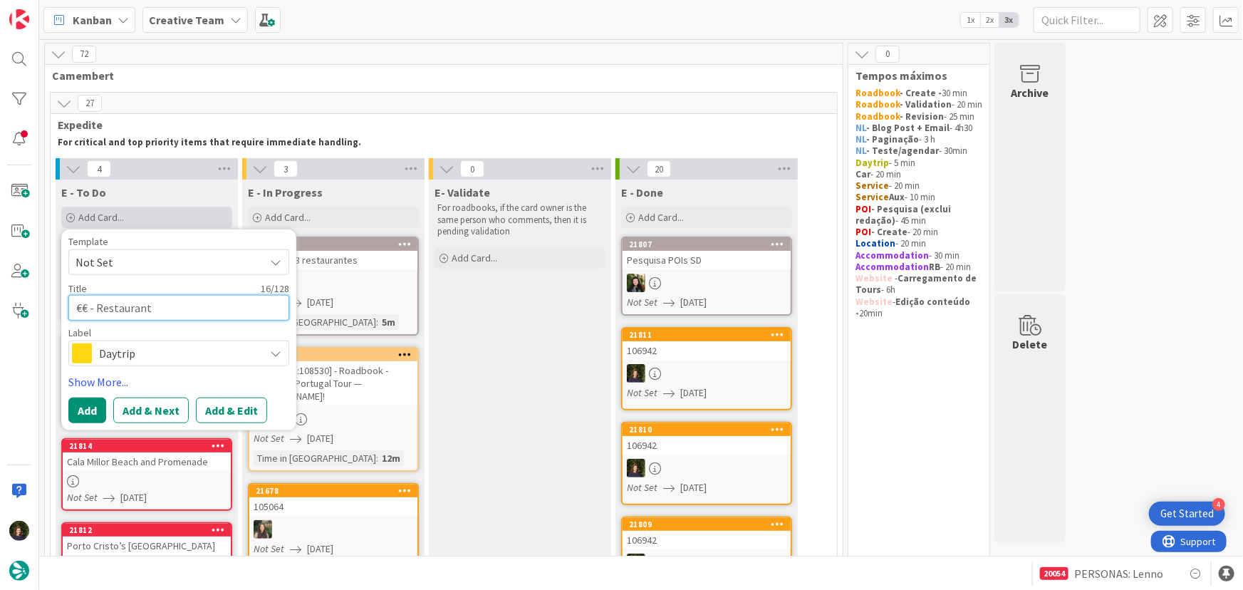
type textarea "€€ - Restaurant C"
type textarea "x"
type textarea "€€ - Restaurant Ca"
type textarea "x"
type textarea "€€ - Restaurant Cal"
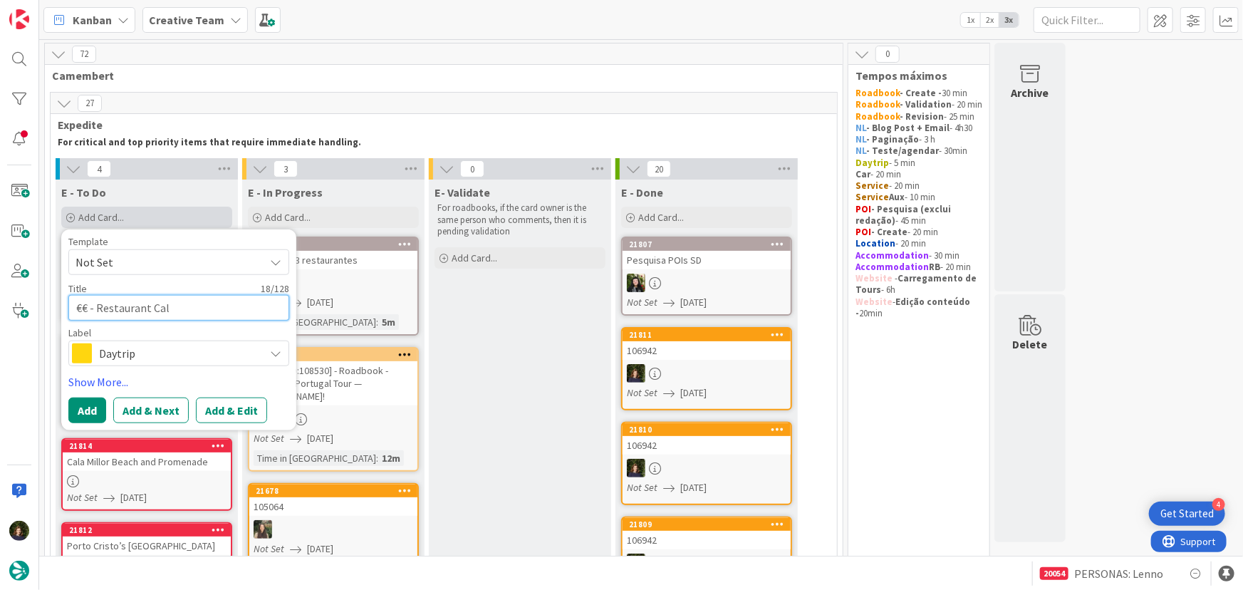
type textarea "x"
type textarea "€€ - Restaurant Cala"
type textarea "x"
type textarea "€€ - Restaurant Cala"
type textarea "x"
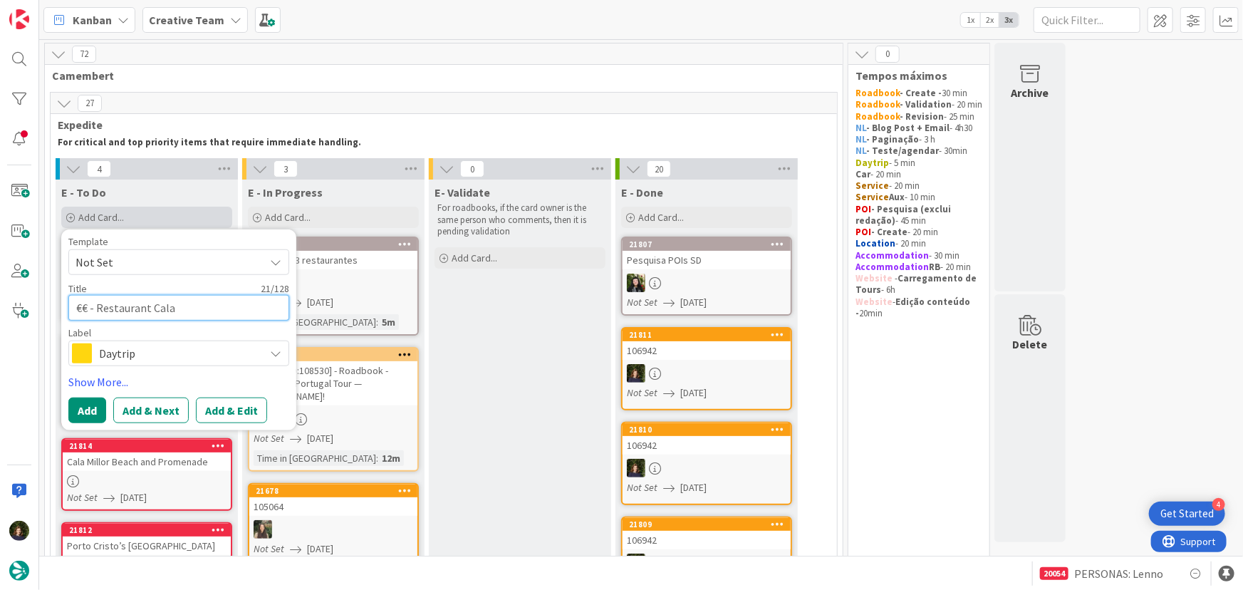
type textarea "€€ - Restaurant Cala F"
type textarea "x"
type textarea "€€ - Restaurant Cala Fe"
type textarea "x"
type textarea "€€ - Restaurant Cala Fer"
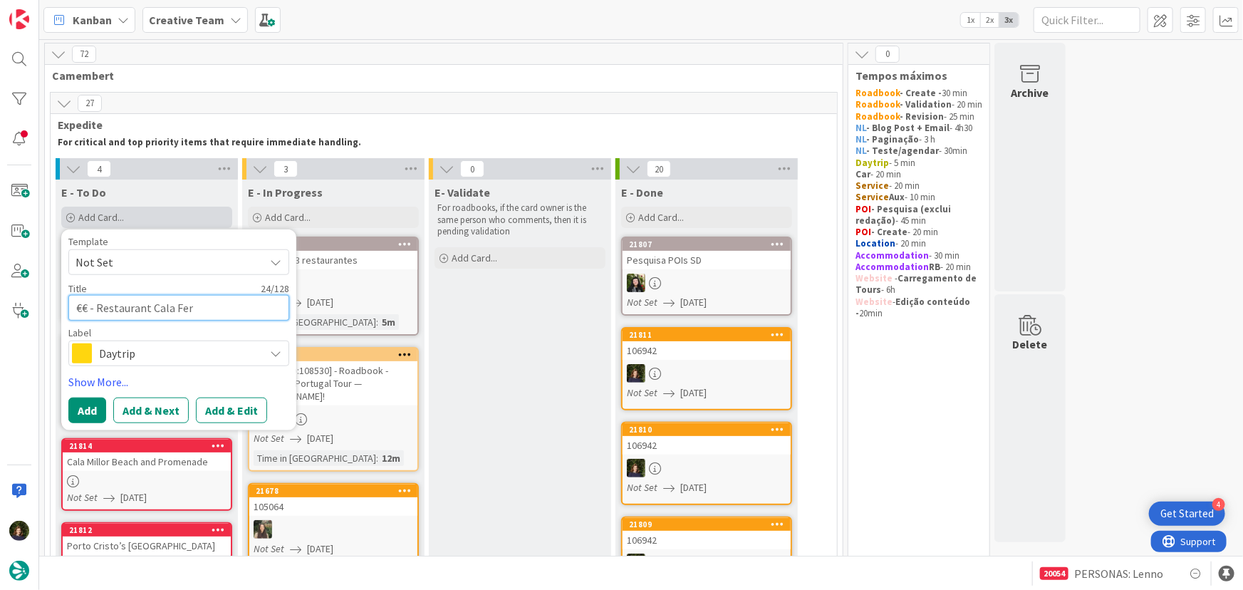
type textarea "x"
type textarea "€€ - Restaurant Cala Ferr"
type textarea "x"
type textarea "€€ - Restaurant Cala Ferre"
type textarea "x"
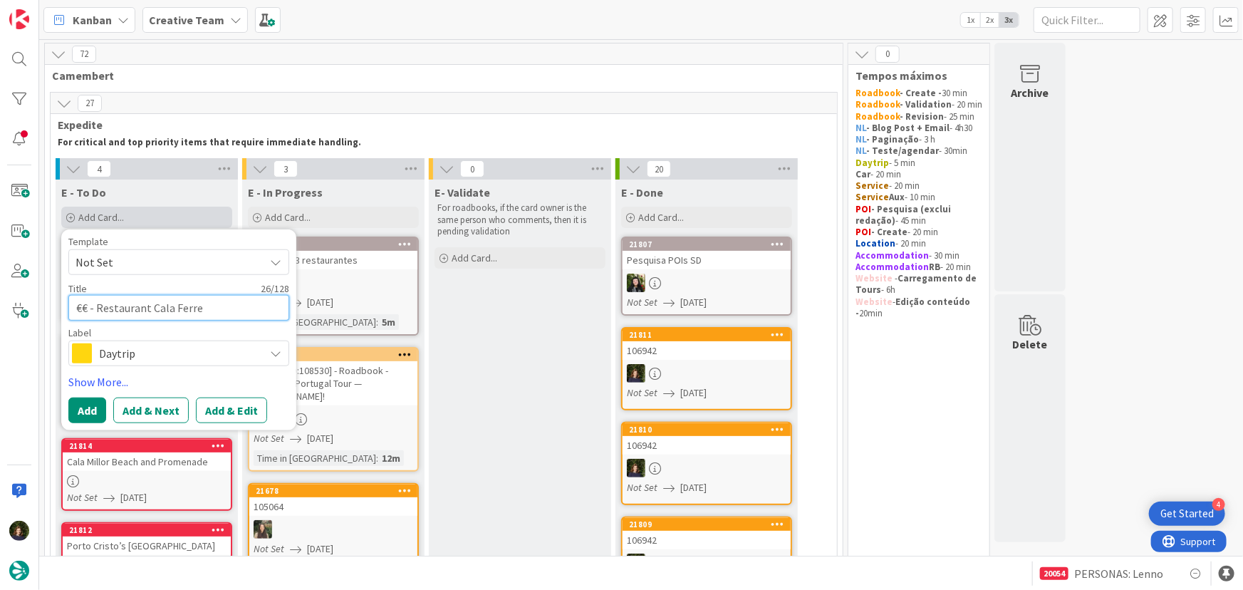
type textarea "€€ - Restaurant Cala Ferrea"
type textarea "x"
type textarea "€€ - Restaurant Cala Ferrea"
type textarea "x"
type textarea "€€ - Restaurant Cala Ferrea -"
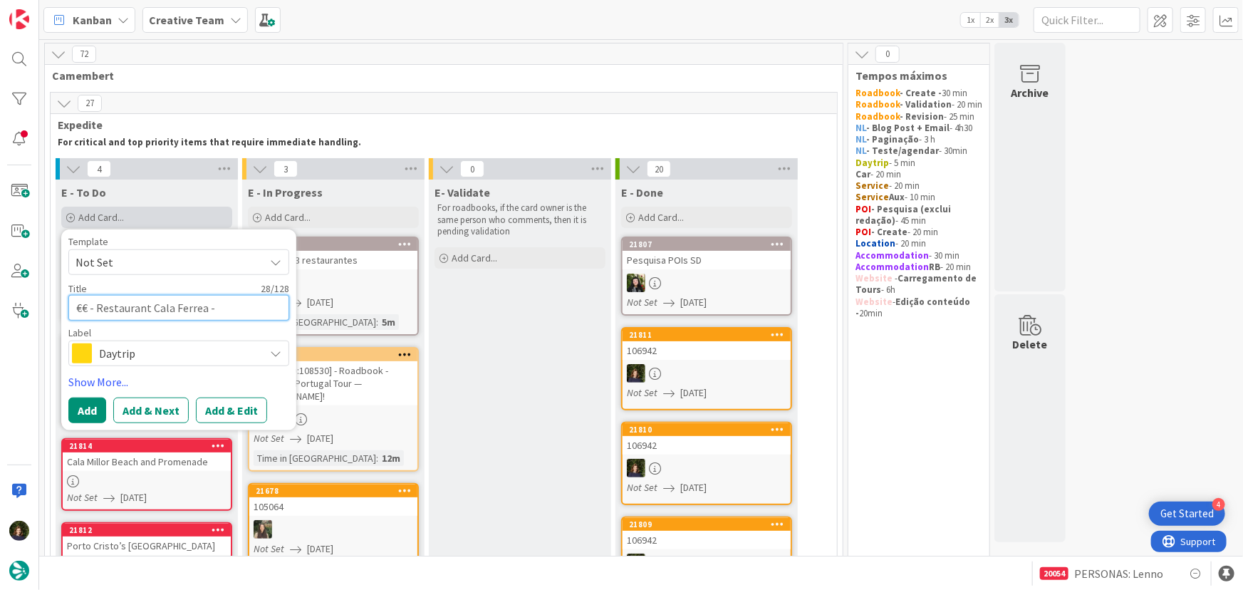
type textarea "x"
type textarea "€€ - Restaurant Cala Ferrea -"
type textarea "x"
type textarea "€€ - Restaurant Cala Ferrea - C"
type textarea "x"
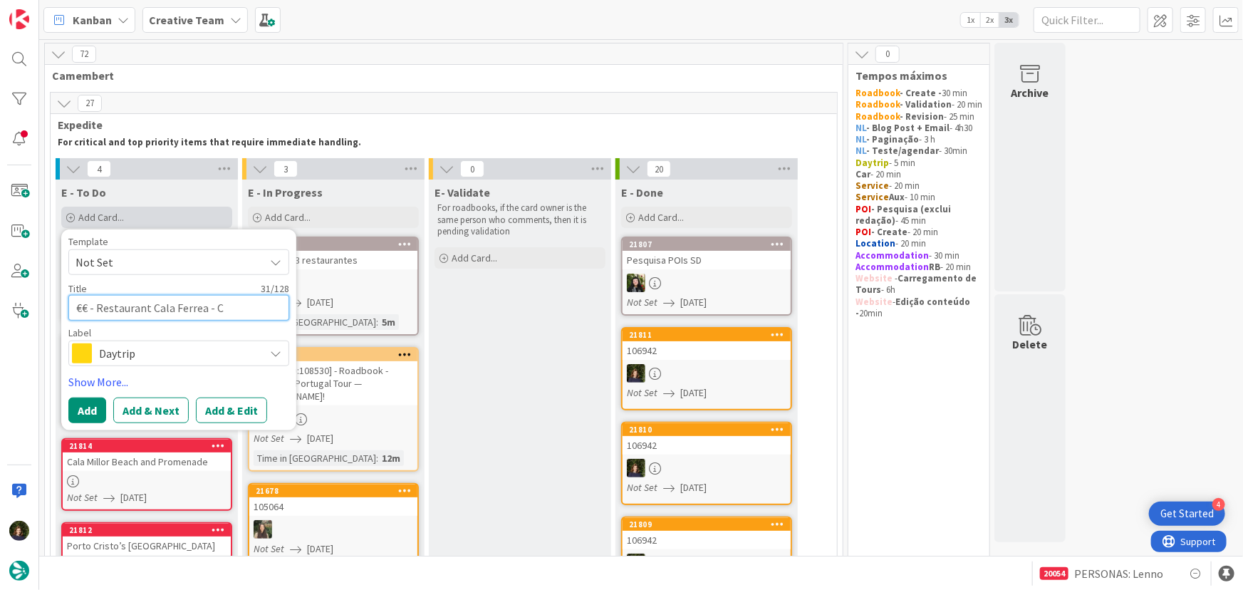
type textarea "€€ - Restaurant Cala Ferrea - Cl"
type textarea "x"
type textarea "€€ - Restaurant Cala Ferrea - Clo"
type textarea "x"
type textarea "€€ - Restaurant Cala Ferrea - Clos"
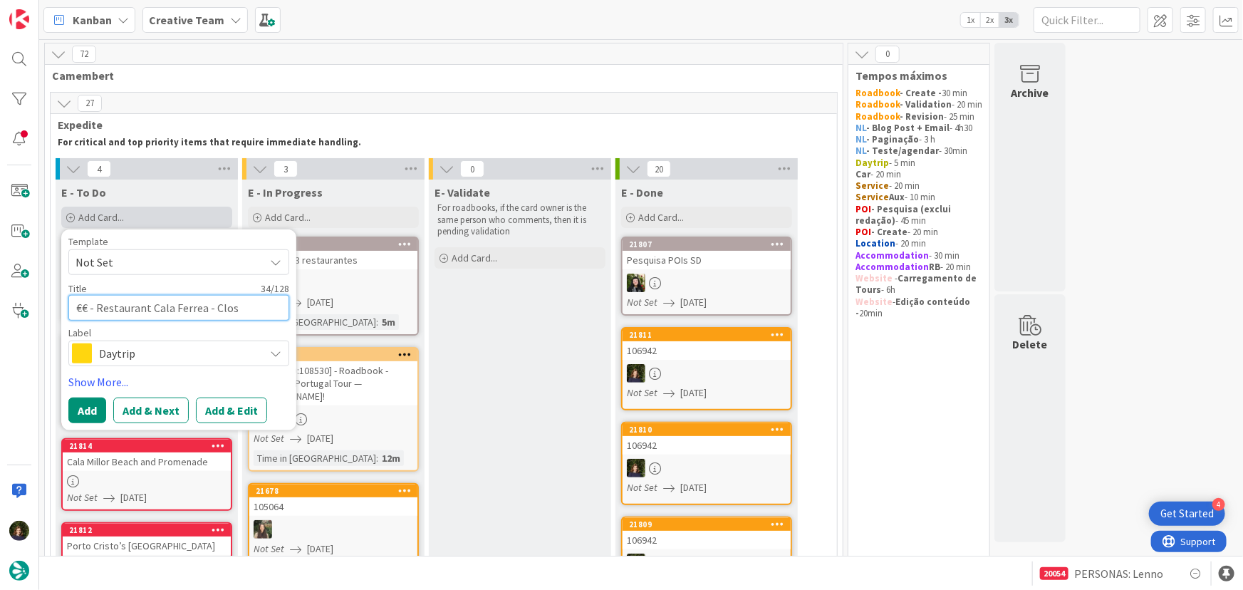
type textarea "x"
type textarea "€€ - Restaurant Cala Ferrea - Close"
type textarea "x"
type textarea "€€ - Restaurant Cala Ferrea - Closed"
type textarea "x"
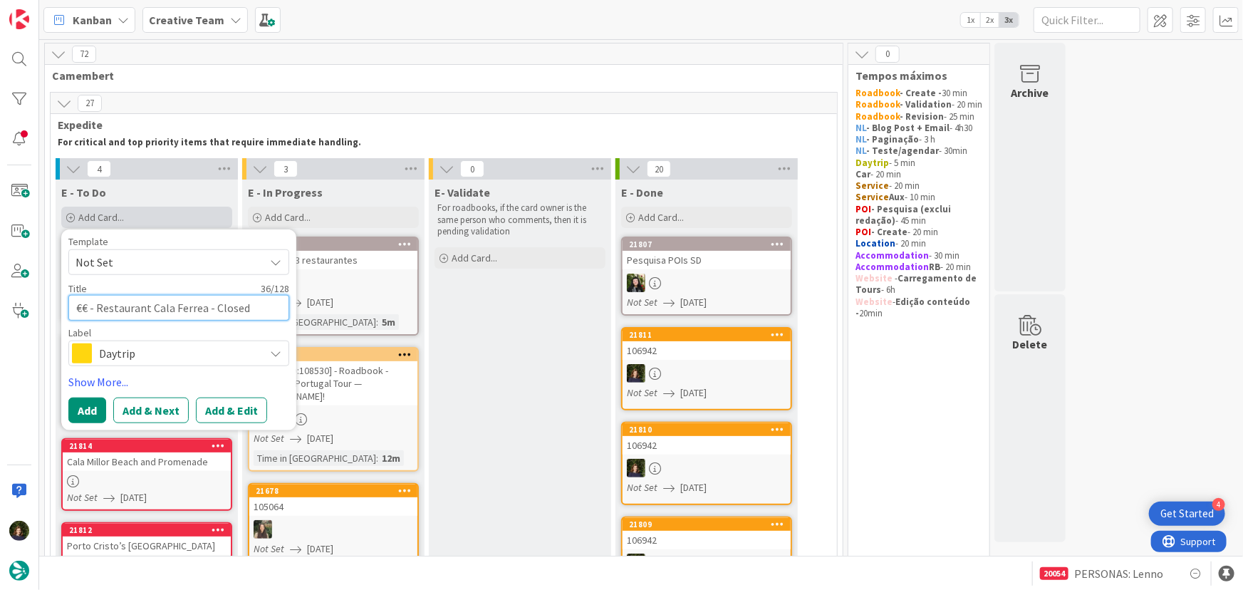
type textarea "€€ - Restaurant Cala Ferrea - Closed"
type textarea "x"
type textarea "€€ - Restaurant Cala Ferrea - Closed W"
type textarea "x"
type textarea "€€ - Restaurant Cala Ferrea - Closed WE"
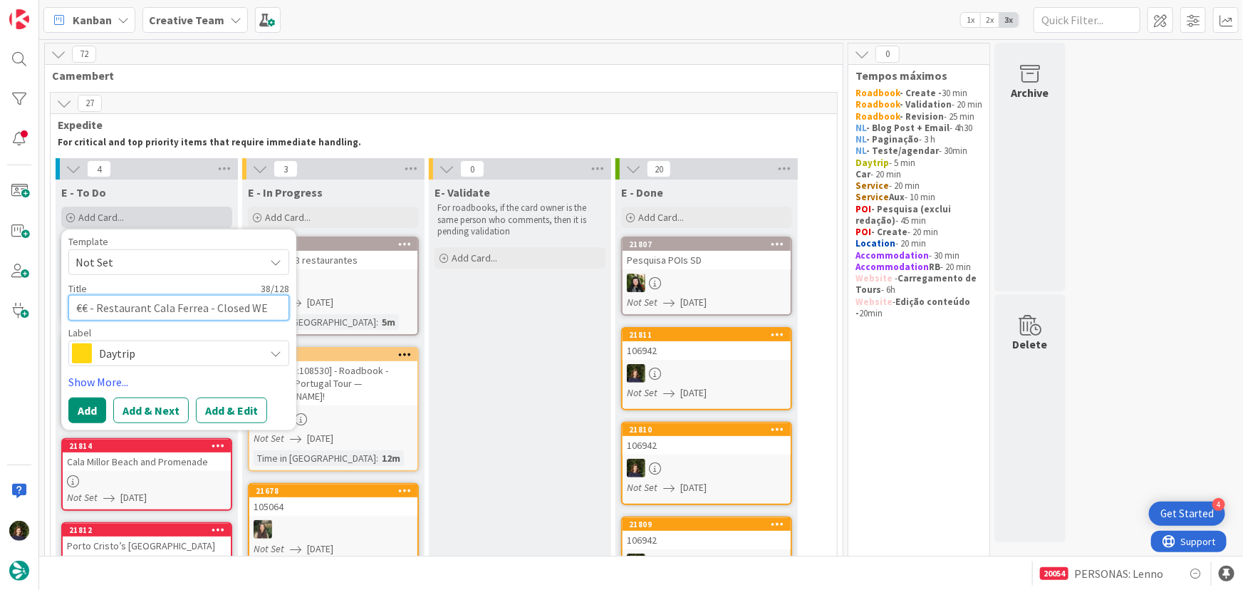
type textarea "x"
type textarea "€€ - Restaurant Cala Ferrea - Closed WED"
click at [120, 355] on span "Daytrip" at bounding box center [178, 353] width 158 height 20
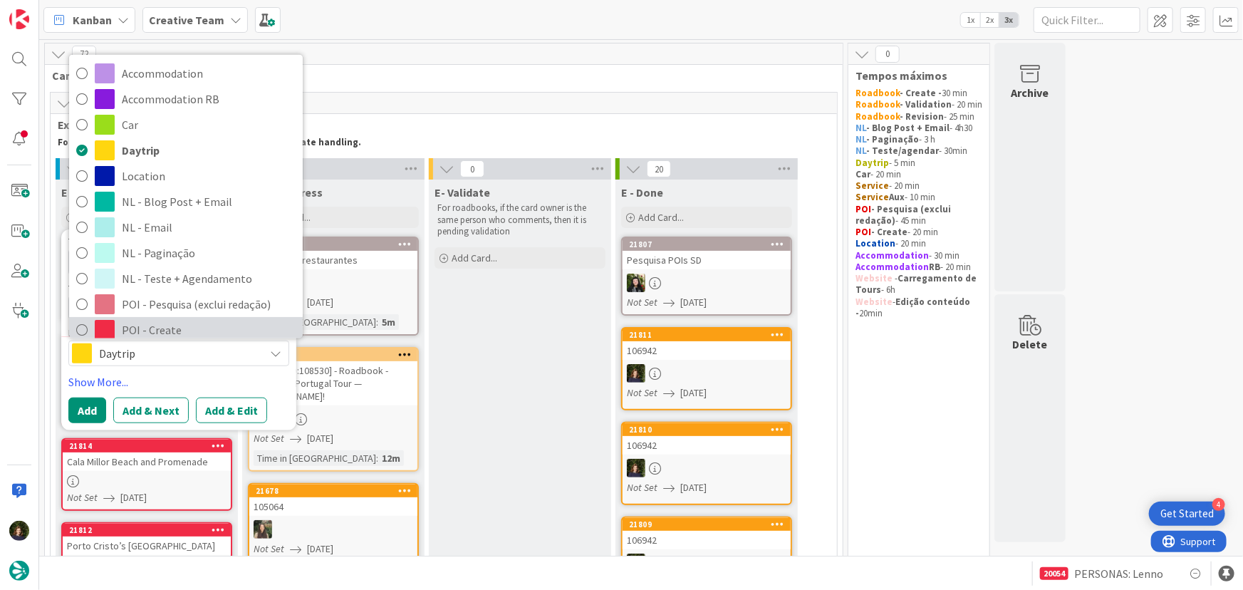
click at [166, 319] on span "POI - Create" at bounding box center [209, 329] width 174 height 21
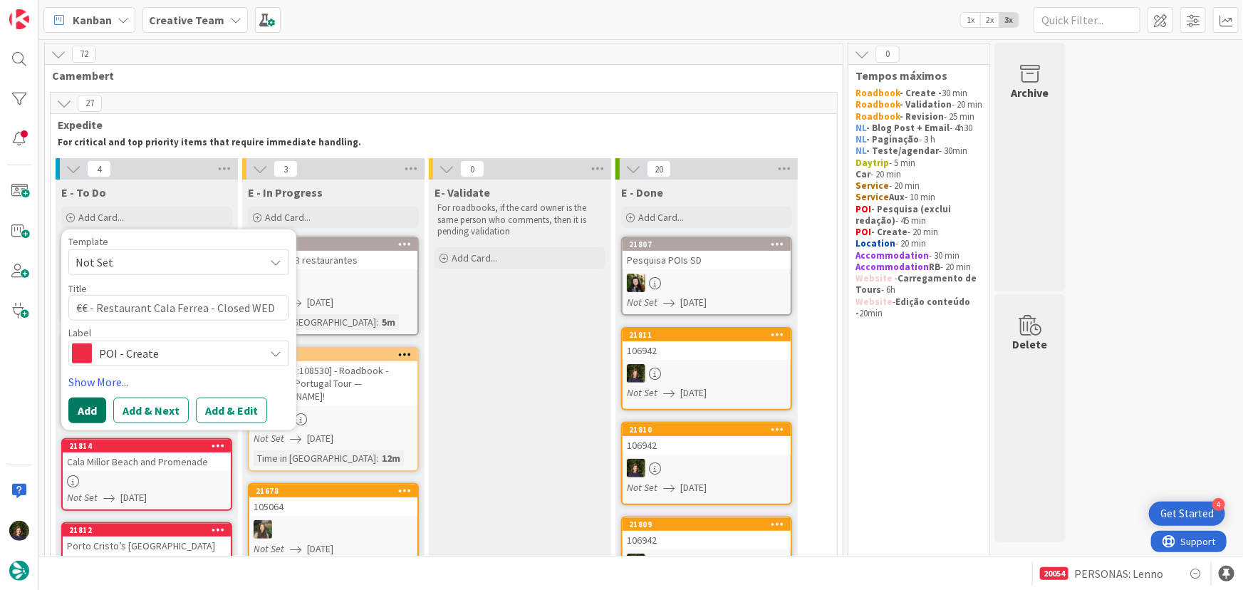
click at [78, 412] on button "Add" at bounding box center [87, 410] width 38 height 26
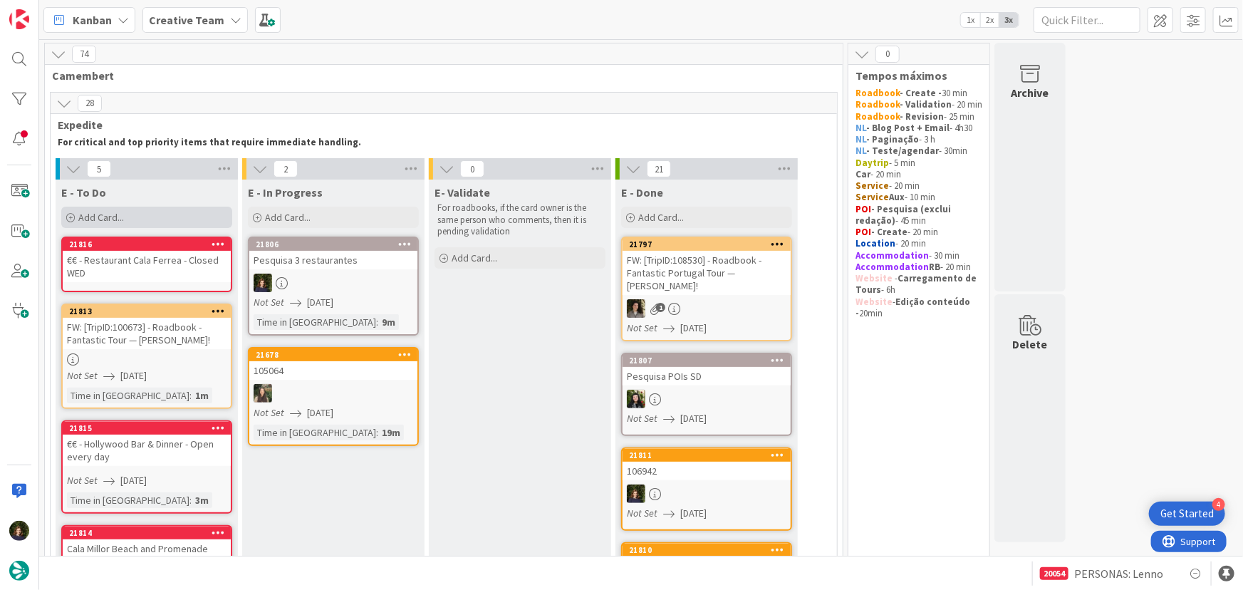
click at [131, 224] on div "Add Card..." at bounding box center [146, 217] width 171 height 21
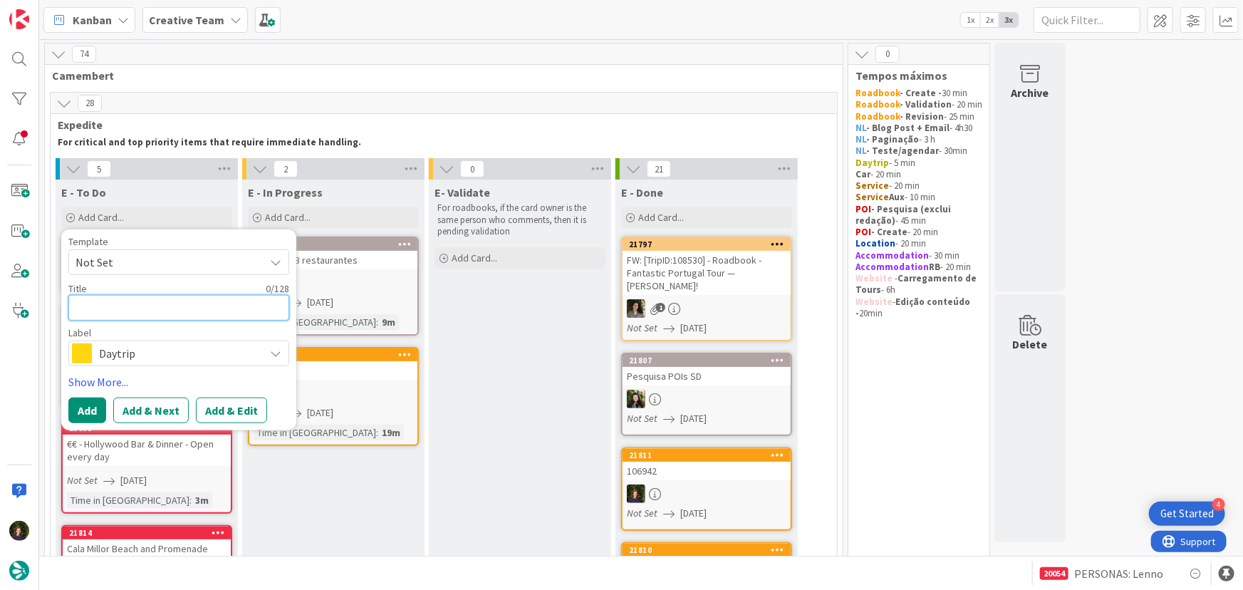
click at [95, 310] on textarea at bounding box center [178, 308] width 221 height 26
type textarea "x"
type textarea "€"
type textarea "x"
type textarea "€€"
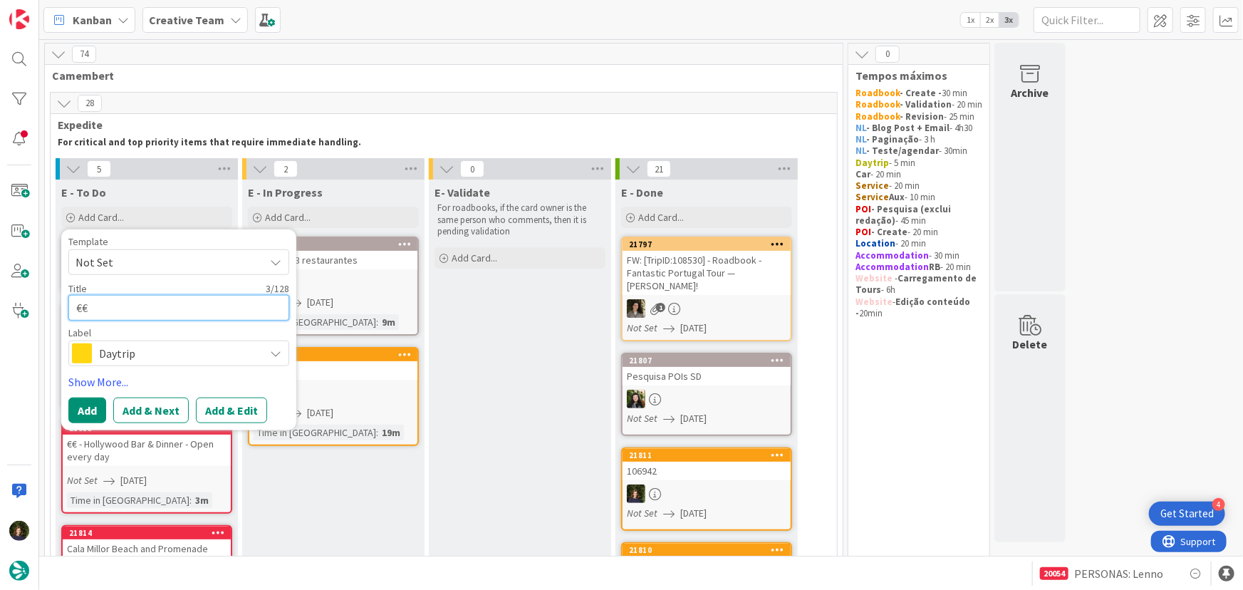
type textarea "x"
type textarea "€€"
type textarea "x"
type textarea "€€ -"
type textarea "x"
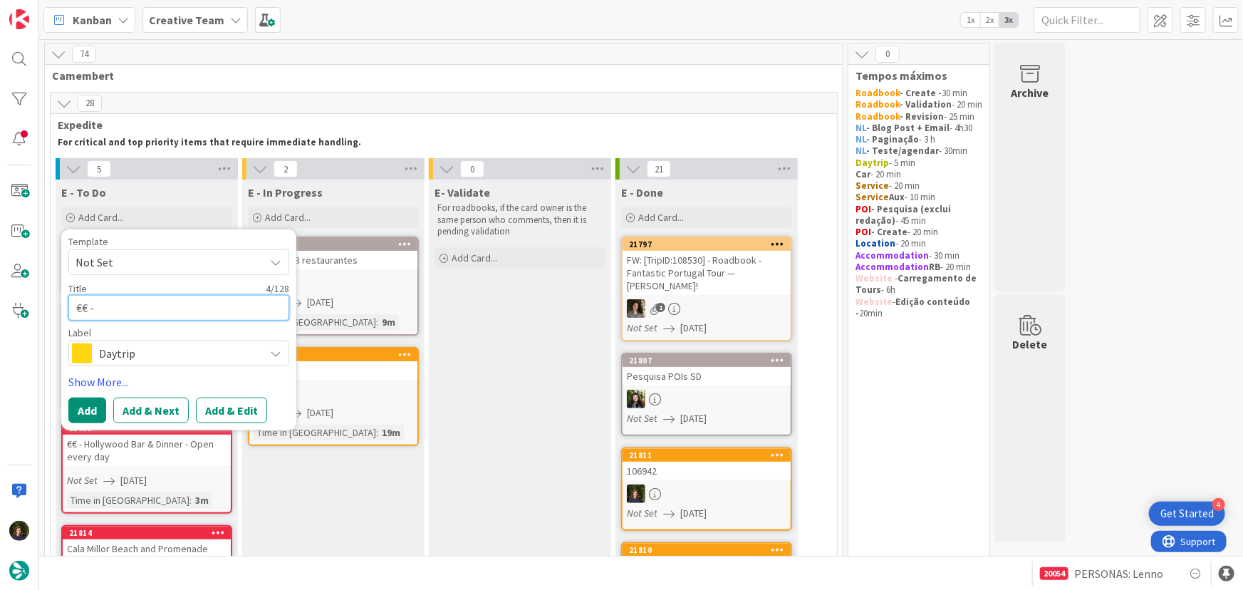
type textarea "€€ -"
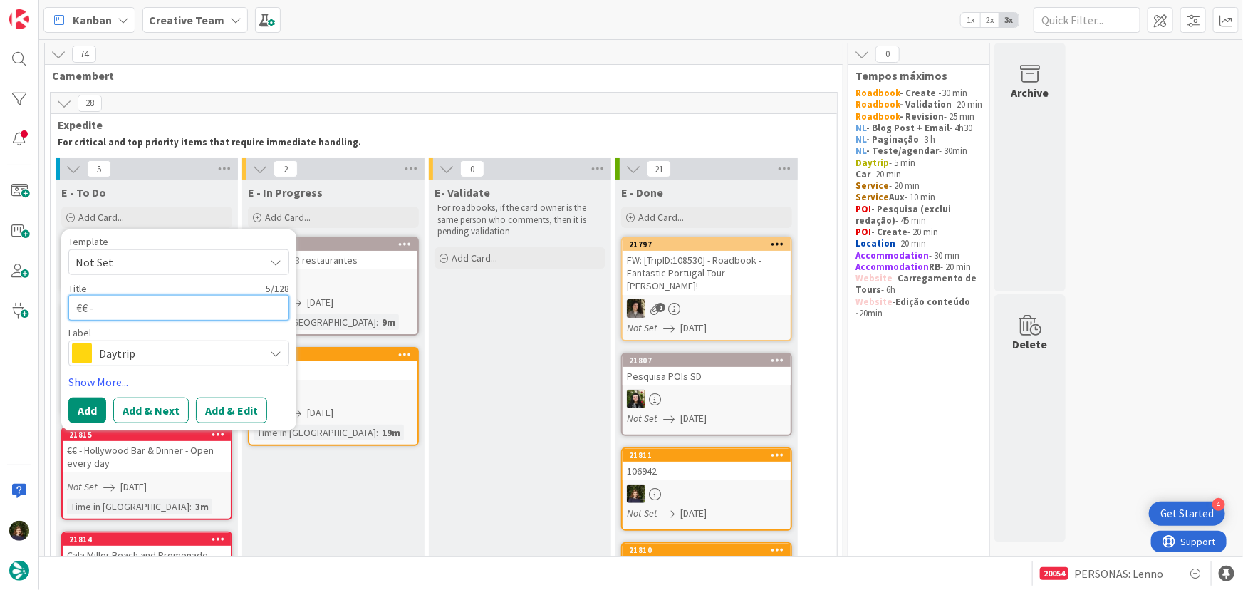
type textarea "x"
type textarea "€€ - R"
type textarea "x"
type textarea "€€ - Re"
type textarea "x"
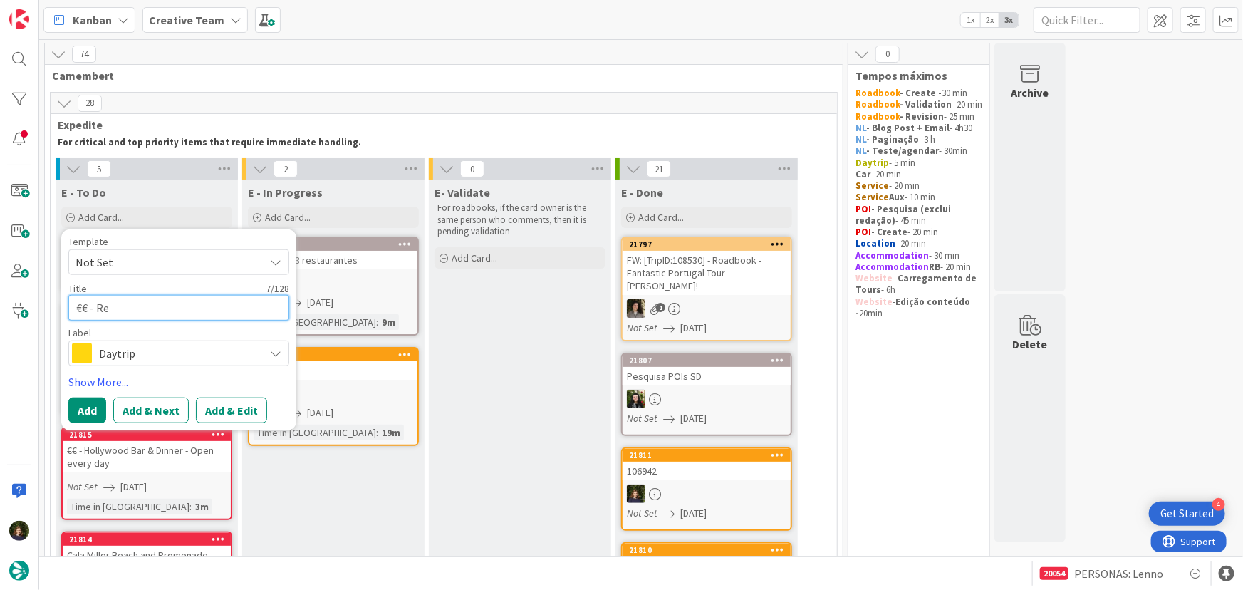
type textarea "€€ - Res"
type textarea "x"
type textarea "€€ - Rest"
type textarea "x"
type textarea "€€ - Resta"
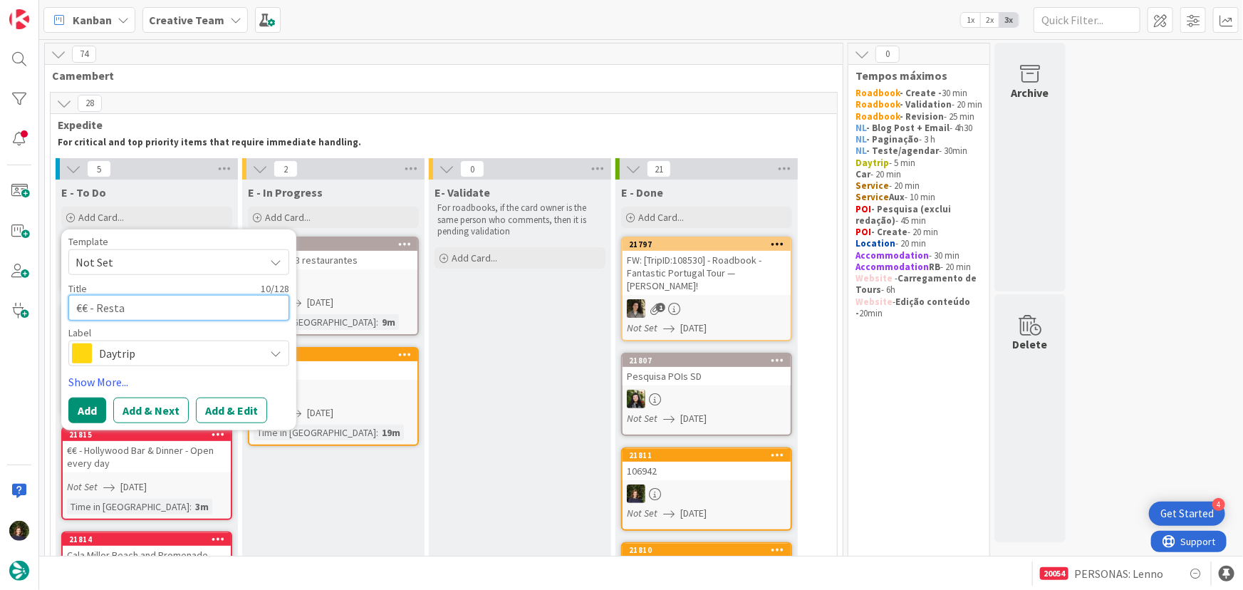
type textarea "x"
type textarea "€€ - Restau"
type textarea "x"
type textarea "€€ - Restaur"
type textarea "x"
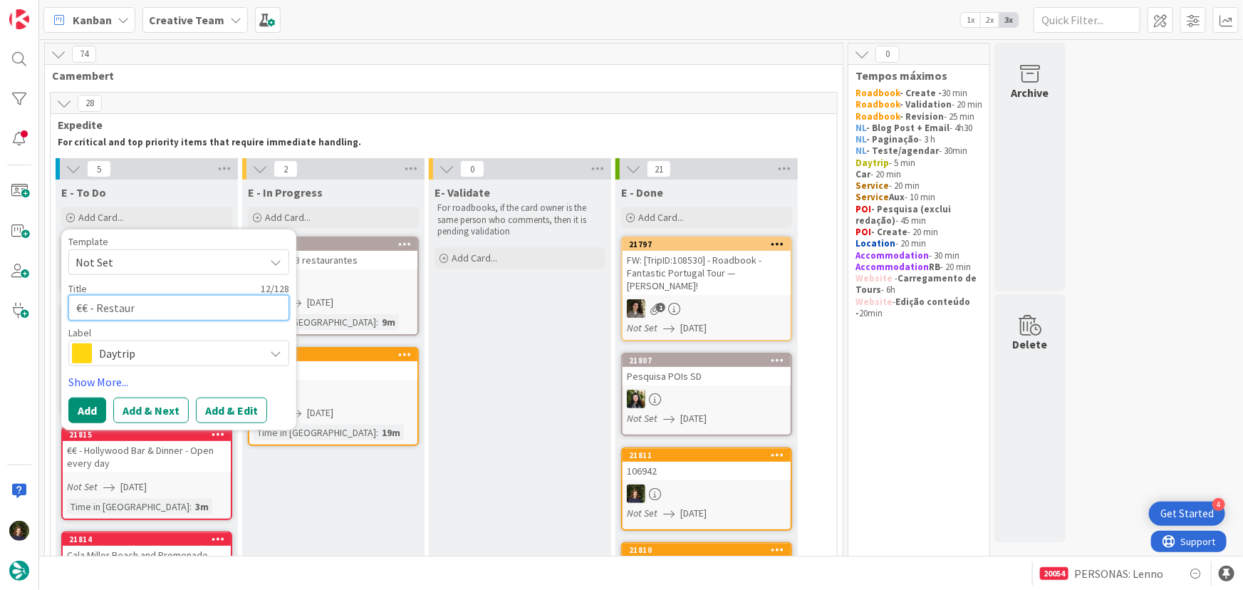
type textarea "€€ - Restaura"
type textarea "x"
type textarea "€€ - Restauran"
type textarea "x"
type textarea "€€ - Restaurant"
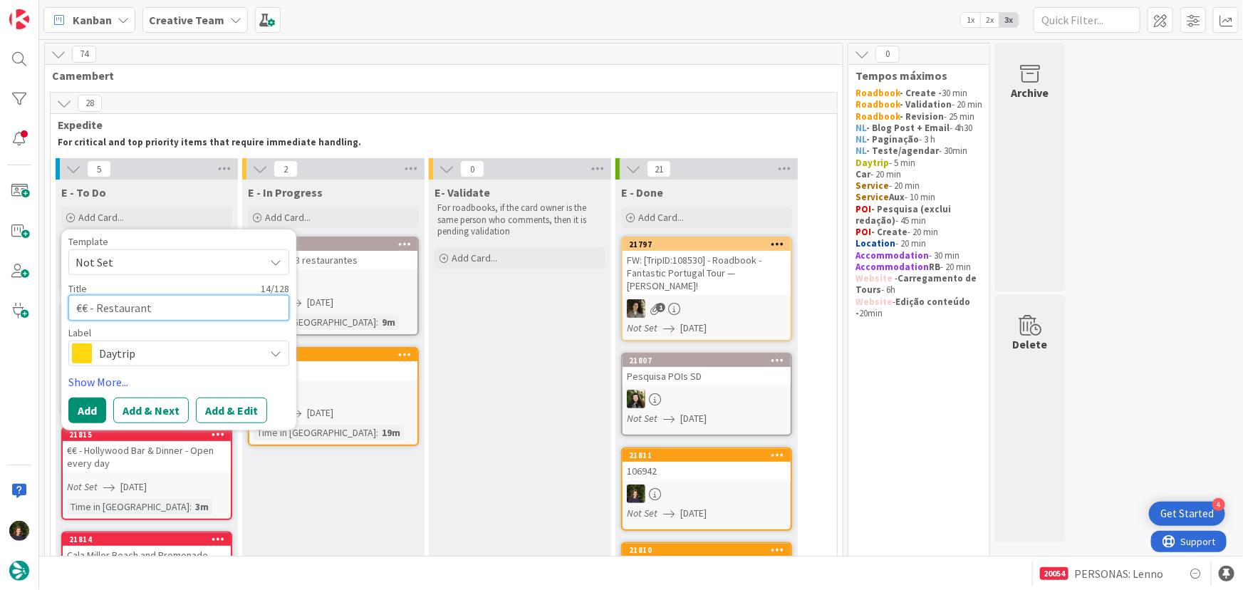
type textarea "x"
type textarea "€€ - Restaurante"
type textarea "x"
type textarea "€€ - Restaurante"
type textarea "x"
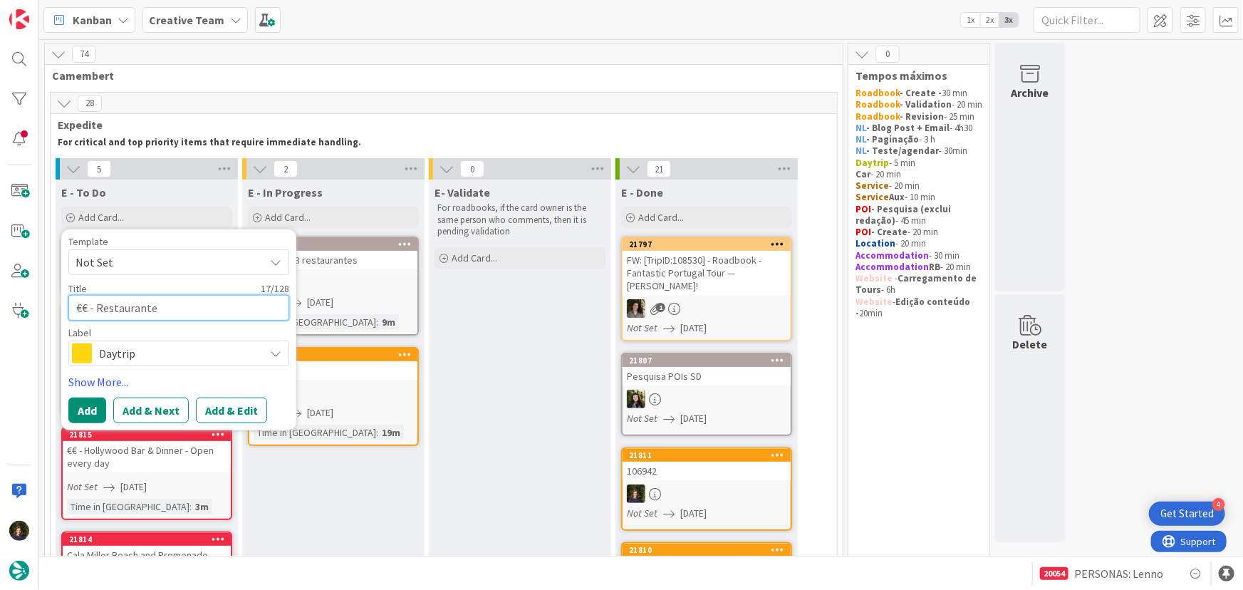
type textarea "€€ - Restaurante M"
type textarea "x"
type textarea "€€ - Restaurante Me"
type textarea "x"
type textarea "€€ - Restaurante Mest"
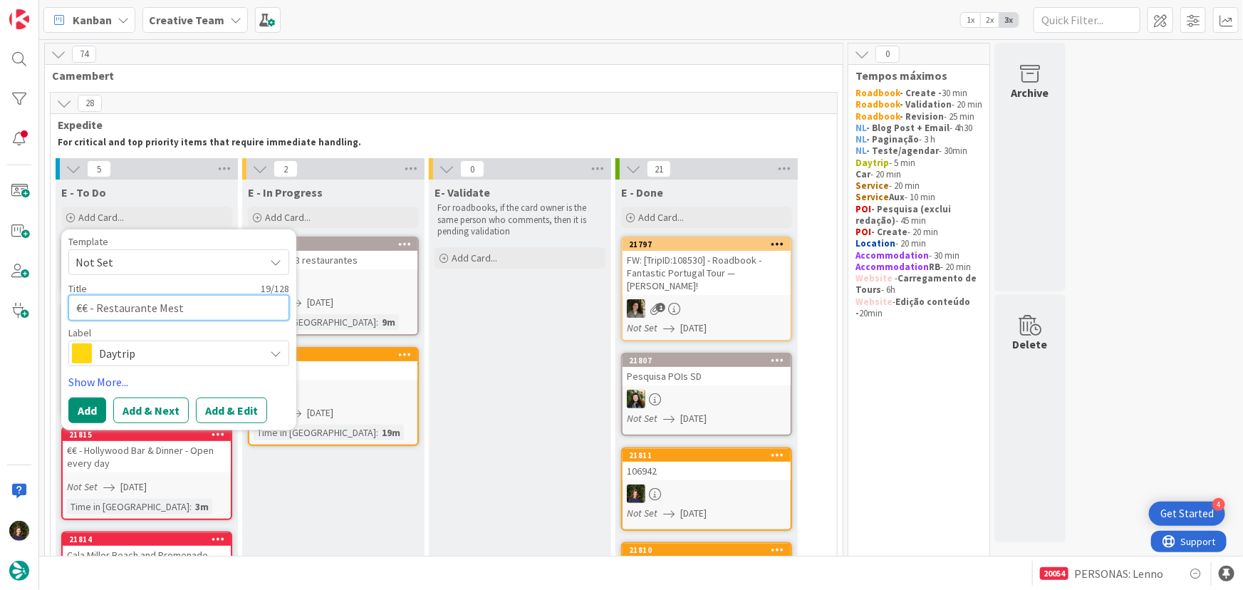
type textarea "x"
type textarea "€€ - Restaurante Mestr"
type textarea "x"
type textarea "€€ - Restaurante Mestra"
type textarea "x"
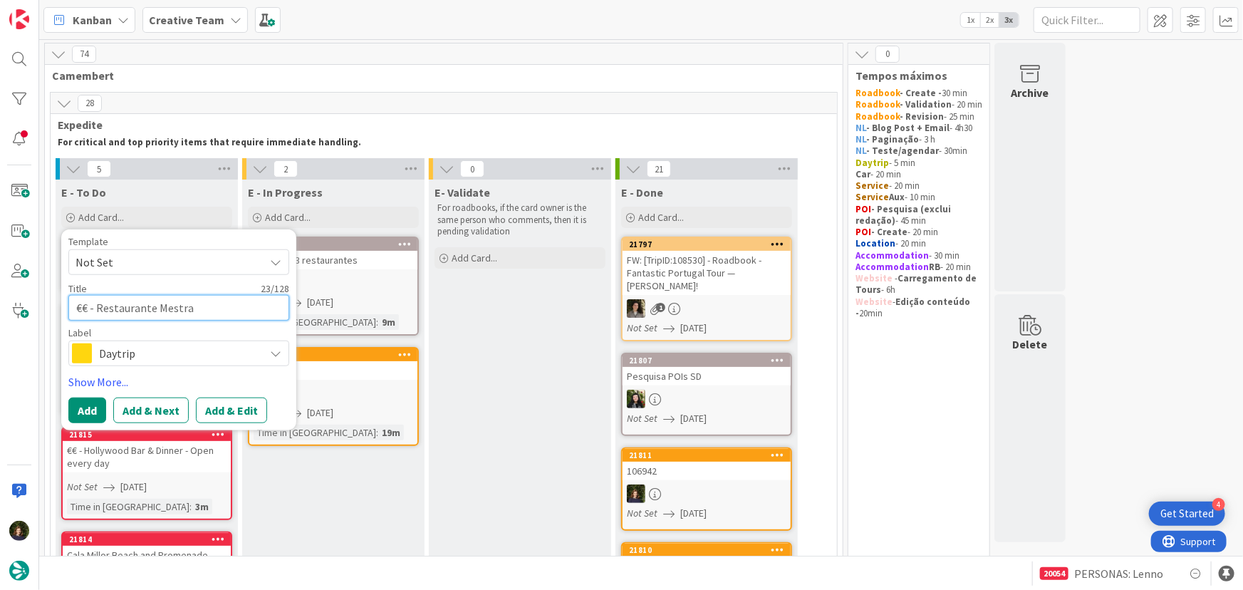
type textarea "€€ - Restaurante Mestra"
type textarea "x"
type textarea "€€ - Restaurante Mestra l"
type textarea "x"
type textarea "€€ - Restaurante Mestra"
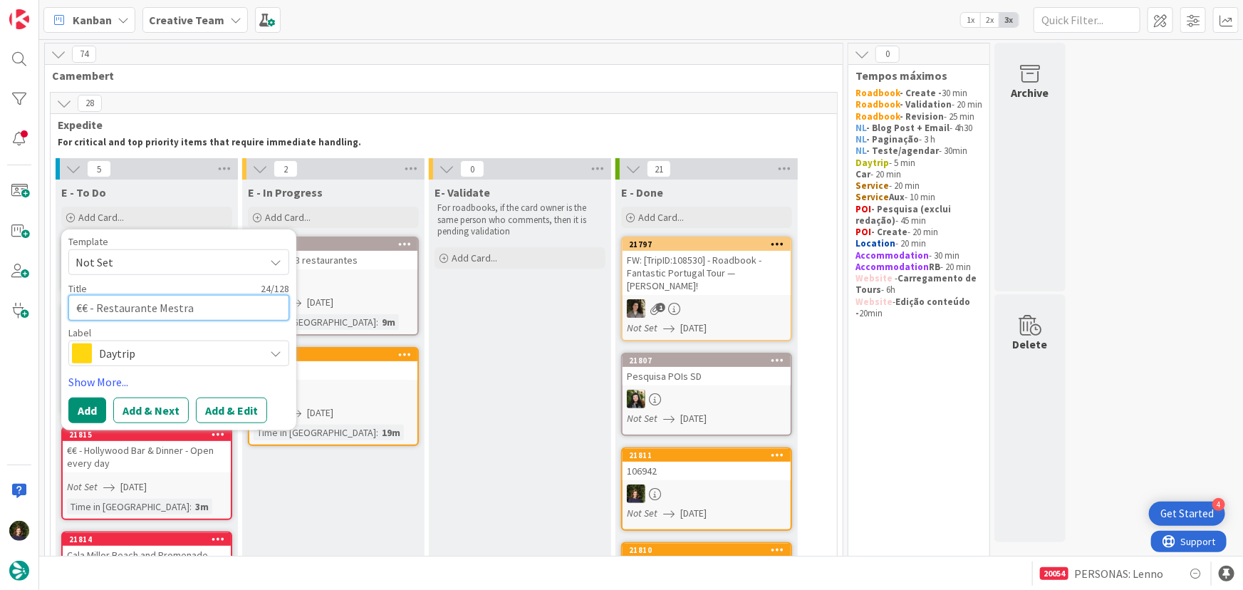
type textarea "x"
type textarea "€€ - Restaurante Mestra"
type textarea "x"
type textarea "€€ - Restaurante Mestral"
type textarea "x"
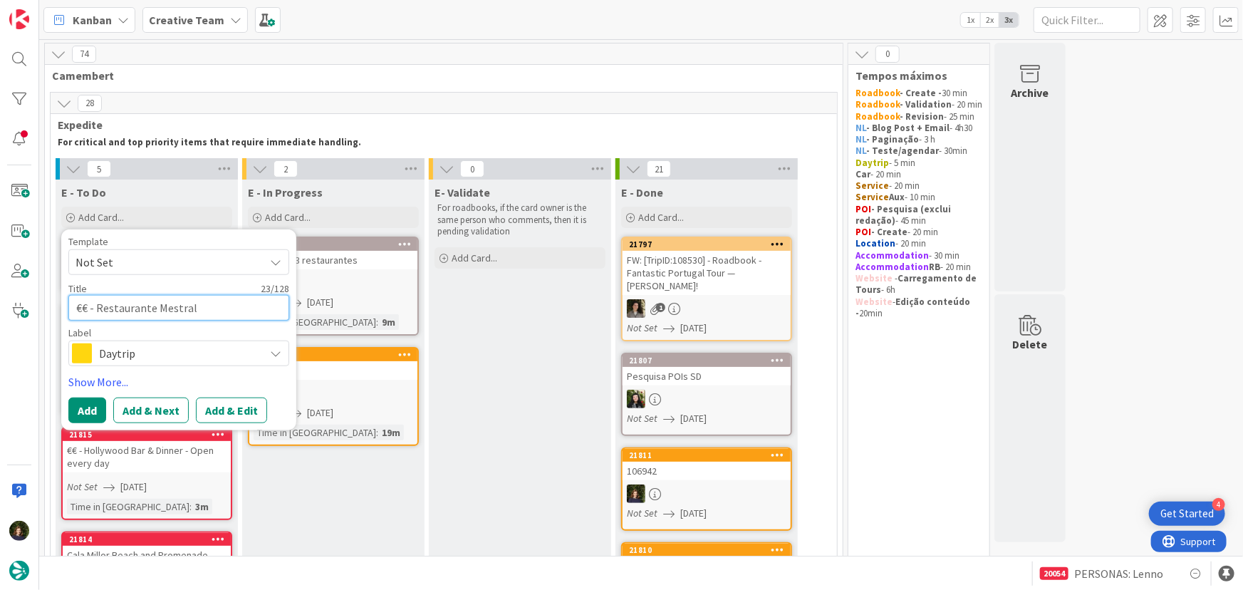
type textarea "€€ - Restaurante Mestral"
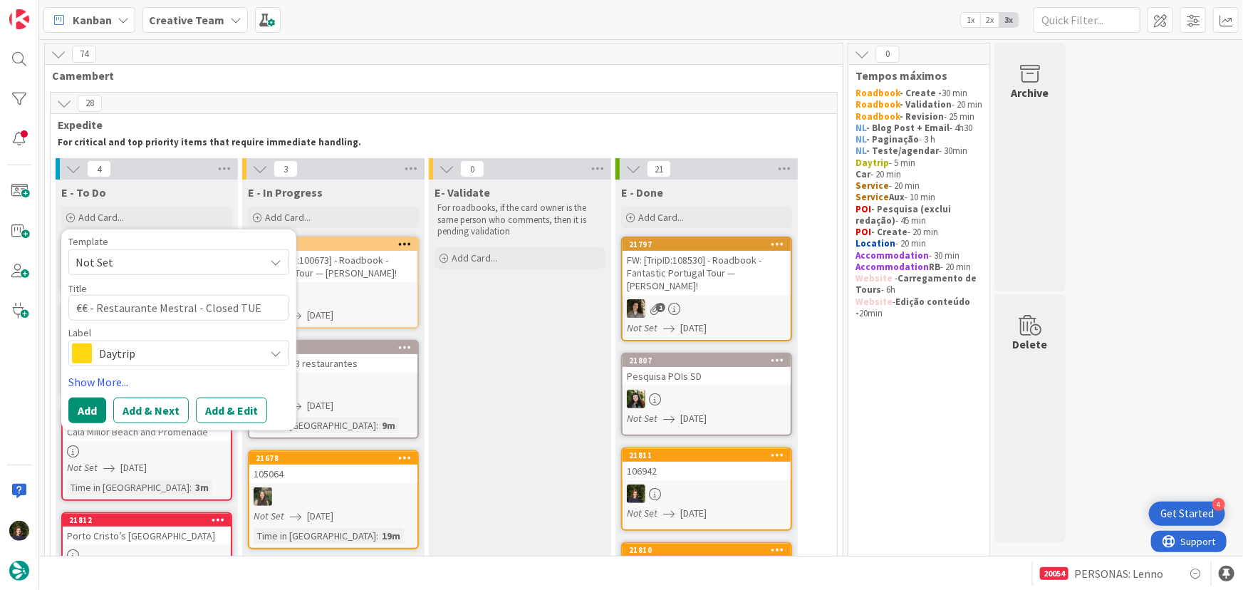
click at [130, 358] on span "Daytrip" at bounding box center [178, 353] width 158 height 20
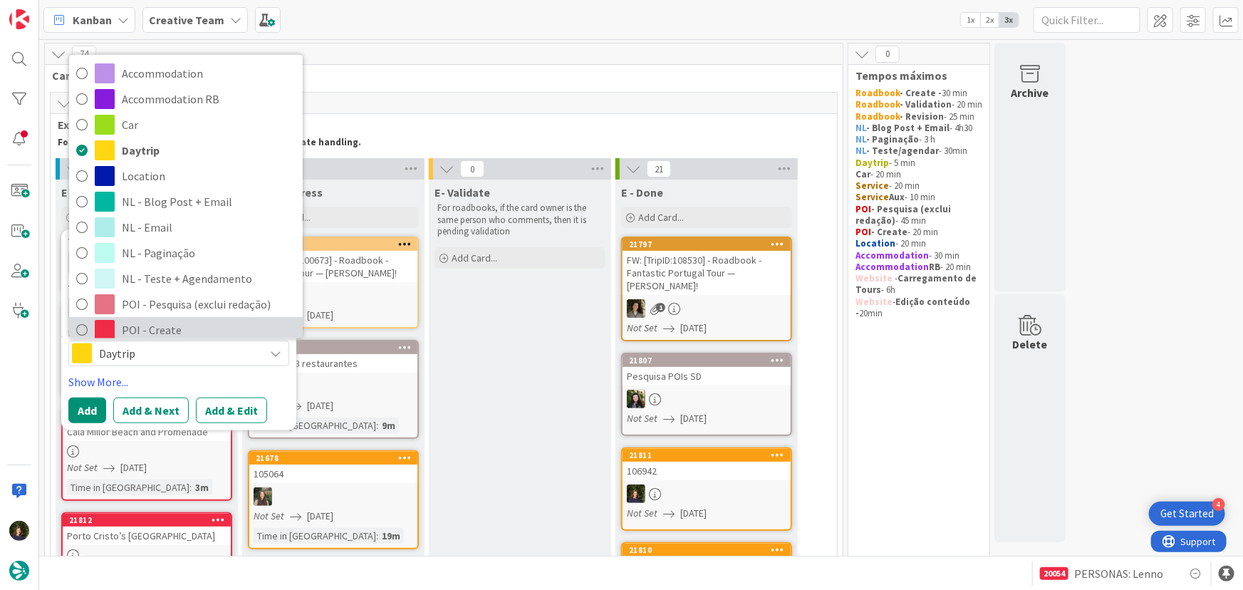
click at [145, 321] on span "POI - Create" at bounding box center [209, 329] width 174 height 21
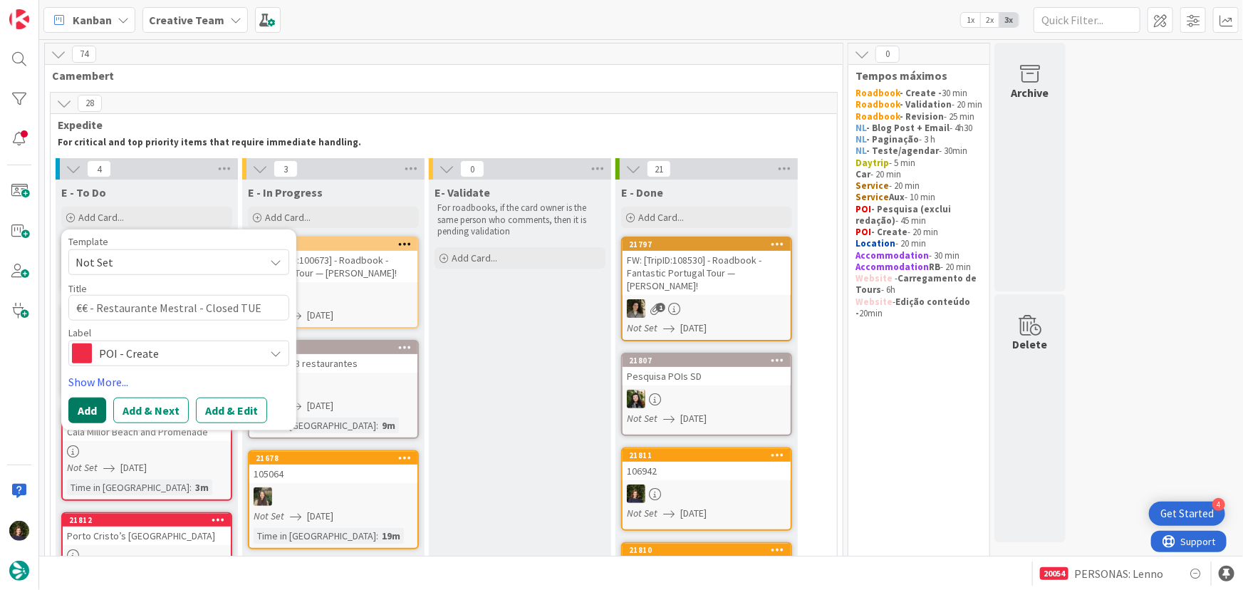
click at [90, 406] on button "Add" at bounding box center [87, 410] width 38 height 26
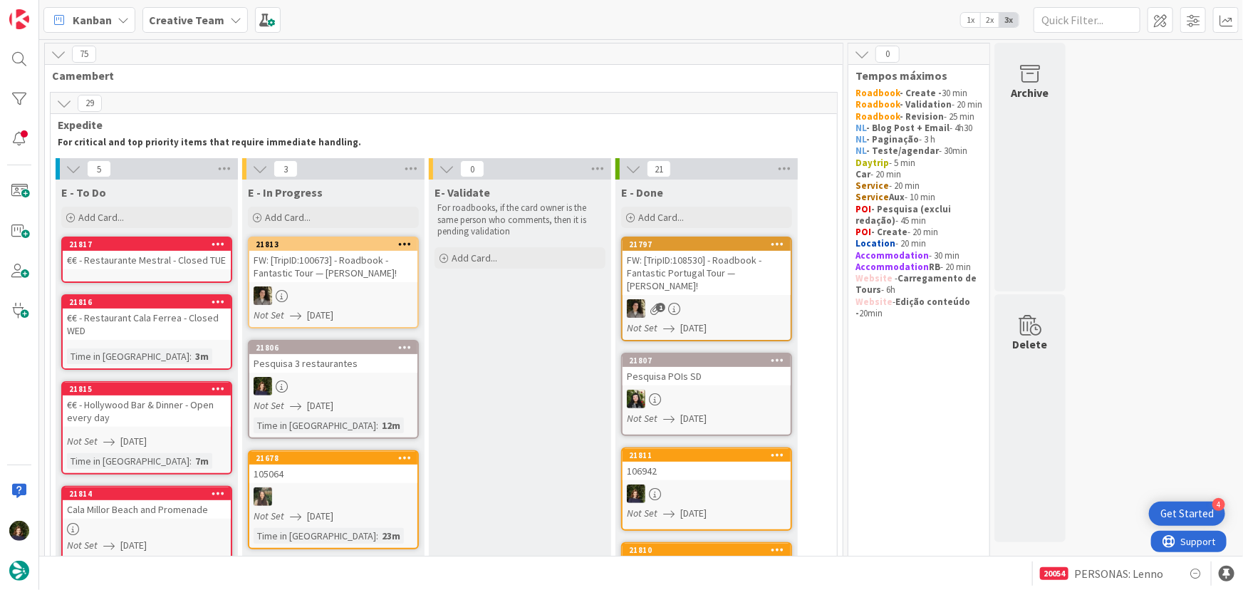
click at [121, 253] on div "€€ - Restaurante Mestral - Closed TUE" at bounding box center [147, 260] width 168 height 19
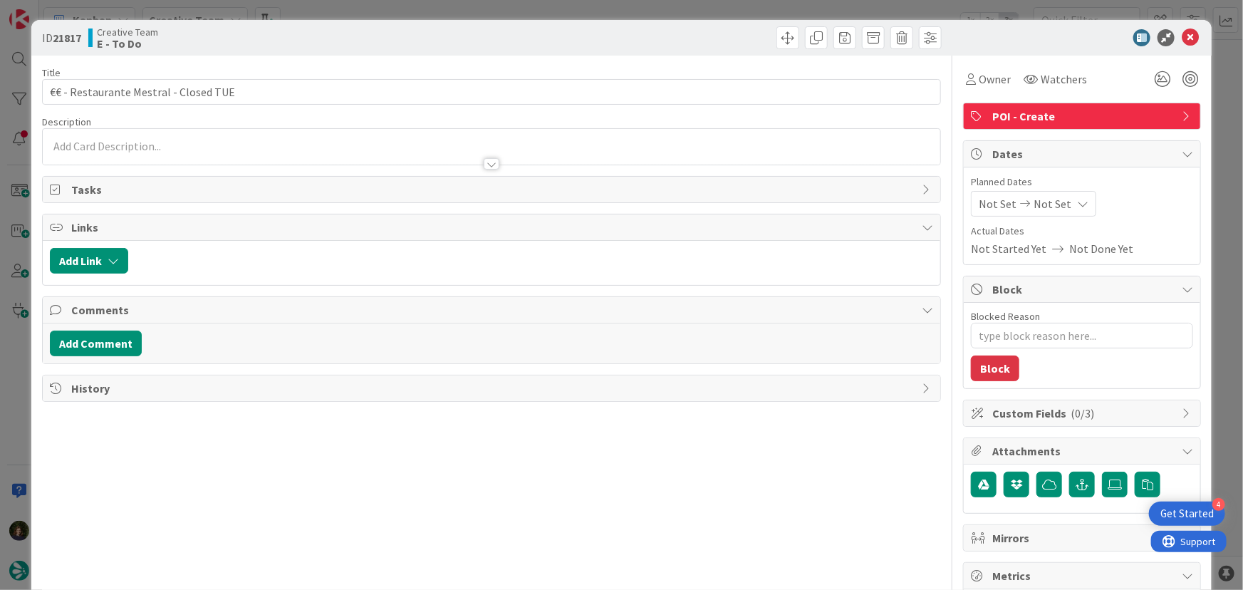
click at [142, 146] on p at bounding box center [492, 146] width 884 height 16
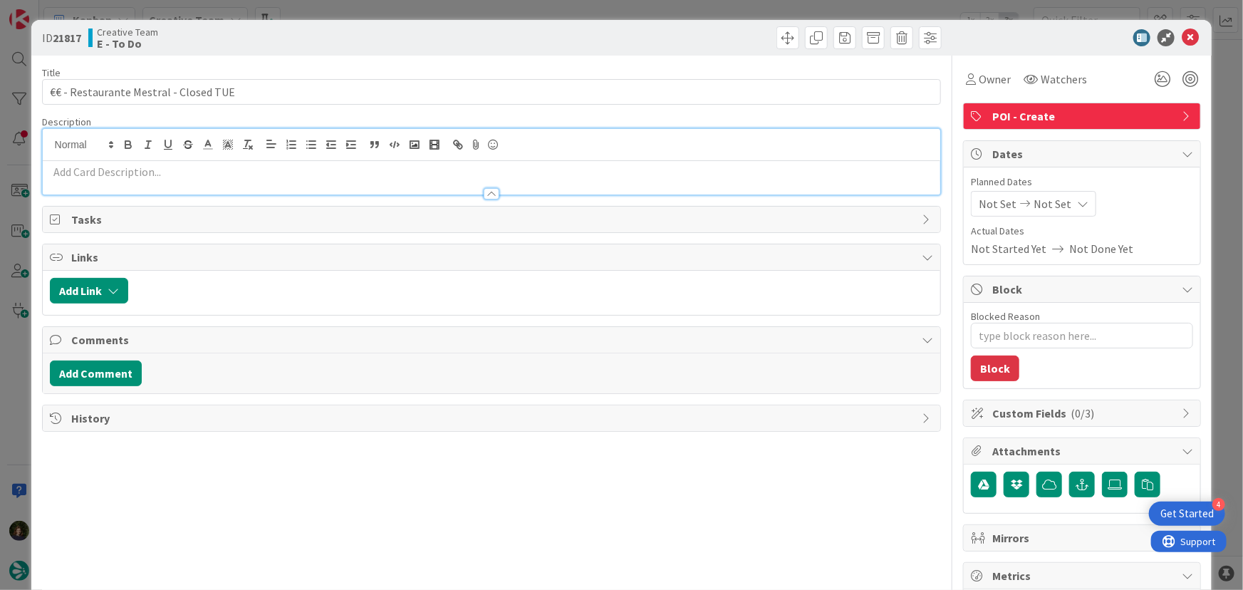
click at [150, 179] on div at bounding box center [492, 186] width 898 height 15
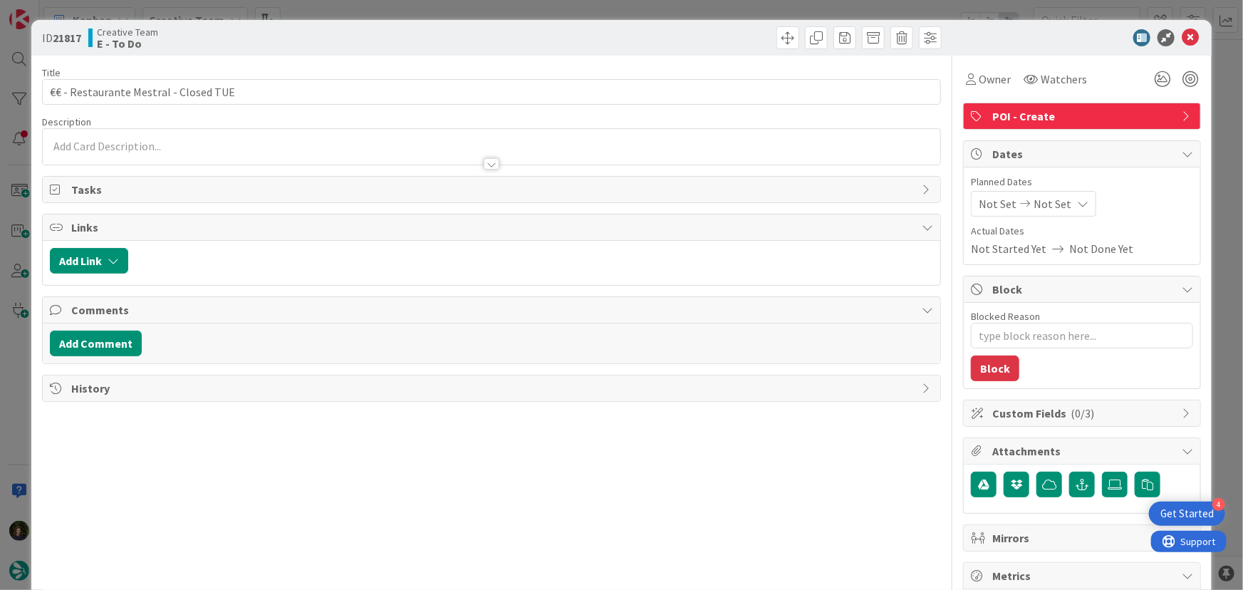
click at [136, 156] on div at bounding box center [492, 157] width 898 height 15
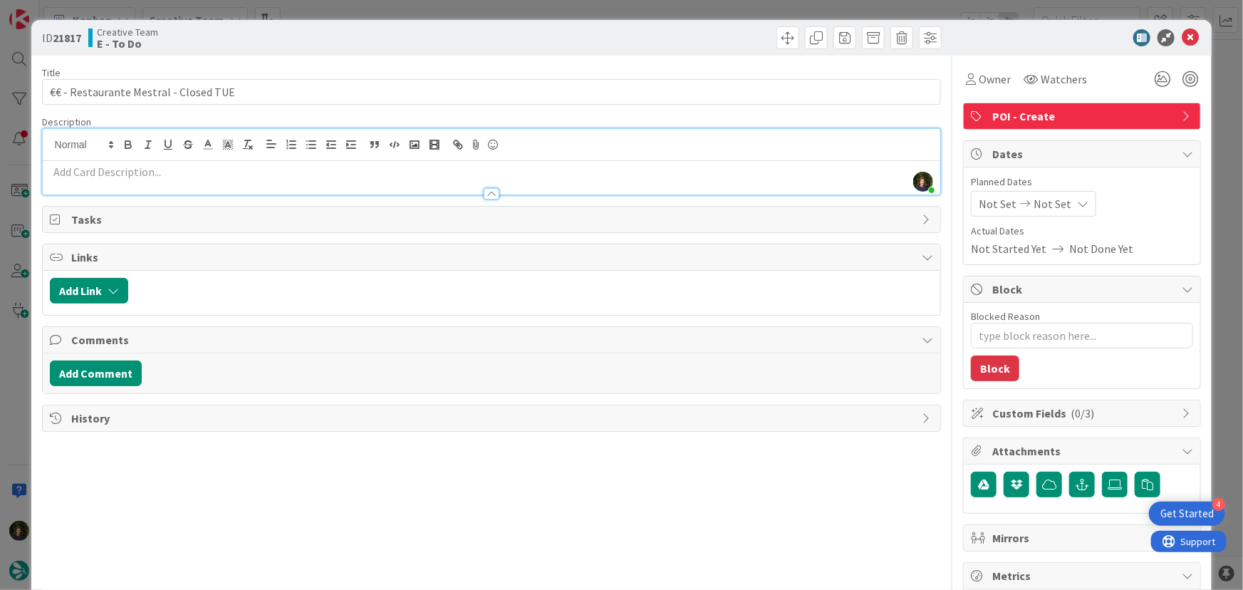
click at [196, 168] on p at bounding box center [492, 172] width 884 height 16
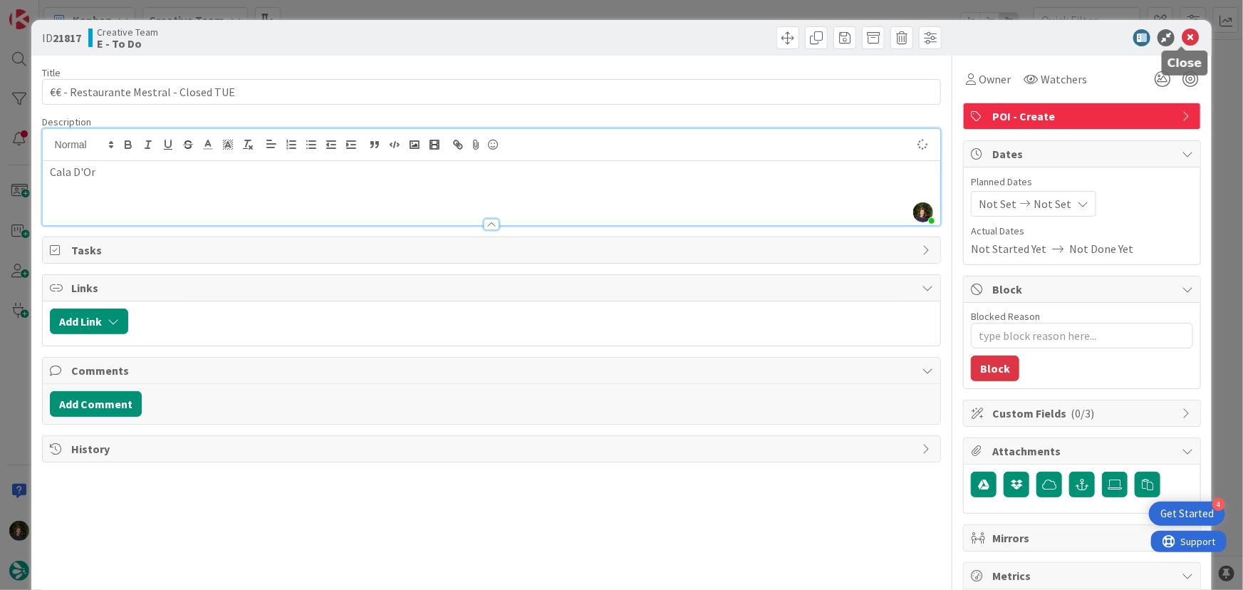
click at [1189, 36] on icon at bounding box center [1190, 37] width 17 height 17
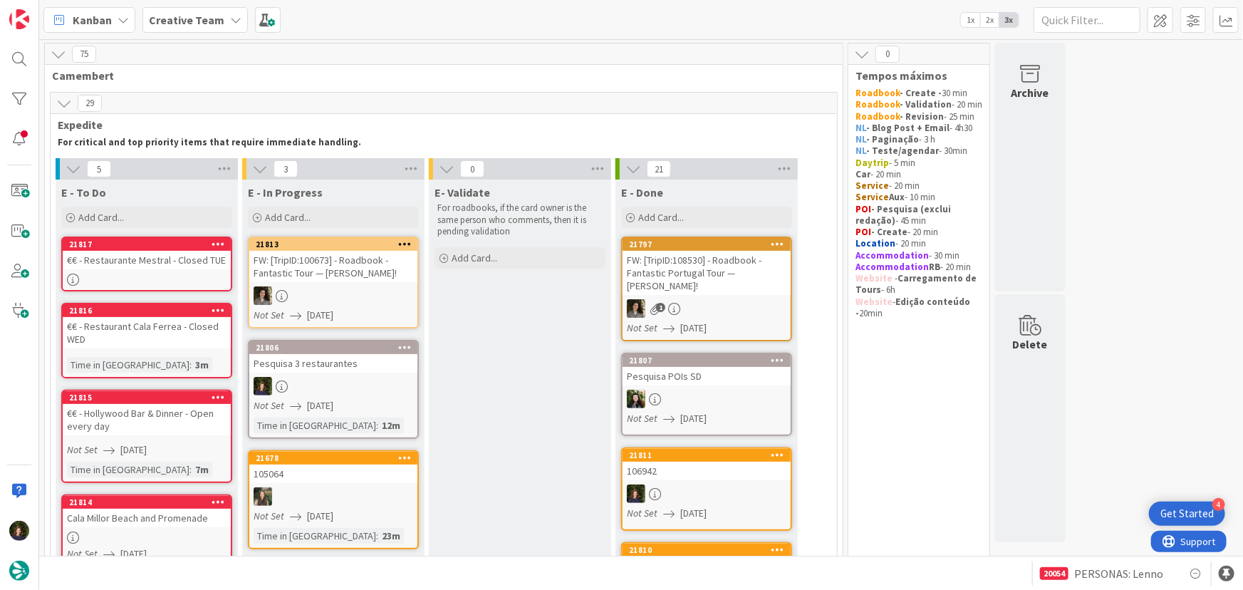
click at [102, 345] on div "€€ - Restaurant Cala Ferrea - Closed WED" at bounding box center [147, 332] width 168 height 31
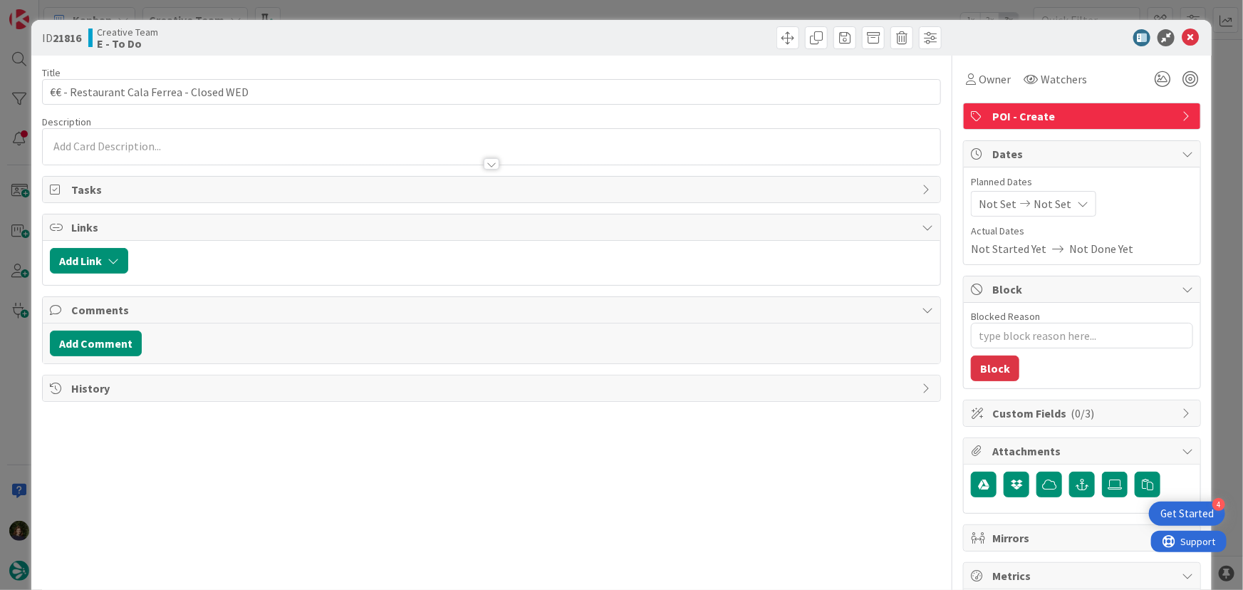
click at [177, 147] on div at bounding box center [492, 147] width 898 height 36
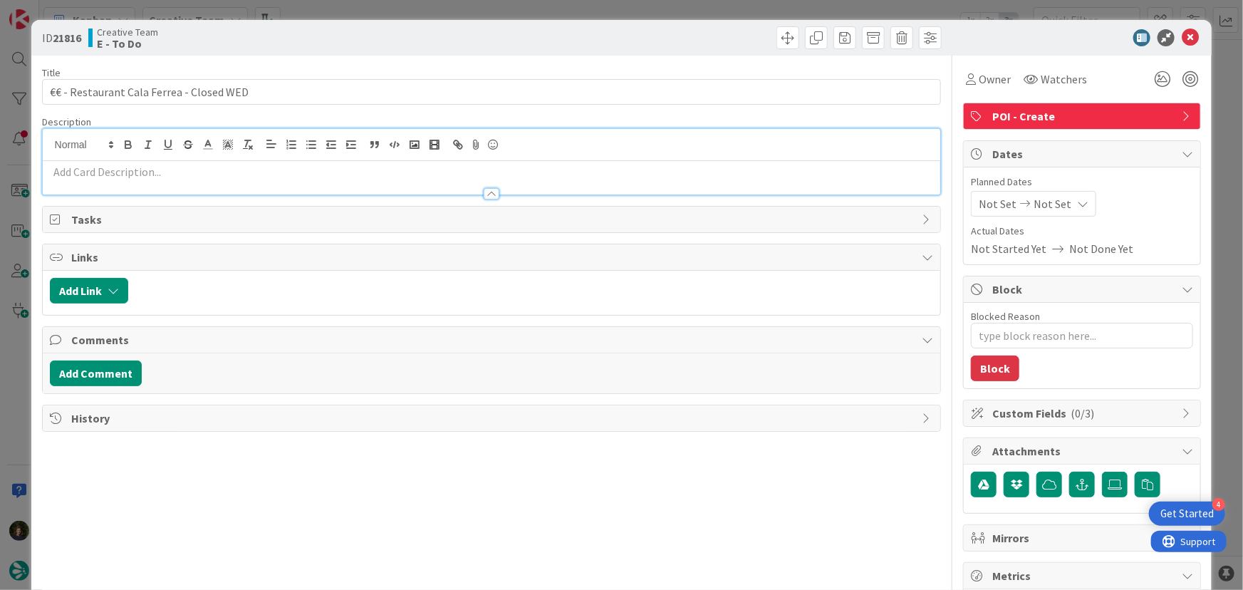
click at [170, 179] on div at bounding box center [492, 186] width 898 height 15
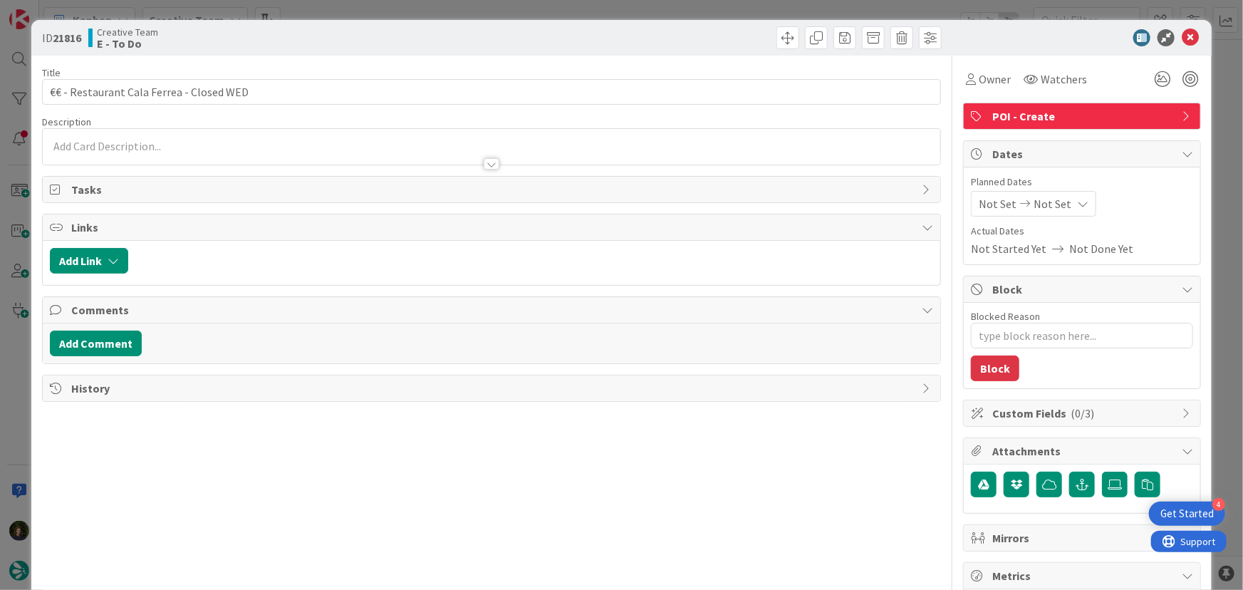
click at [165, 145] on div at bounding box center [492, 147] width 898 height 36
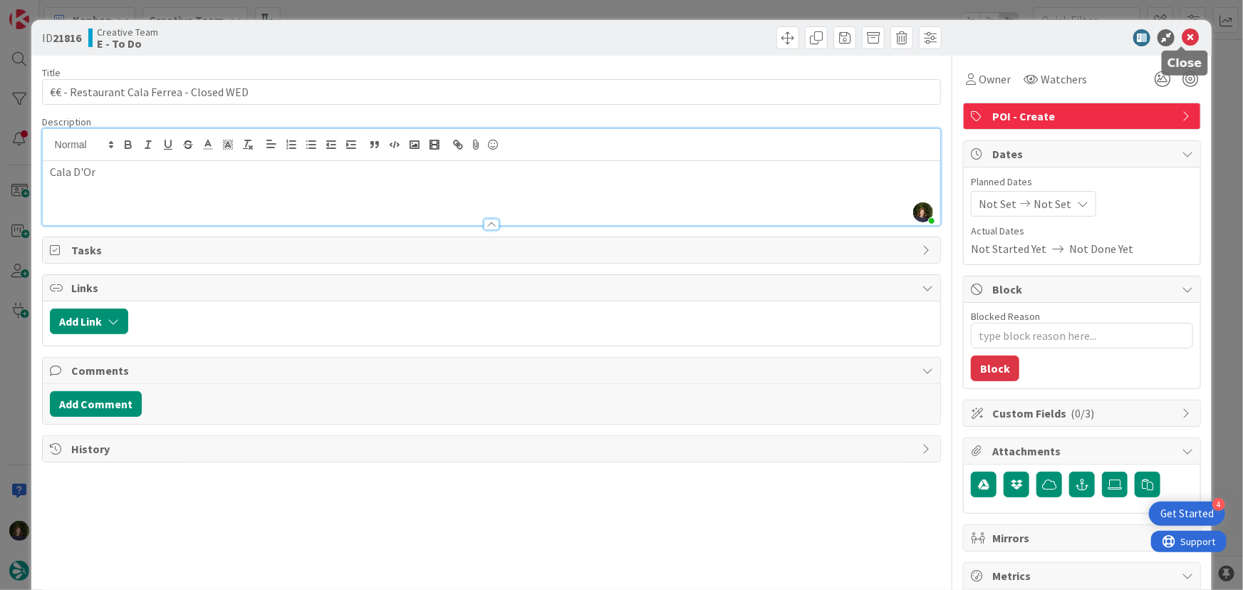
click at [1184, 40] on icon at bounding box center [1190, 37] width 17 height 17
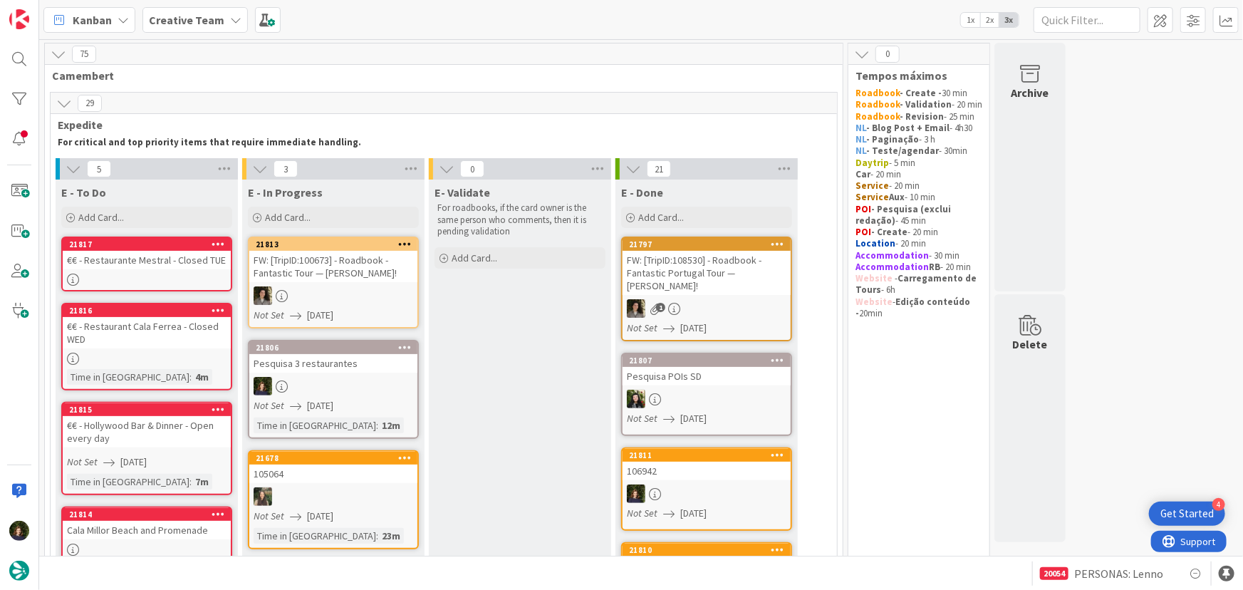
click at [135, 434] on div "€€ - Hollywood Bar & Dinner - Open every day" at bounding box center [147, 431] width 168 height 31
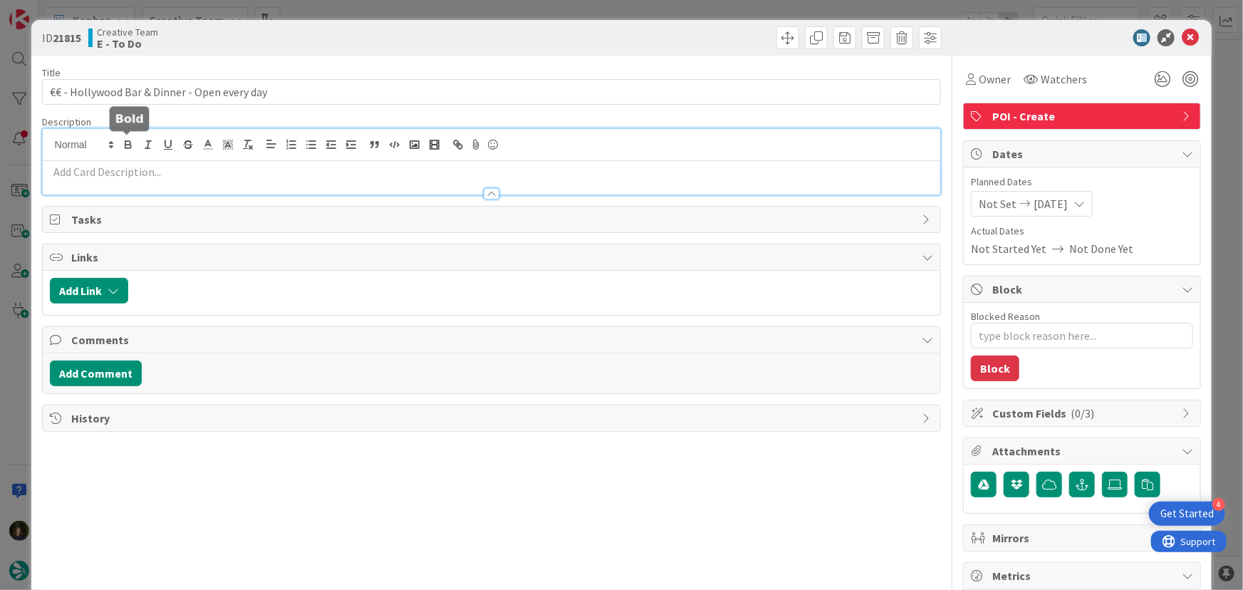
click at [122, 143] on div at bounding box center [492, 162] width 898 height 66
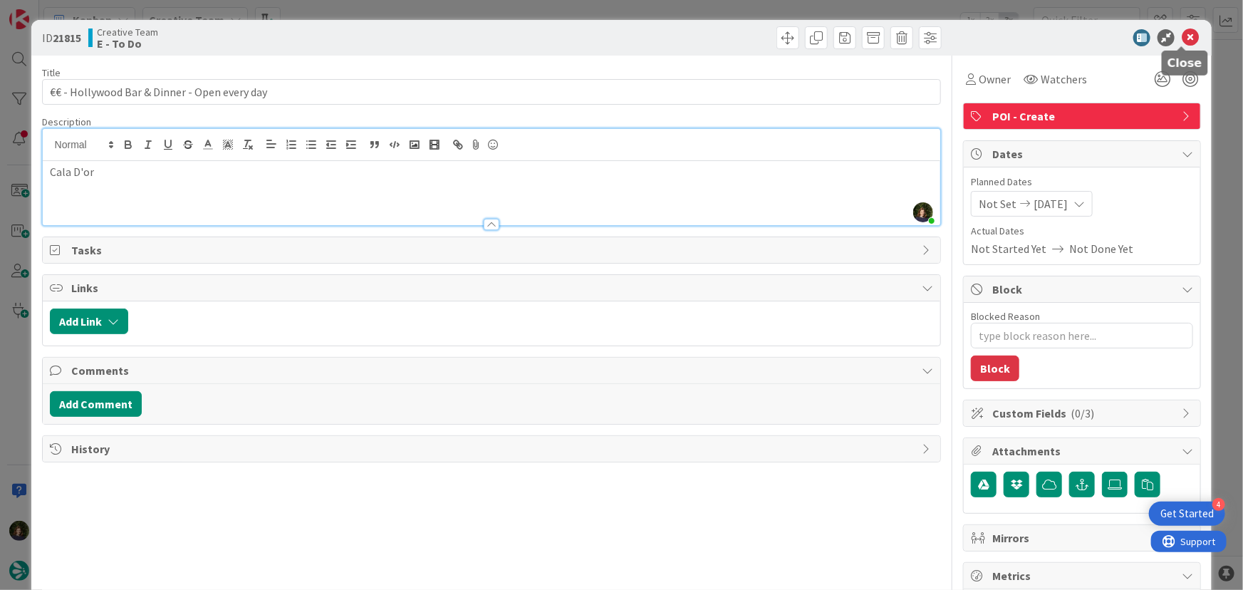
click at [1182, 40] on icon at bounding box center [1190, 37] width 17 height 17
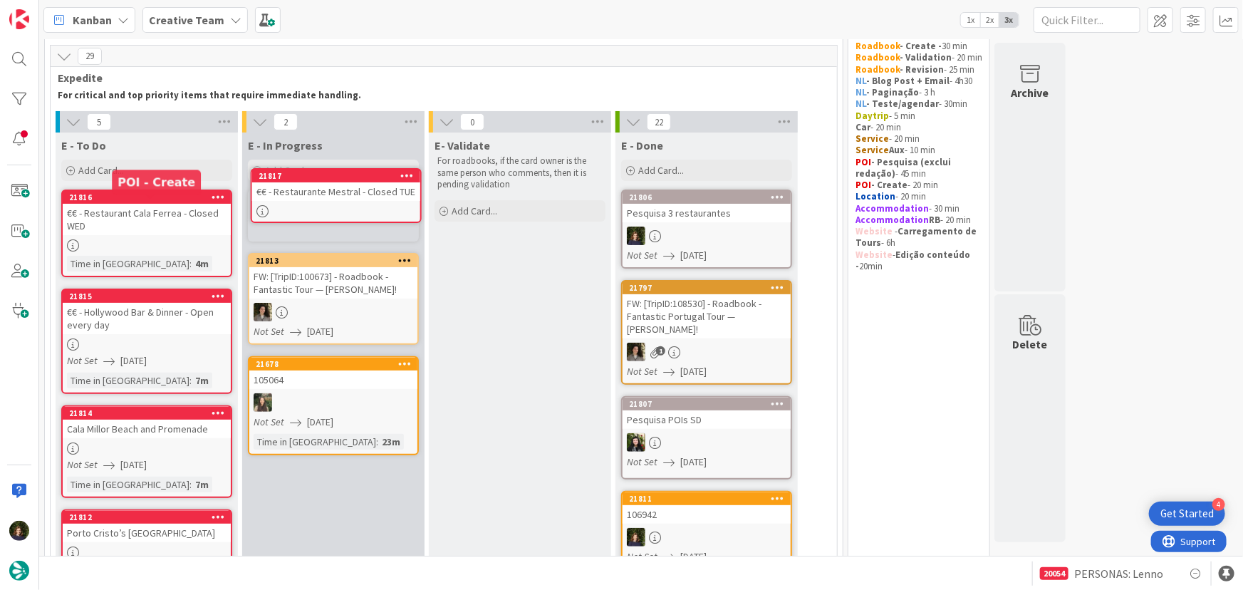
scroll to position [37, 0]
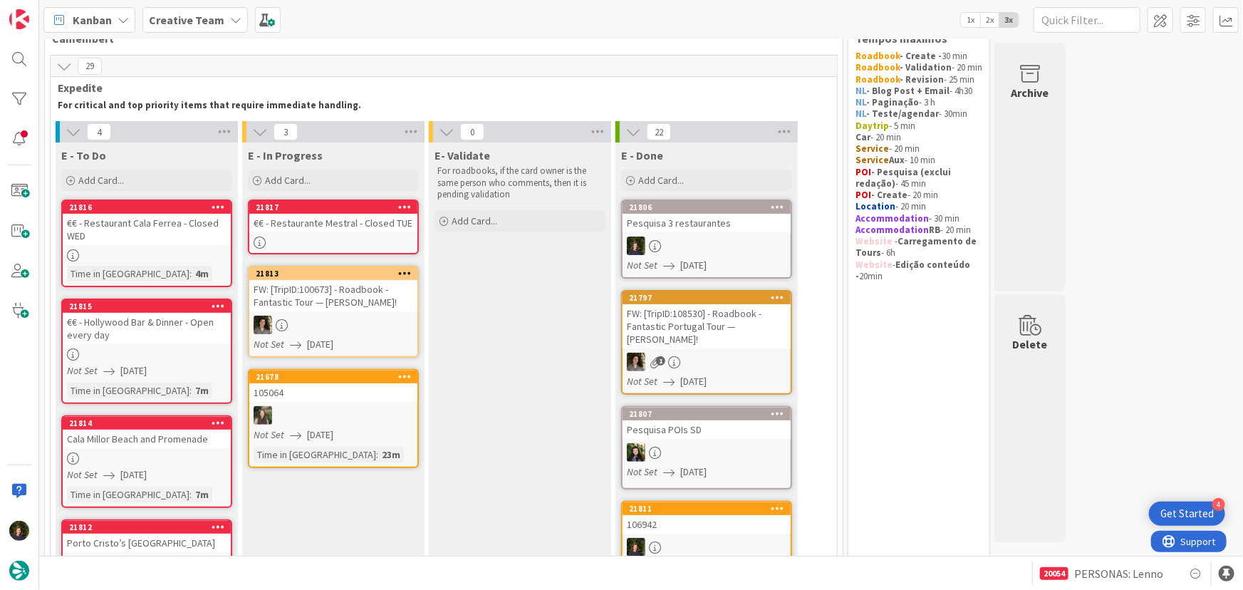
click at [348, 224] on div "€€ - Restaurante Mestral - Closed TUE" at bounding box center [333, 223] width 168 height 19
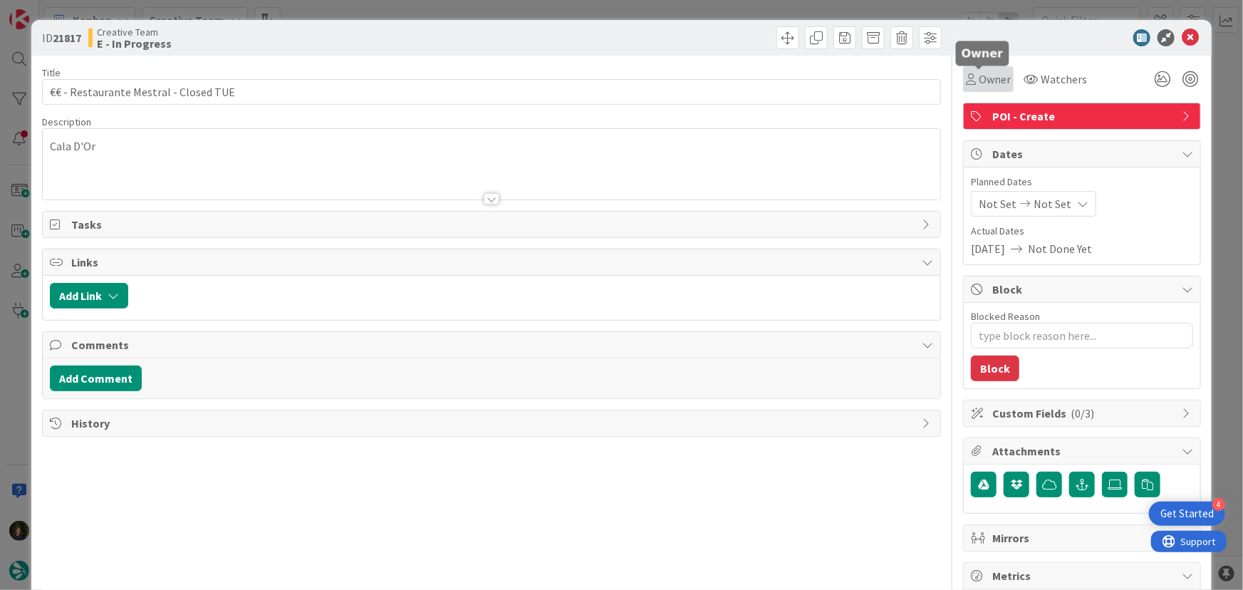
click at [988, 83] on span "Owner" at bounding box center [995, 79] width 32 height 17
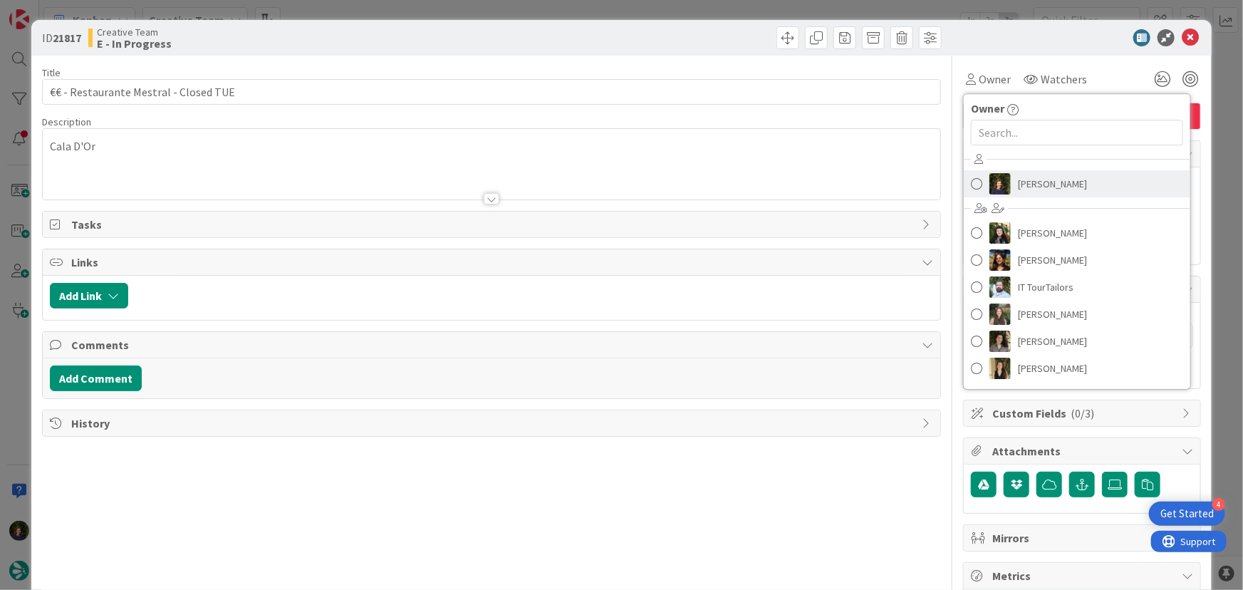
click at [1033, 178] on span "[PERSON_NAME]" at bounding box center [1052, 183] width 69 height 21
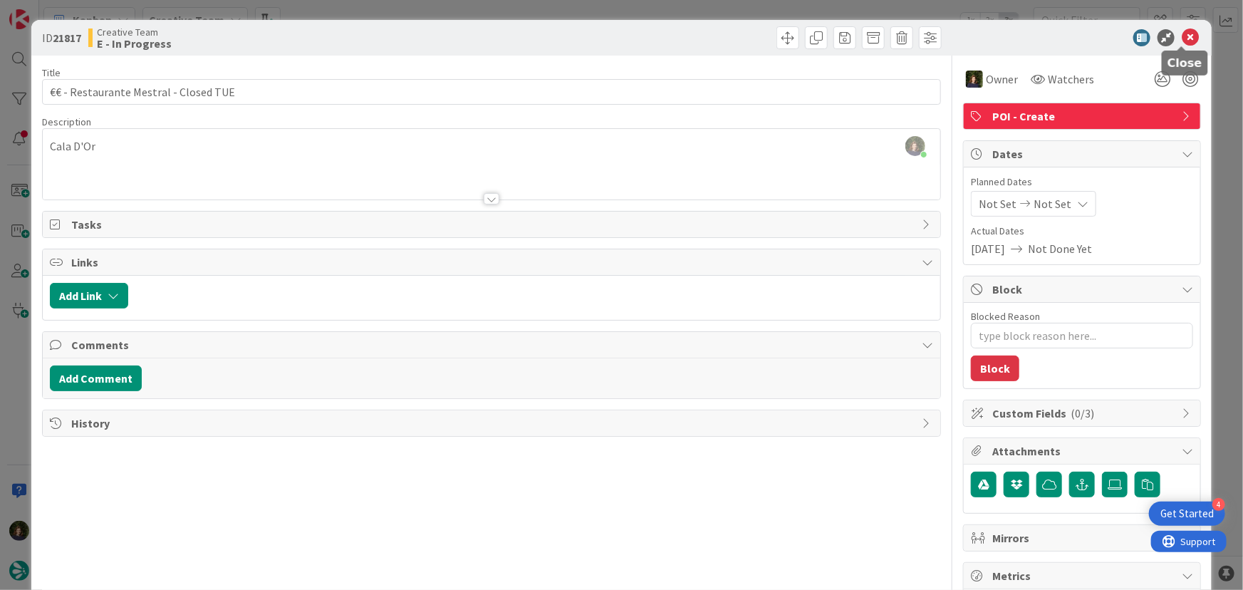
click at [1182, 42] on icon at bounding box center [1190, 37] width 17 height 17
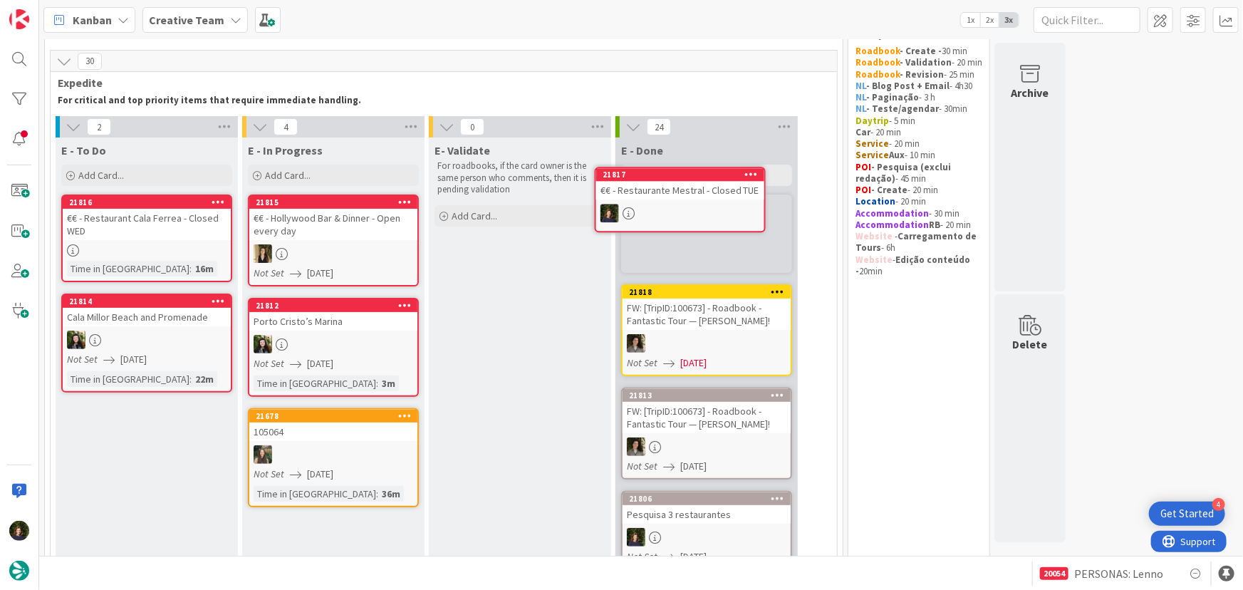
scroll to position [34, 0]
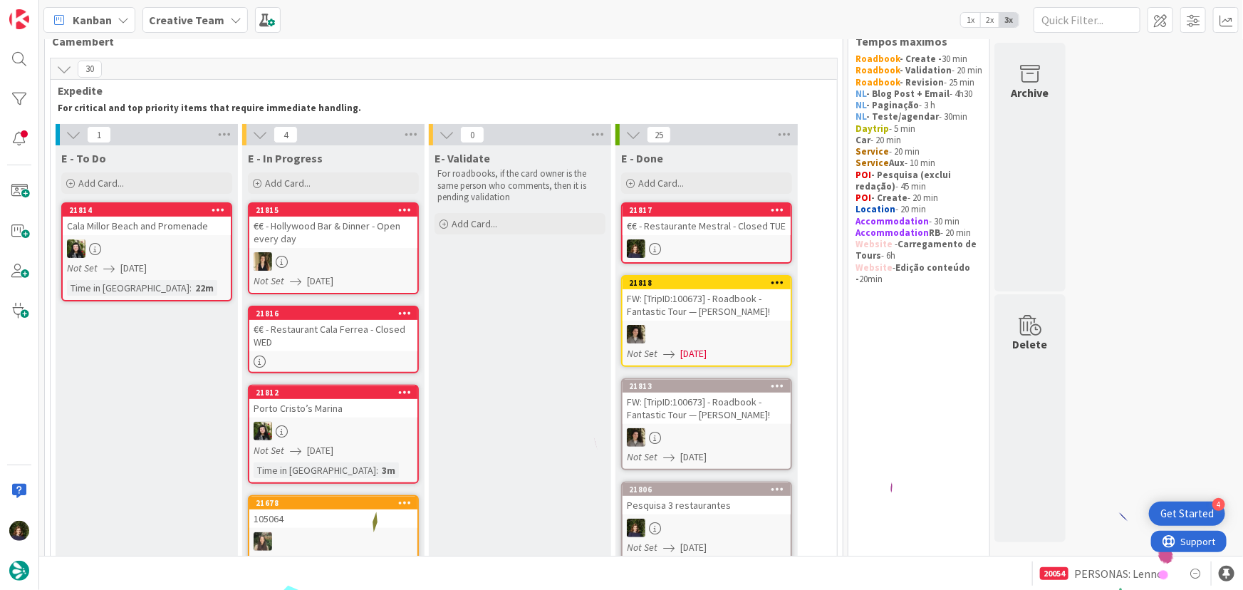
click at [344, 340] on div "€€ - Restaurant Cala Ferrea - Closed WED" at bounding box center [333, 335] width 168 height 31
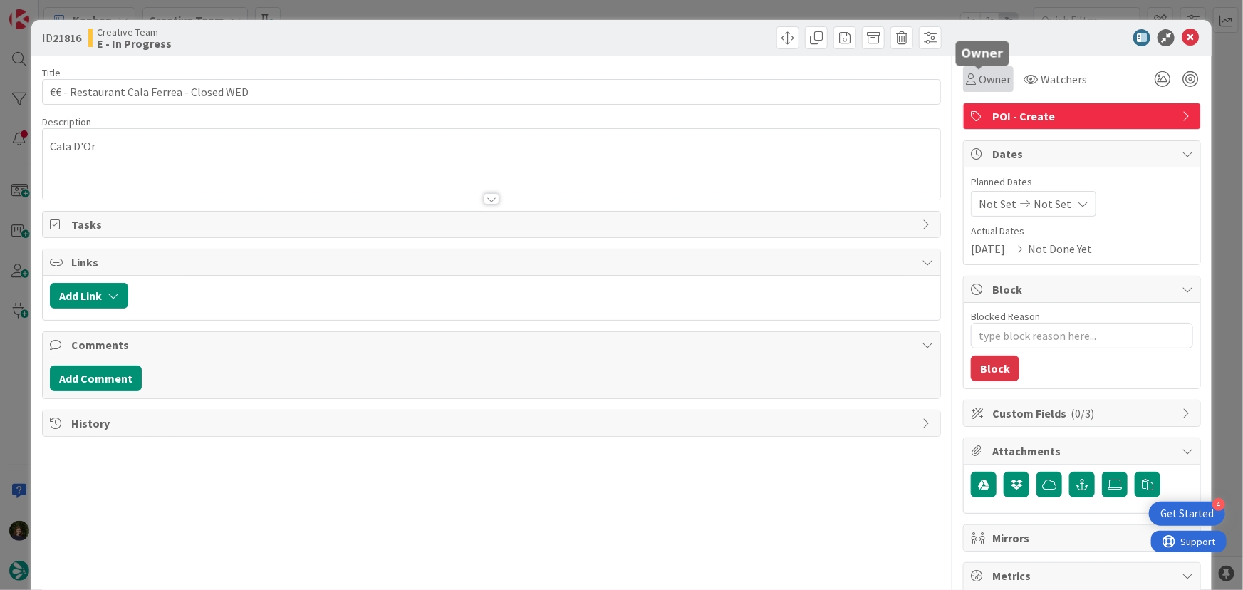
click at [989, 79] on span "Owner" at bounding box center [995, 79] width 32 height 17
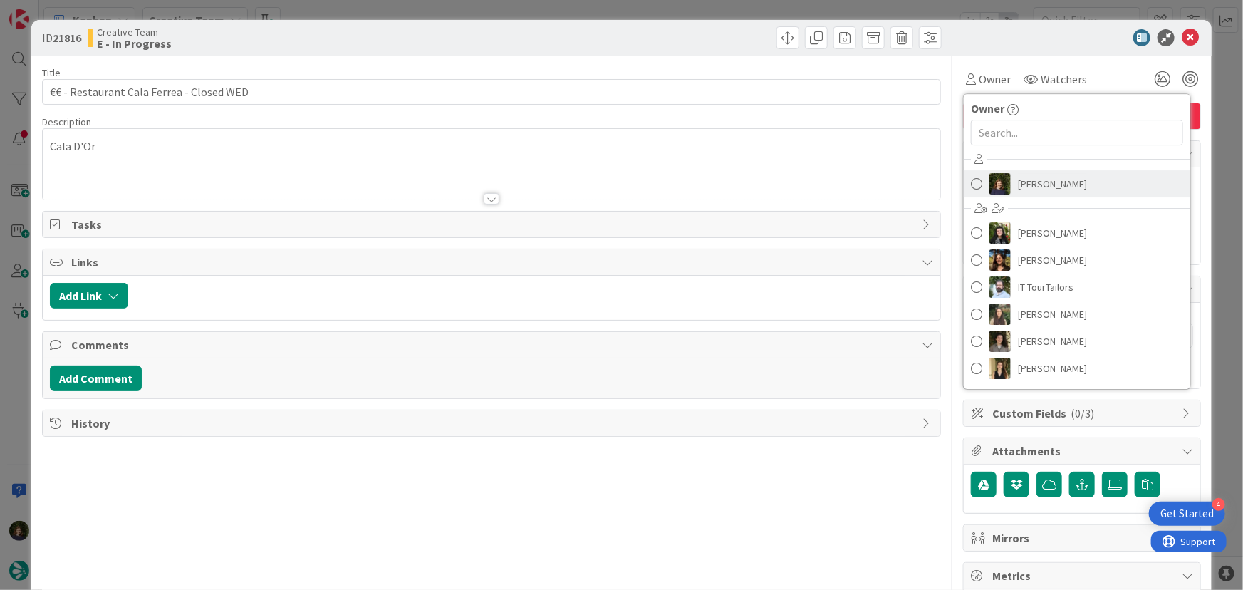
click at [1037, 180] on span "[PERSON_NAME]" at bounding box center [1052, 183] width 69 height 21
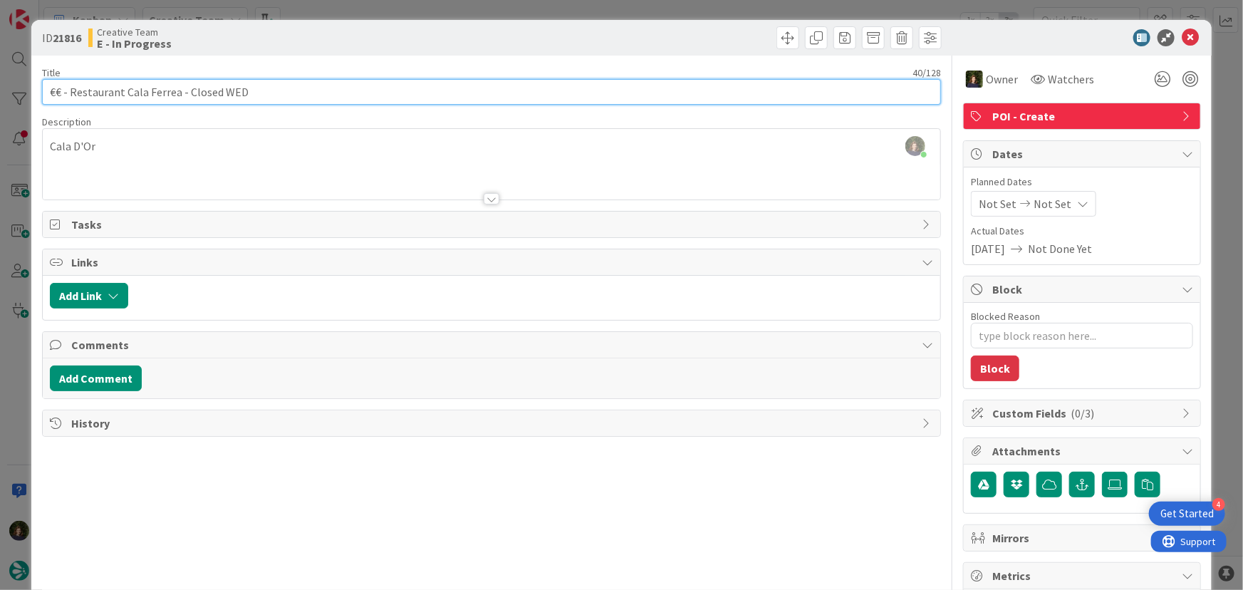
click at [170, 93] on input "€€ - Restaurant Cala Ferrea - Closed WED" at bounding box center [491, 92] width 899 height 26
drag, startPoint x: 257, startPoint y: 91, endPoint x: 27, endPoint y: 93, distance: 230.0
click at [27, 93] on div "ID 21816 Creative Team E - In Progress Title 41 / 128 €€ - Restaurant [PERSON_N…" at bounding box center [621, 295] width 1243 height 590
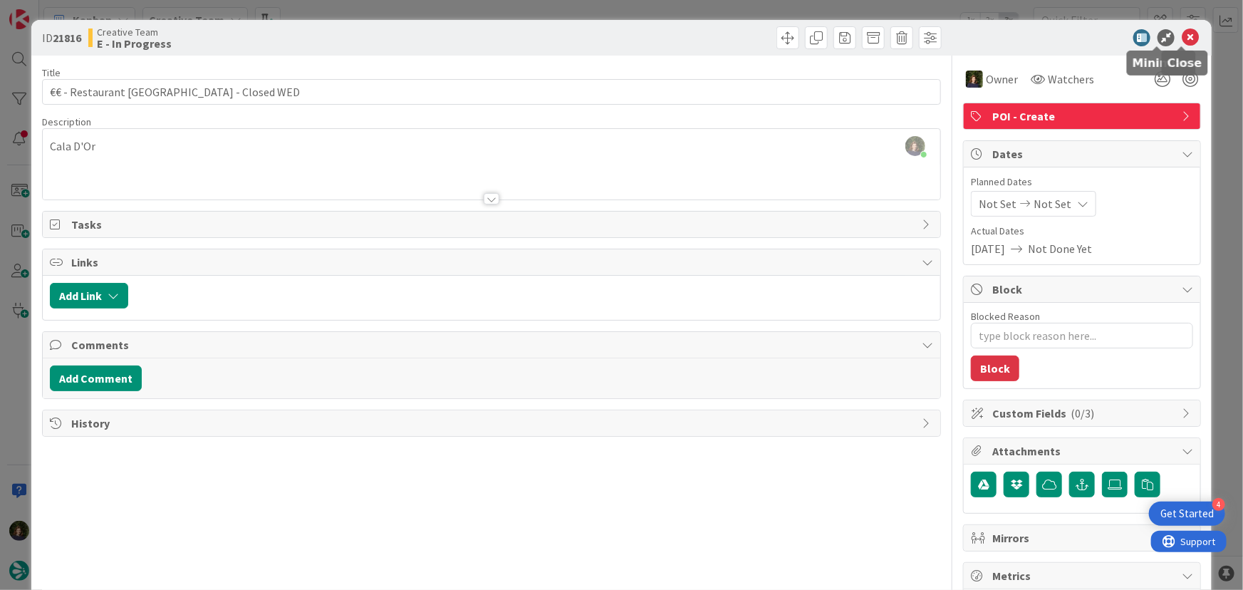
click at [1182, 39] on icon at bounding box center [1190, 37] width 17 height 17
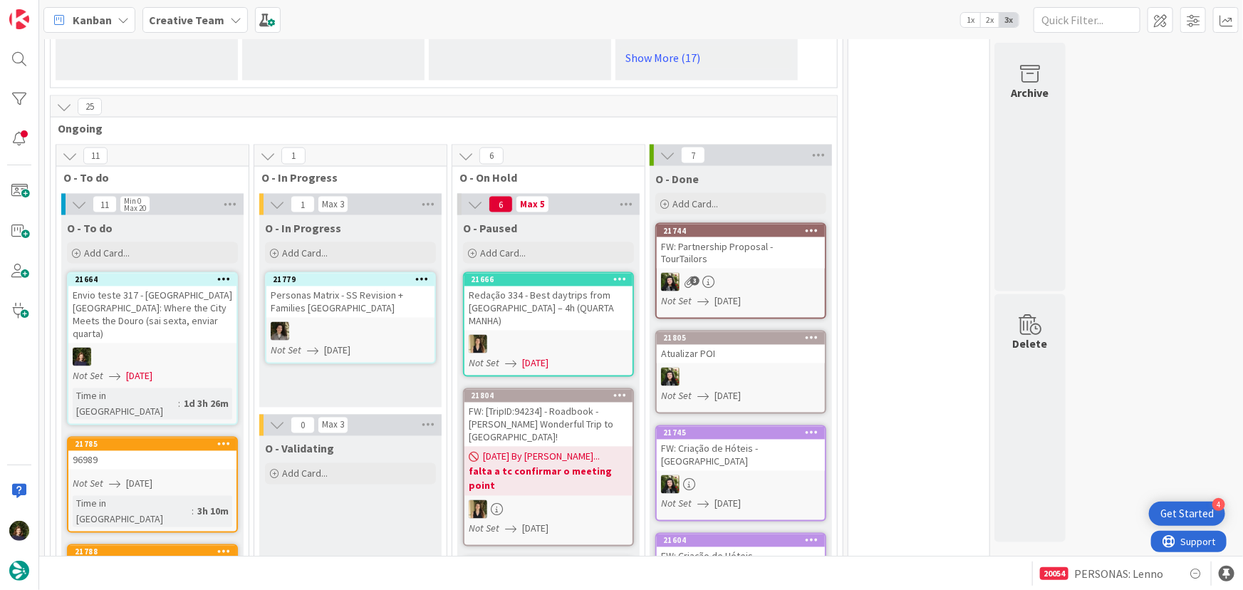
scroll to position [1153, 0]
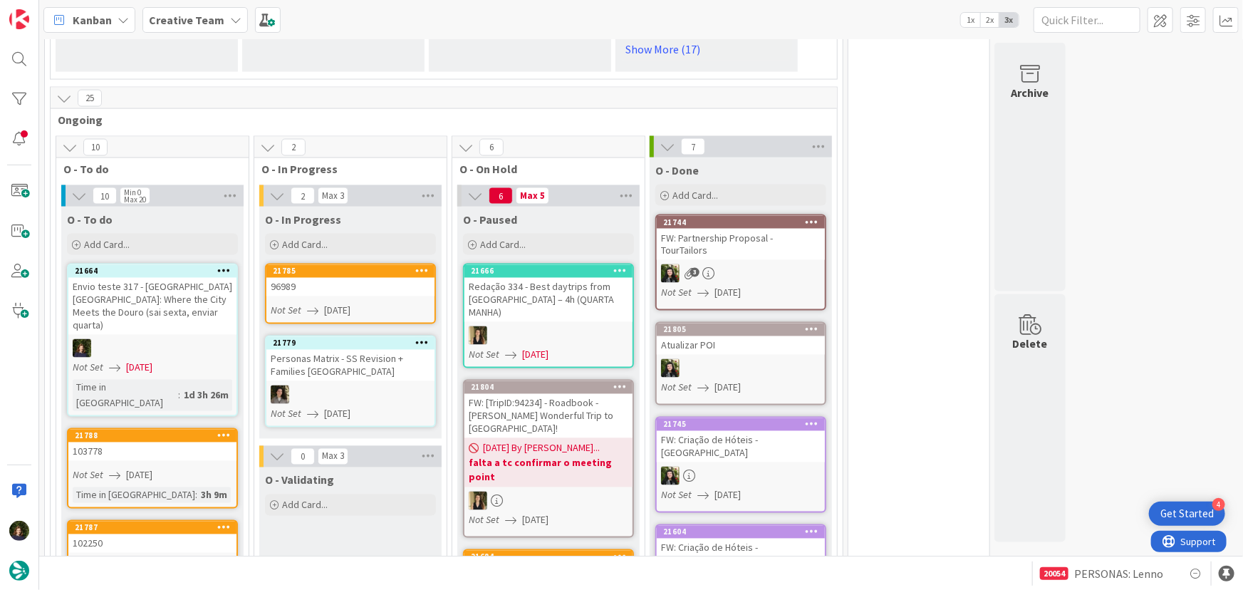
click at [337, 303] on span "[DATE]" at bounding box center [337, 310] width 26 height 15
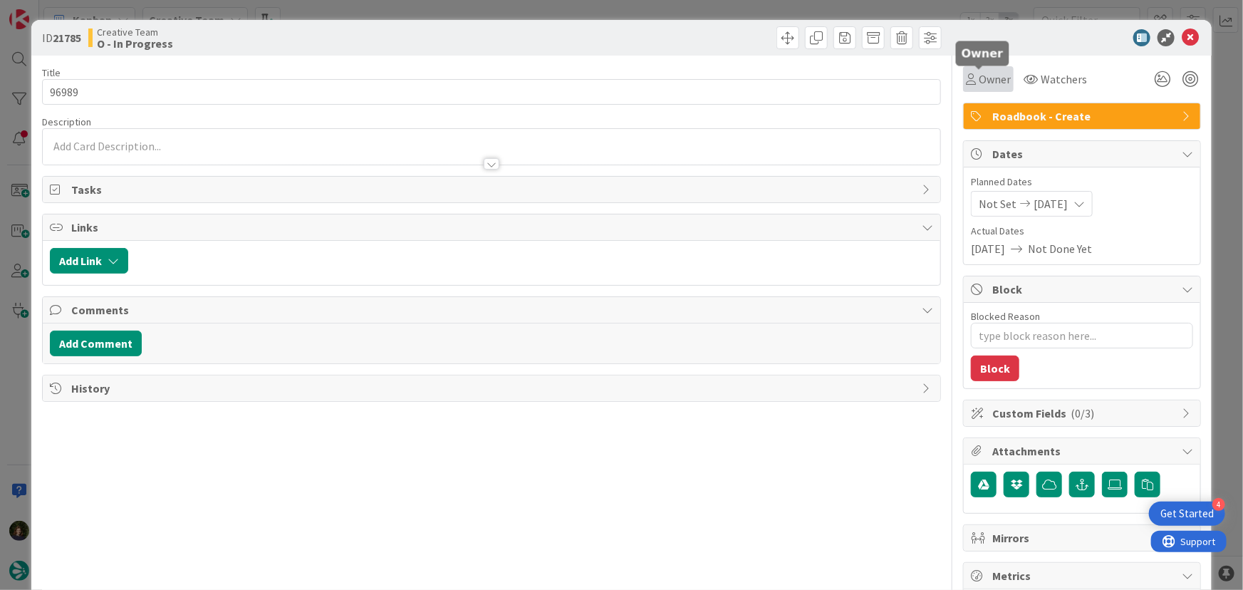
click at [998, 82] on span "Owner" at bounding box center [995, 79] width 32 height 17
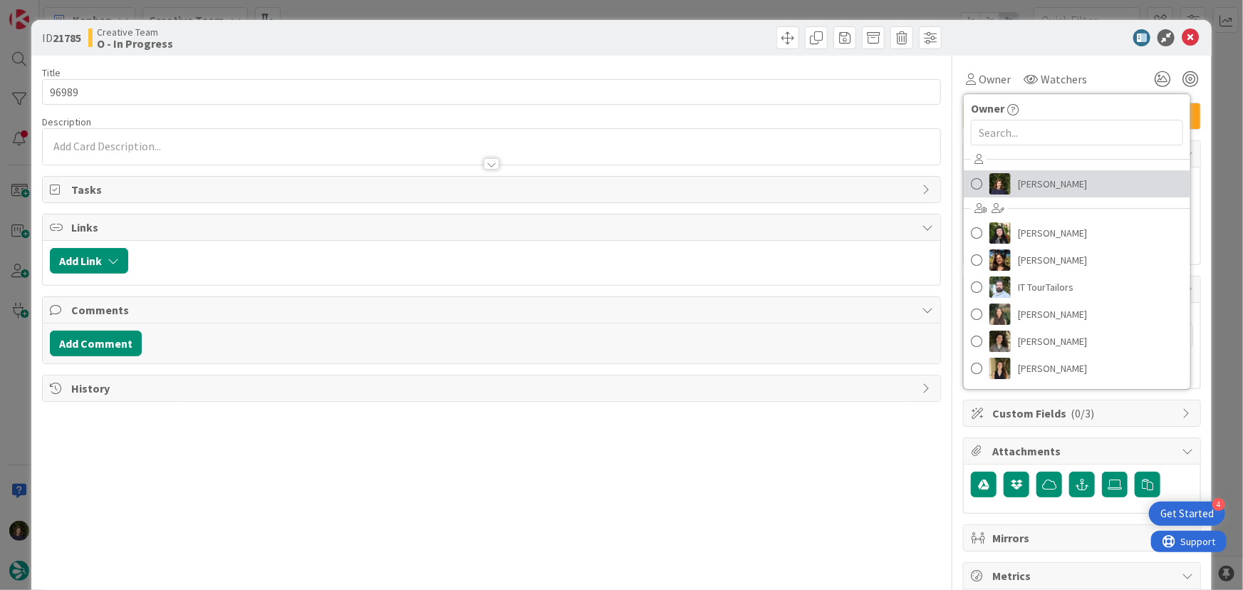
click at [1031, 182] on span "[PERSON_NAME]" at bounding box center [1052, 183] width 69 height 21
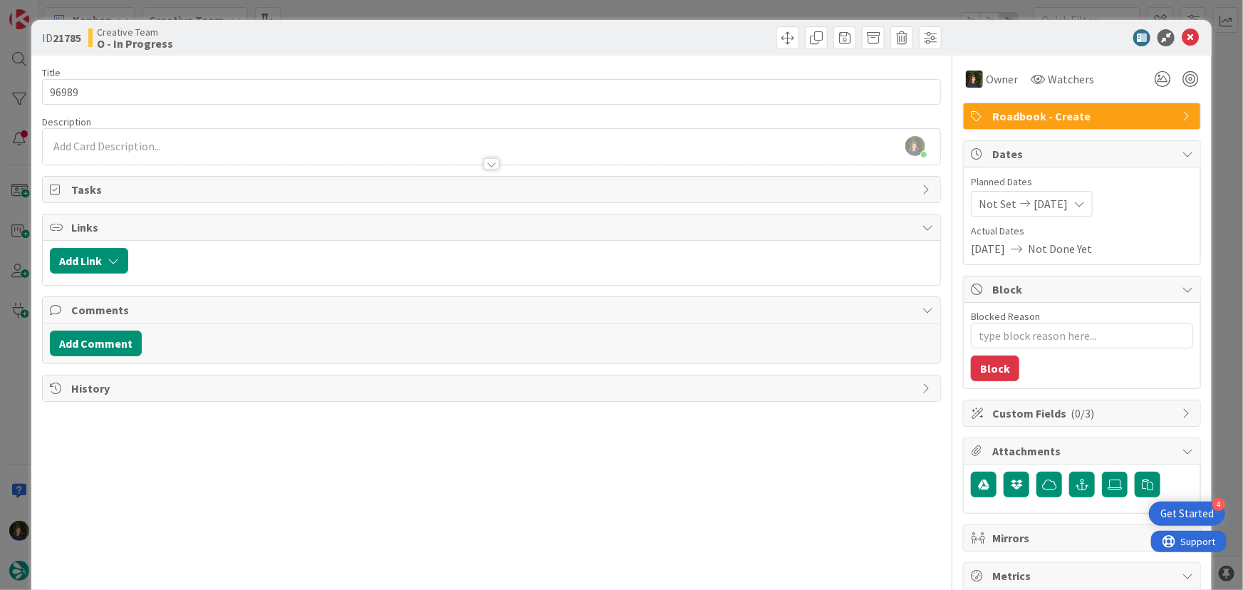
click at [122, 150] on div at bounding box center [492, 157] width 898 height 15
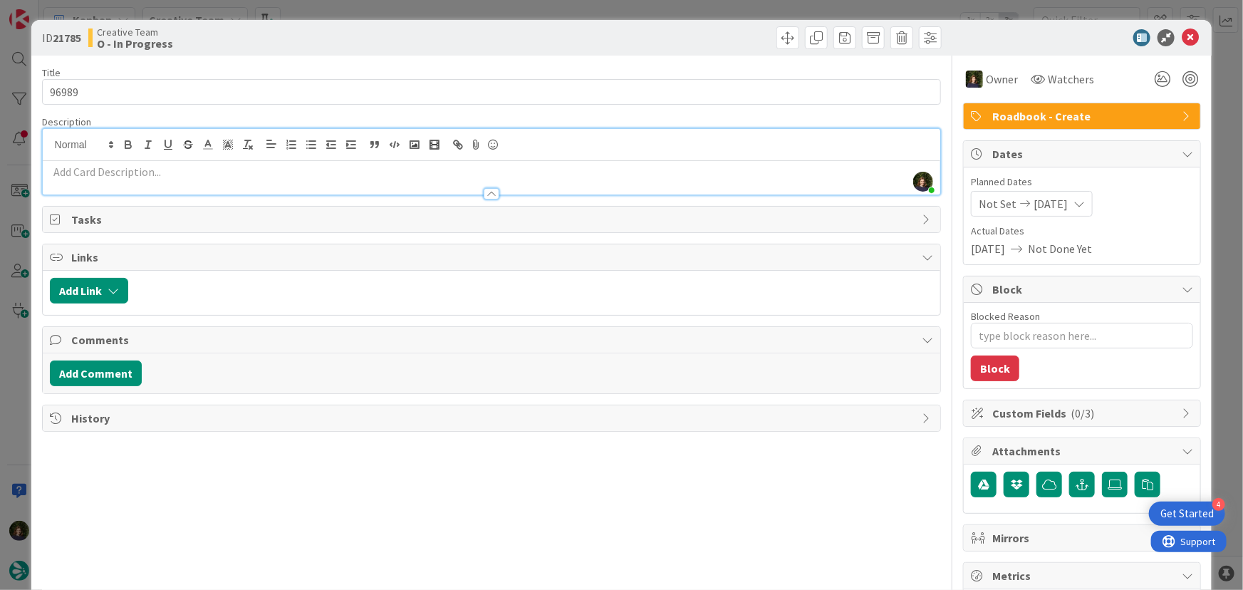
click at [156, 170] on p at bounding box center [492, 172] width 884 height 16
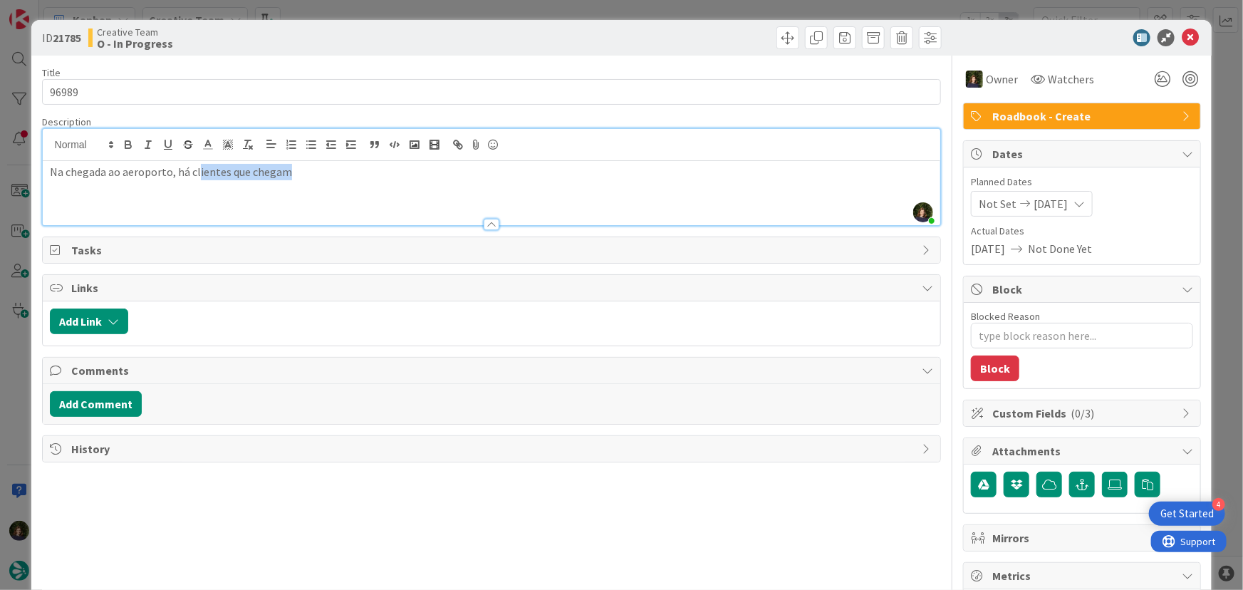
drag, startPoint x: 327, startPoint y: 179, endPoint x: 194, endPoint y: 169, distance: 132.9
click at [196, 170] on div "Na chegada ao aeroporto, há clientes que chegam" at bounding box center [492, 193] width 898 height 64
click at [335, 174] on p "Na chegada ao aeroporto, há clientes que chegam" at bounding box center [492, 172] width 884 height 16
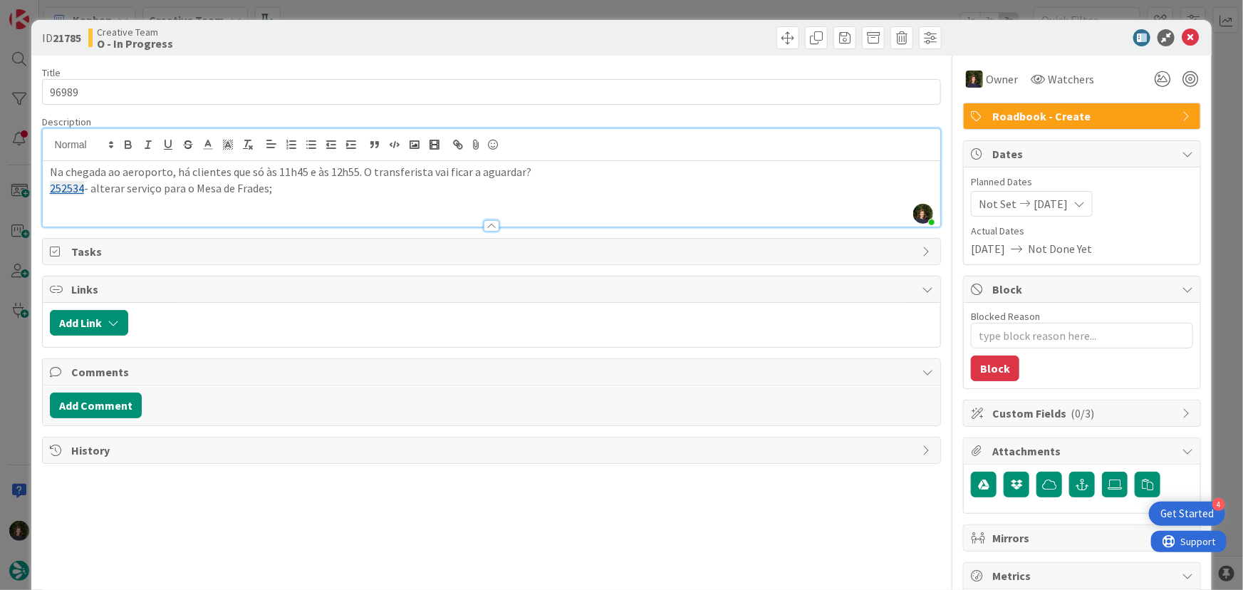
click at [293, 186] on p "252534 - alterar serviço para o Mesa de Frades;" at bounding box center [492, 188] width 884 height 16
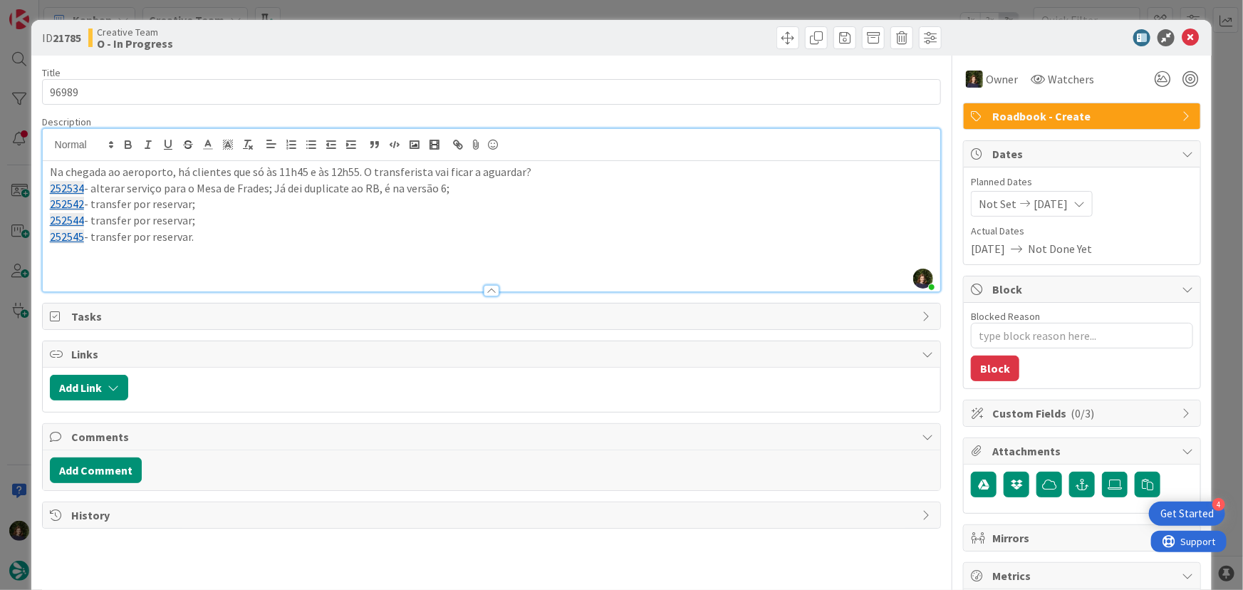
drag, startPoint x: 200, startPoint y: 239, endPoint x: 58, endPoint y: 189, distance: 150.7
click at [36, 178] on div "ID 21785 Creative Team O - In Progress Title 5 / 128 96989 Description [PERSON_…" at bounding box center [621, 431] width 1181 height 823
copy div "Na chegada ao aeroporto, há clientes que só às 11h45 e às 12h55. O transferista…"
click at [1182, 33] on icon at bounding box center [1190, 37] width 17 height 17
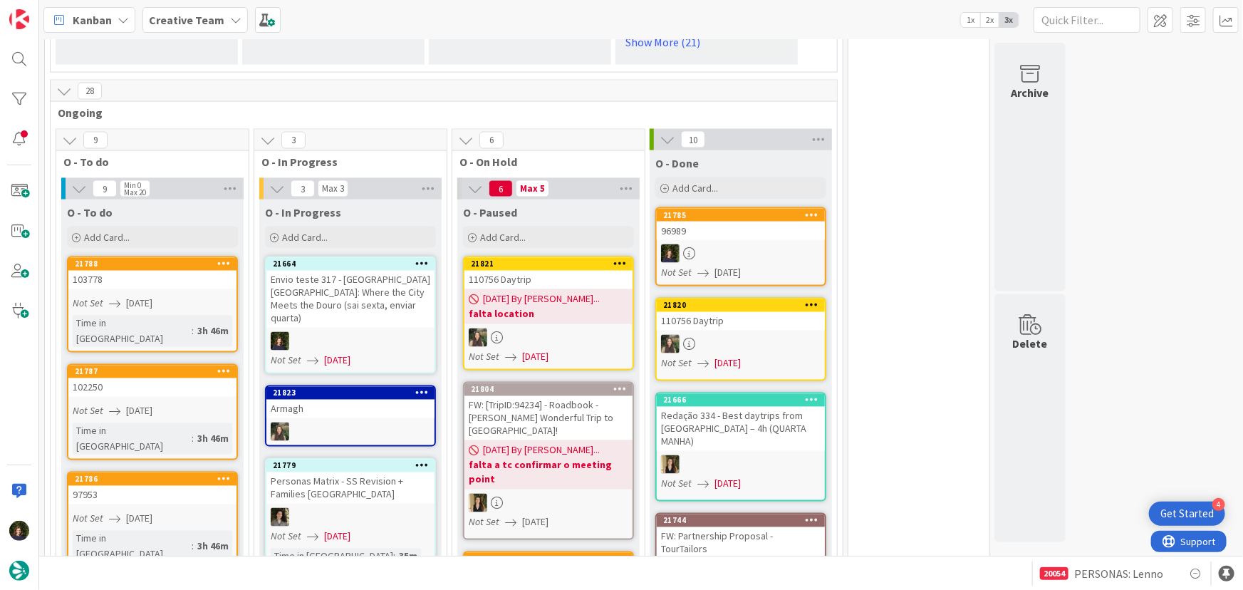
drag, startPoint x: 122, startPoint y: 325, endPoint x: 335, endPoint y: 292, distance: 215.5
click at [335, 292] on div "Envio teste 317 - [GEOGRAPHIC_DATA] [GEOGRAPHIC_DATA]: Where the City Meets the…" at bounding box center [350, 299] width 168 height 57
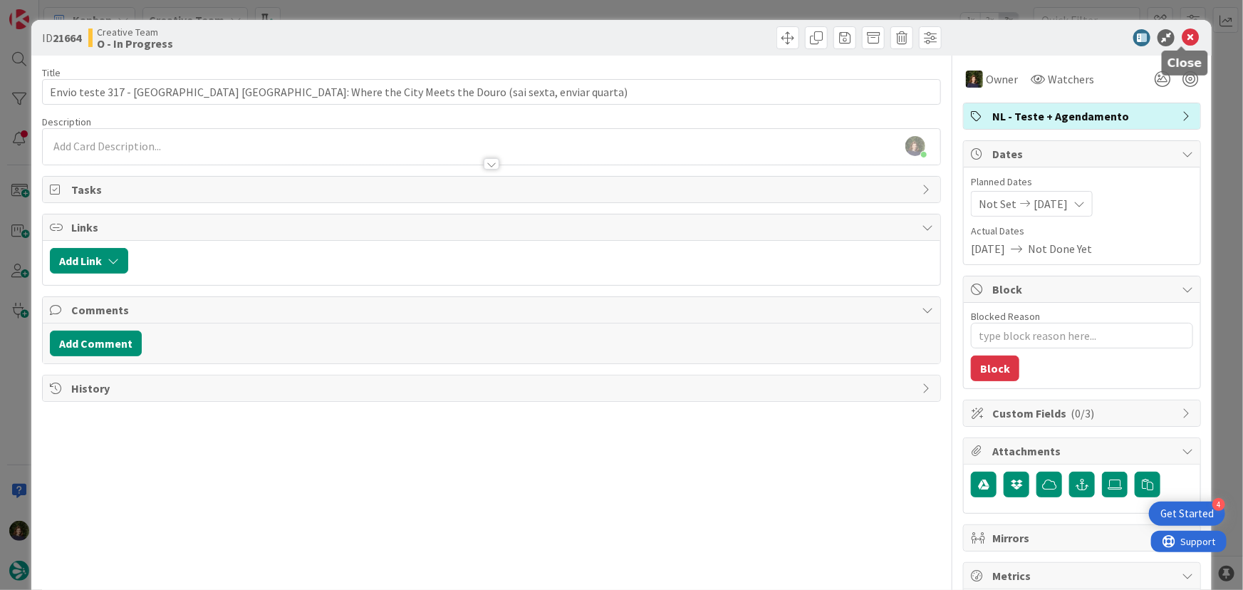
click at [1184, 39] on icon at bounding box center [1190, 37] width 17 height 17
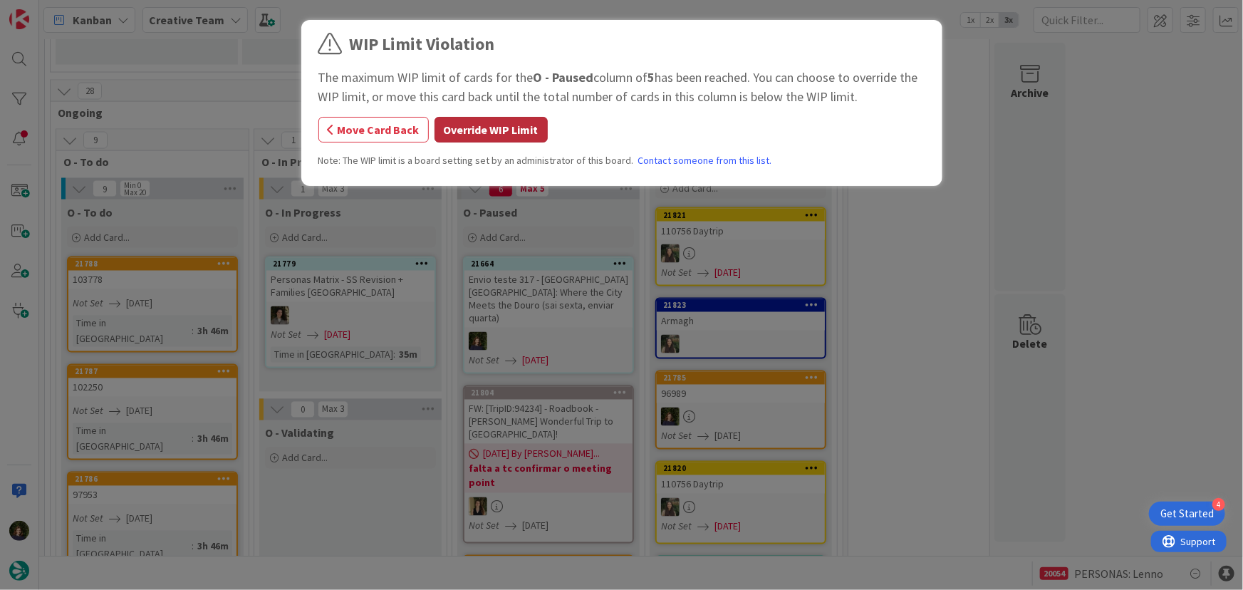
click at [481, 118] on button "Override WIP Limit" at bounding box center [490, 130] width 113 height 26
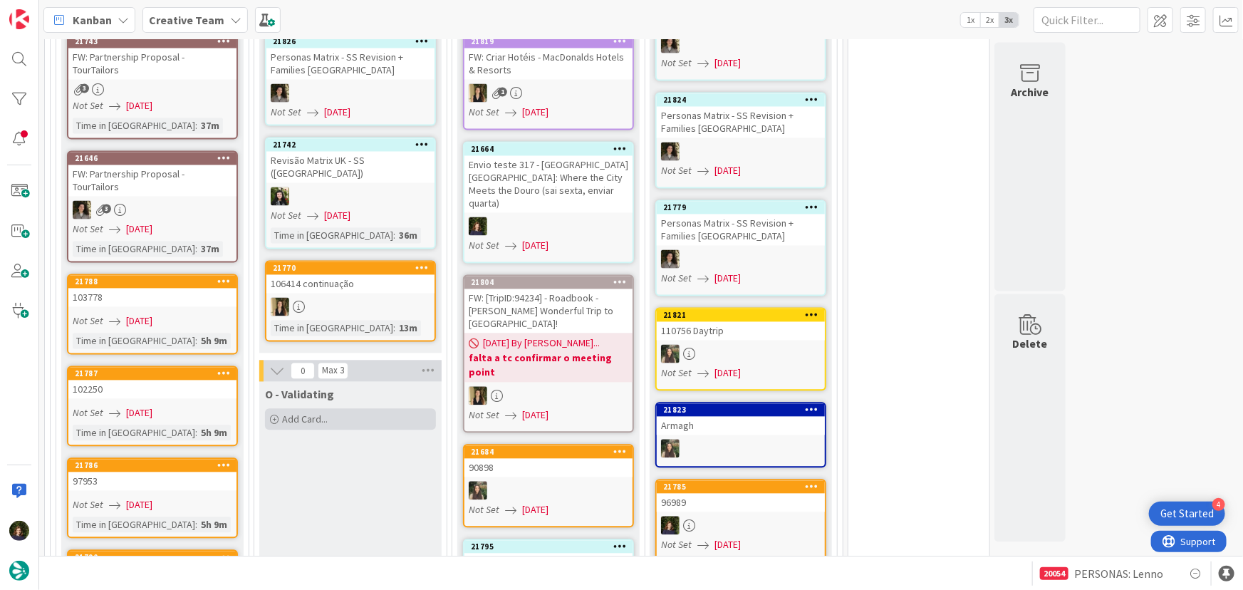
scroll to position [1300, 0]
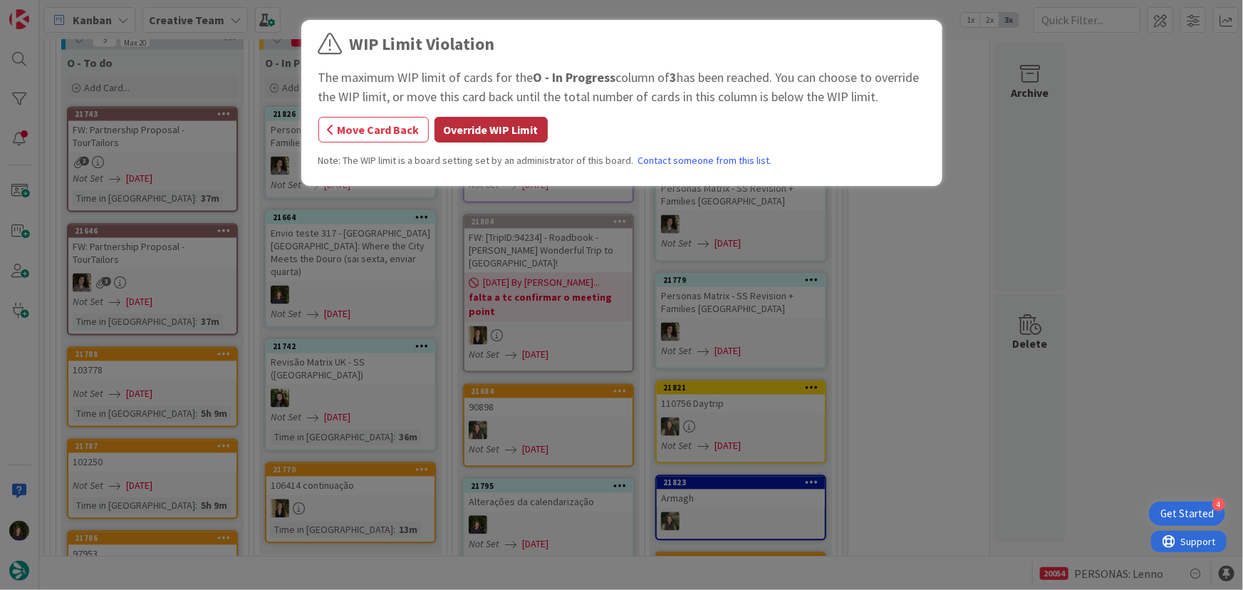
click at [466, 135] on button "Override WIP Limit" at bounding box center [490, 130] width 113 height 26
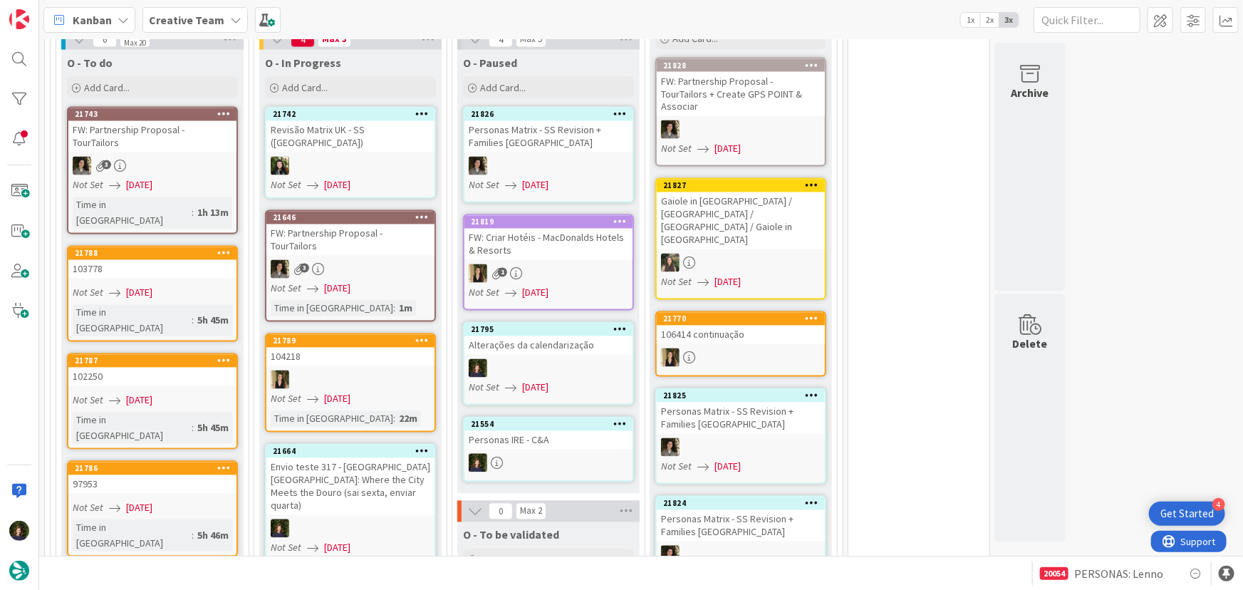
click at [356, 135] on link "21742 Revisão Matrix UK - SS ([GEOGRAPHIC_DATA]) Not Set [DATE]" at bounding box center [350, 153] width 171 height 92
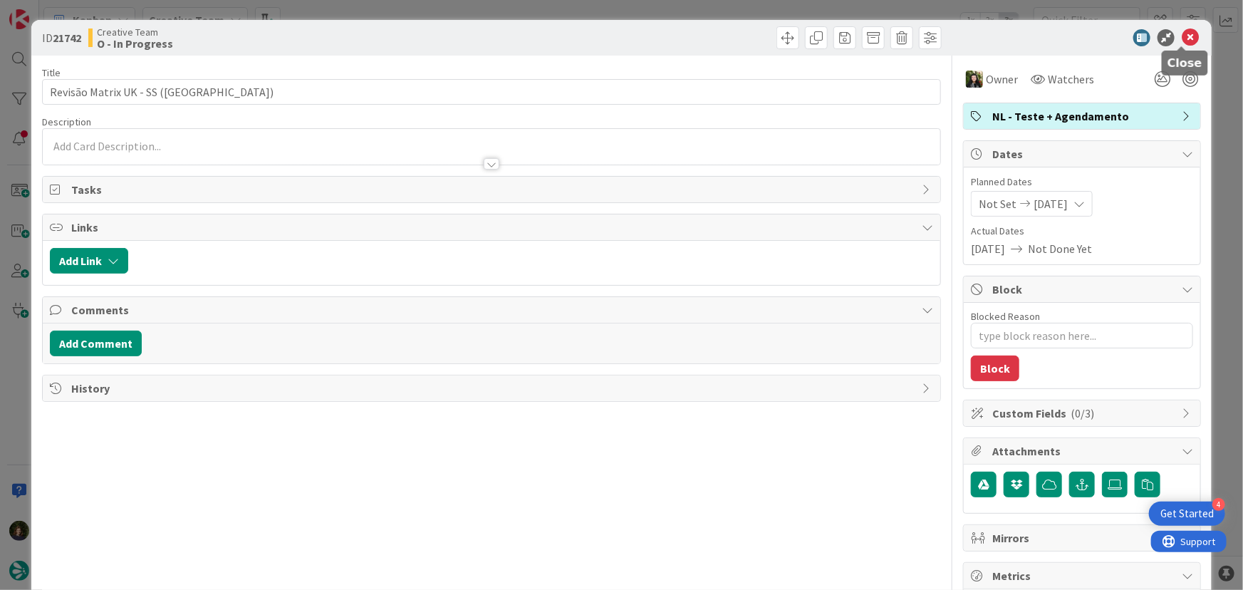
click at [1182, 35] on icon at bounding box center [1190, 37] width 17 height 17
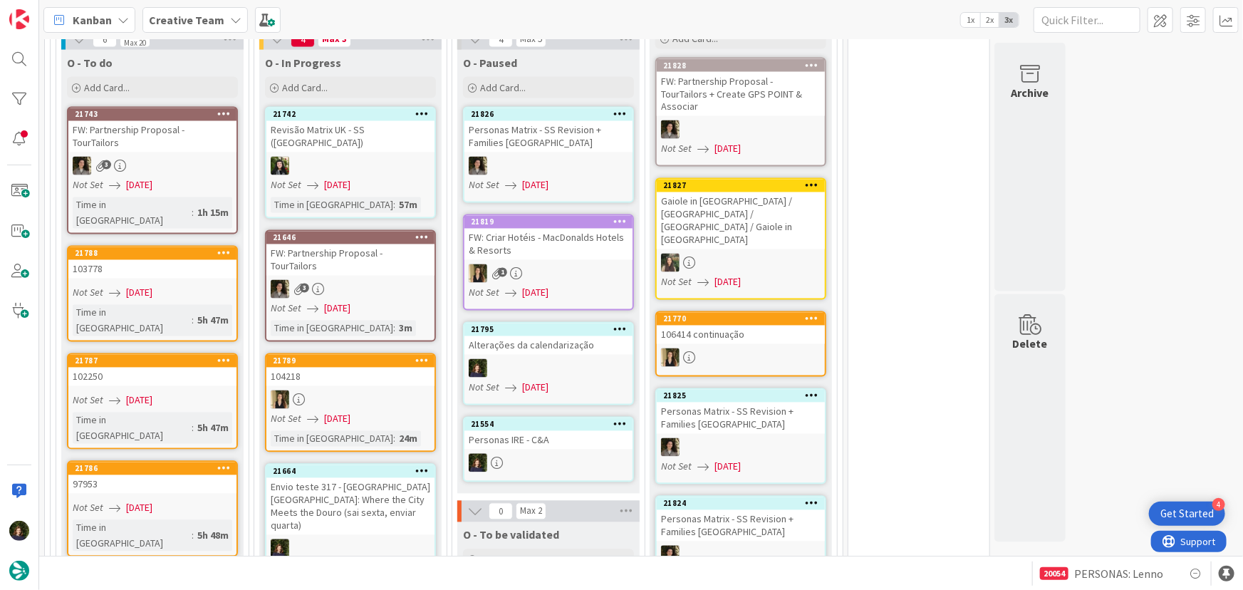
click at [341, 478] on div "Envio teste 317 - [GEOGRAPHIC_DATA] [GEOGRAPHIC_DATA]: Where the City Meets the…" at bounding box center [350, 506] width 168 height 57
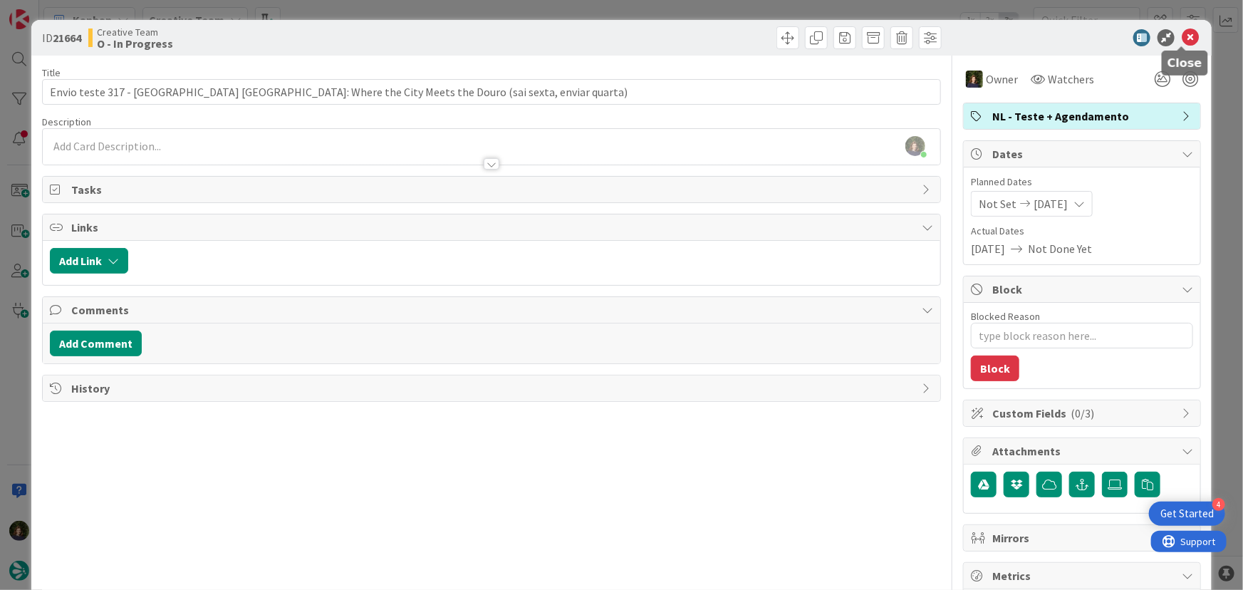
click at [1182, 34] on icon at bounding box center [1190, 37] width 17 height 17
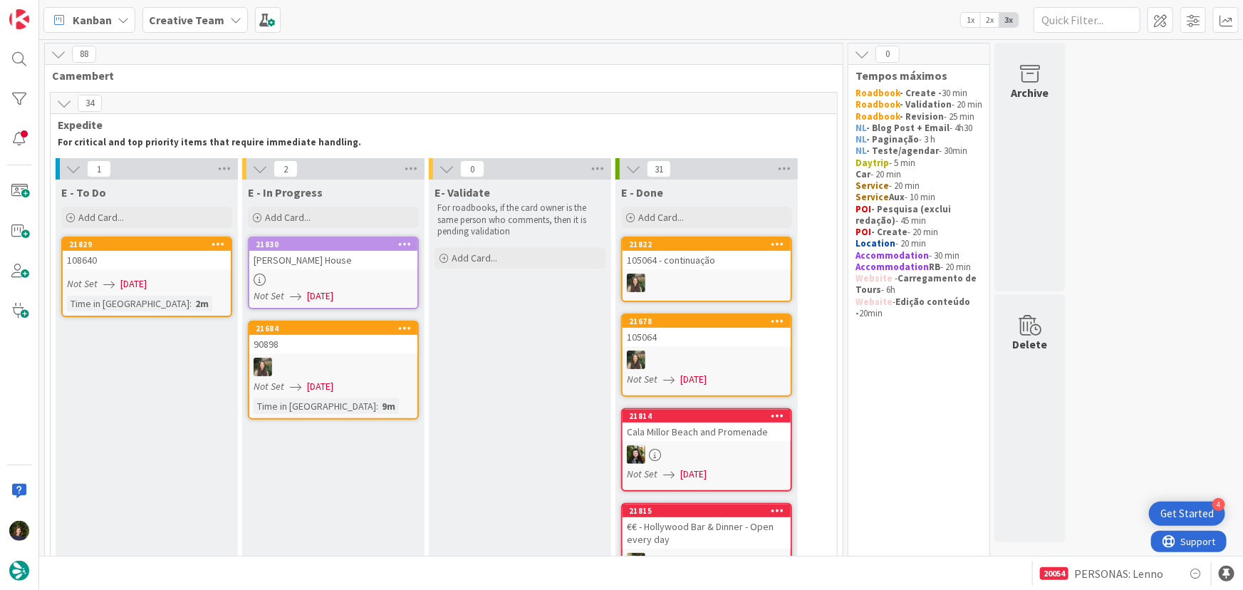
click at [306, 276] on div at bounding box center [333, 279] width 168 height 12
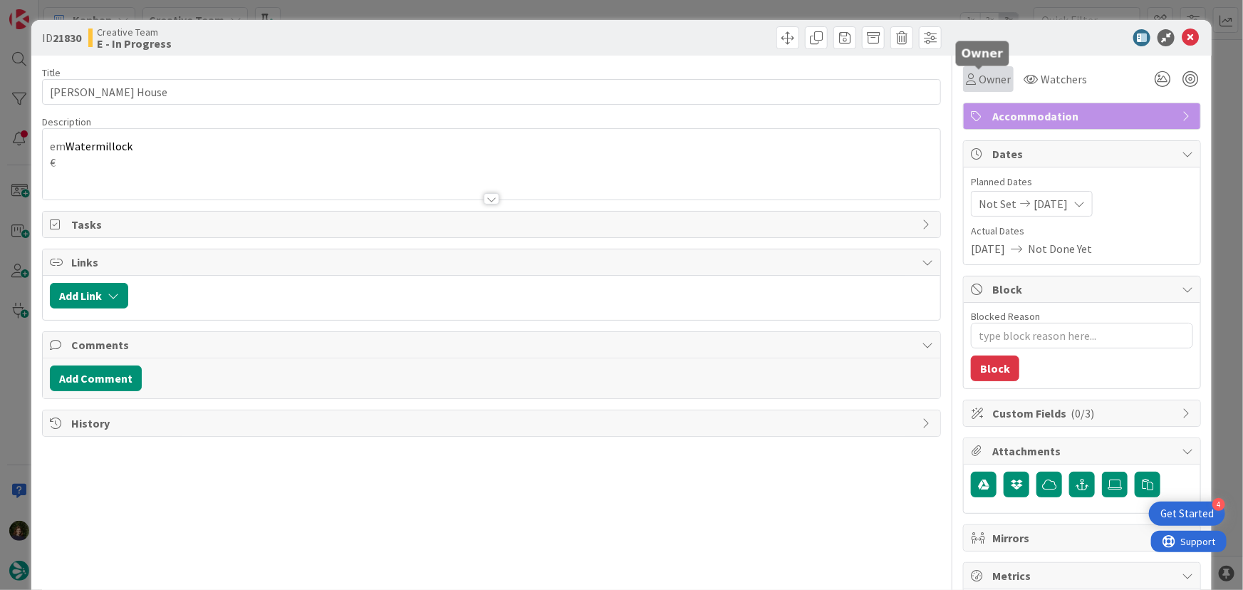
click at [992, 82] on span "Owner" at bounding box center [995, 79] width 32 height 17
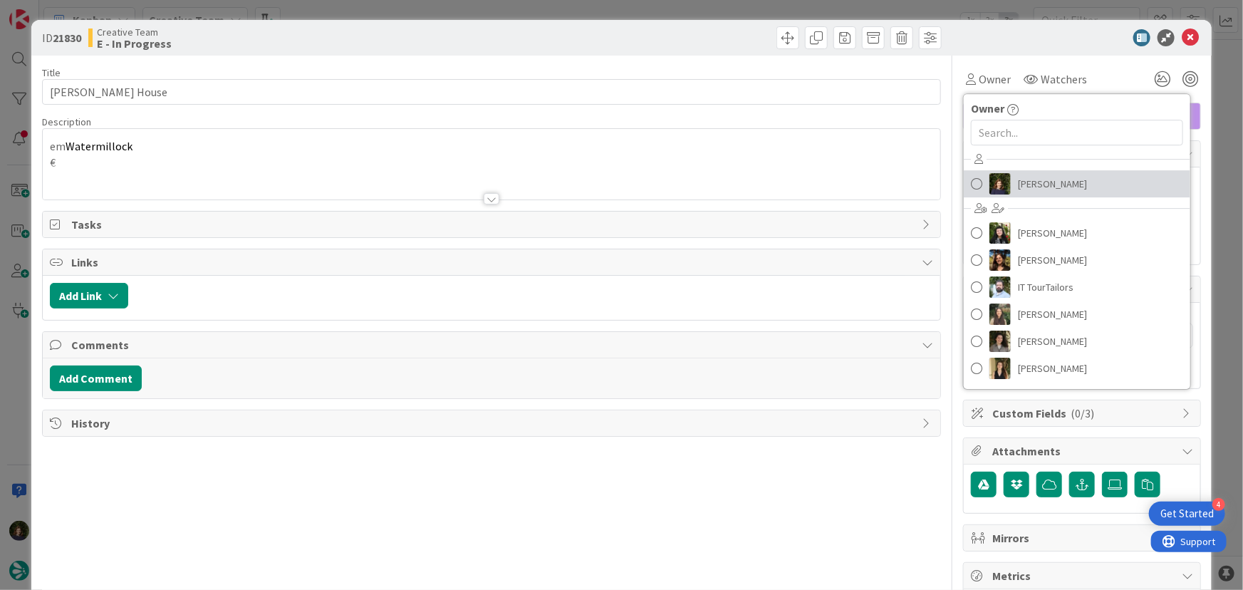
click at [1032, 181] on span "[PERSON_NAME]" at bounding box center [1052, 183] width 69 height 21
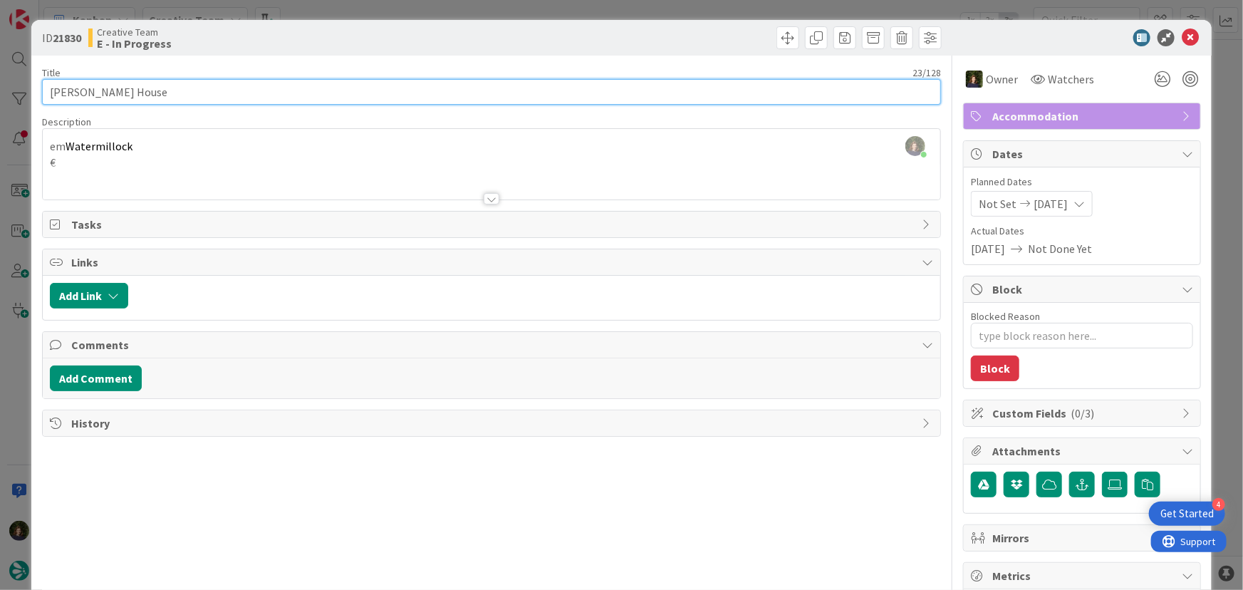
drag, startPoint x: 48, startPoint y: 89, endPoint x: 184, endPoint y: 103, distance: 137.5
click at [184, 103] on input "[PERSON_NAME] House" at bounding box center [491, 92] width 899 height 26
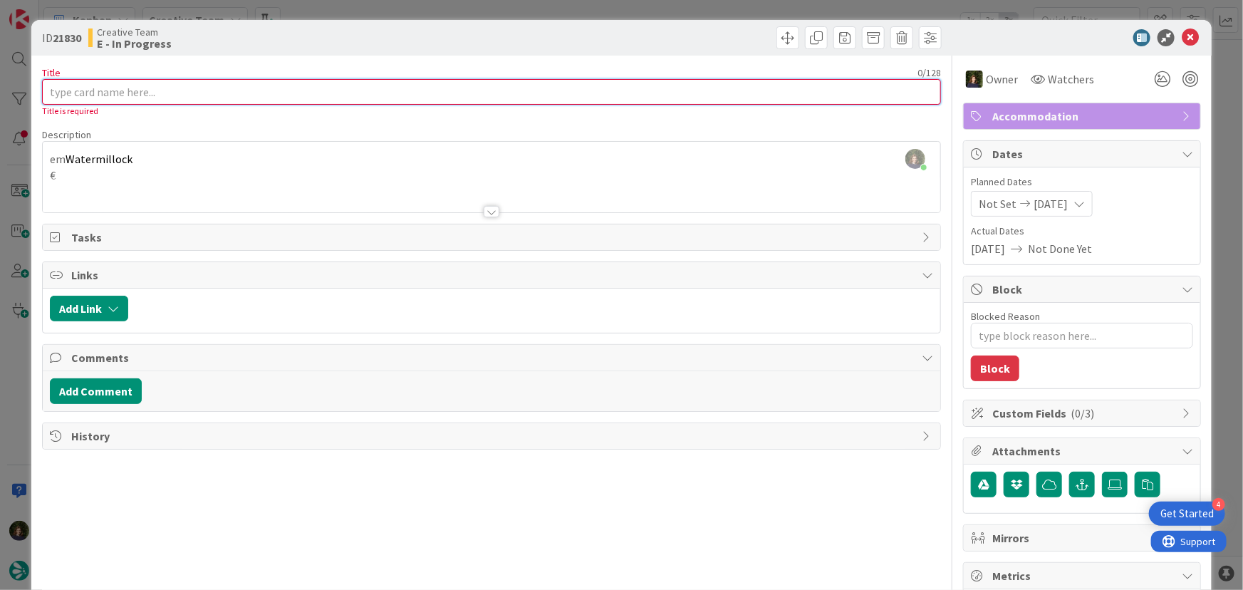
click at [308, 91] on input "Title" at bounding box center [491, 92] width 899 height 26
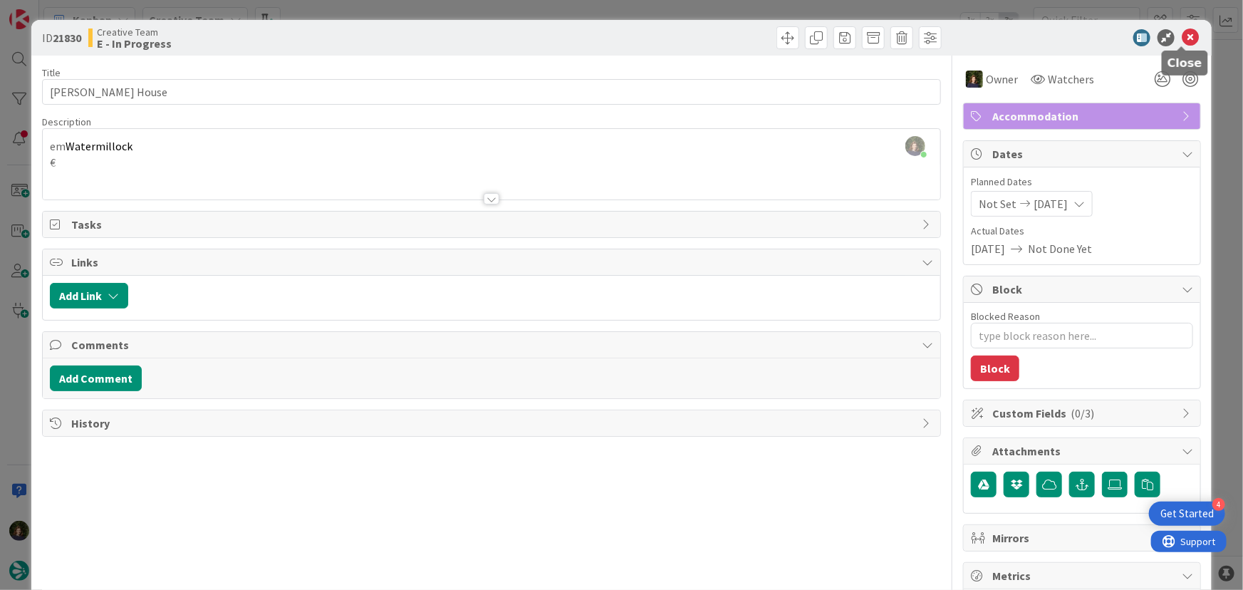
click at [1185, 36] on icon at bounding box center [1190, 37] width 17 height 17
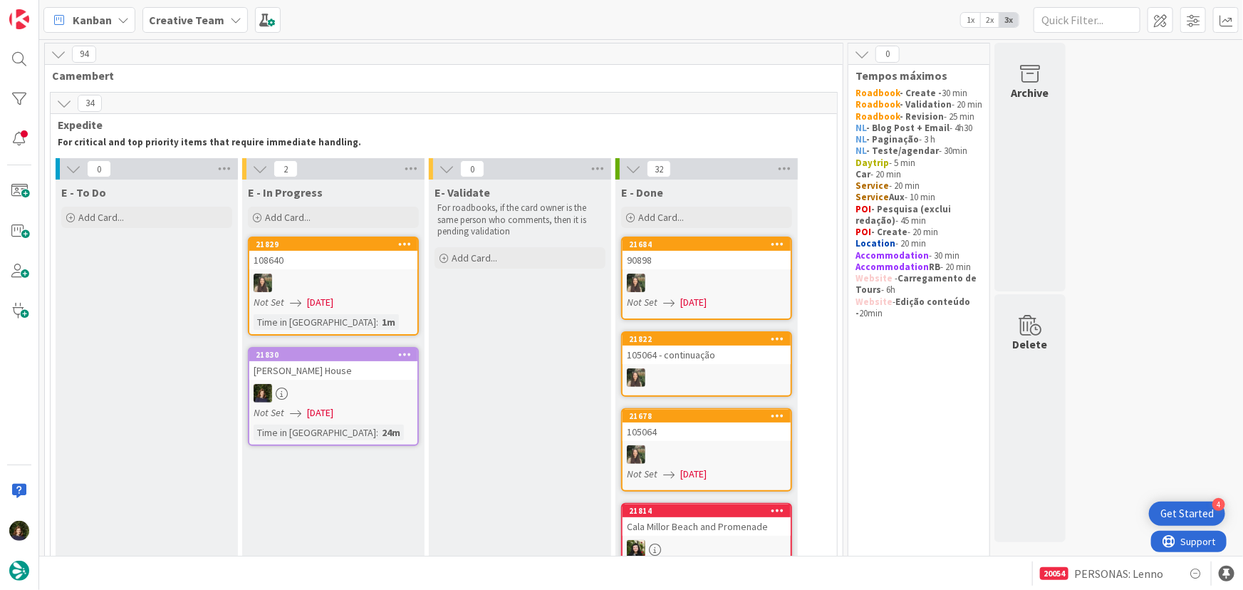
click at [344, 388] on div at bounding box center [333, 393] width 168 height 19
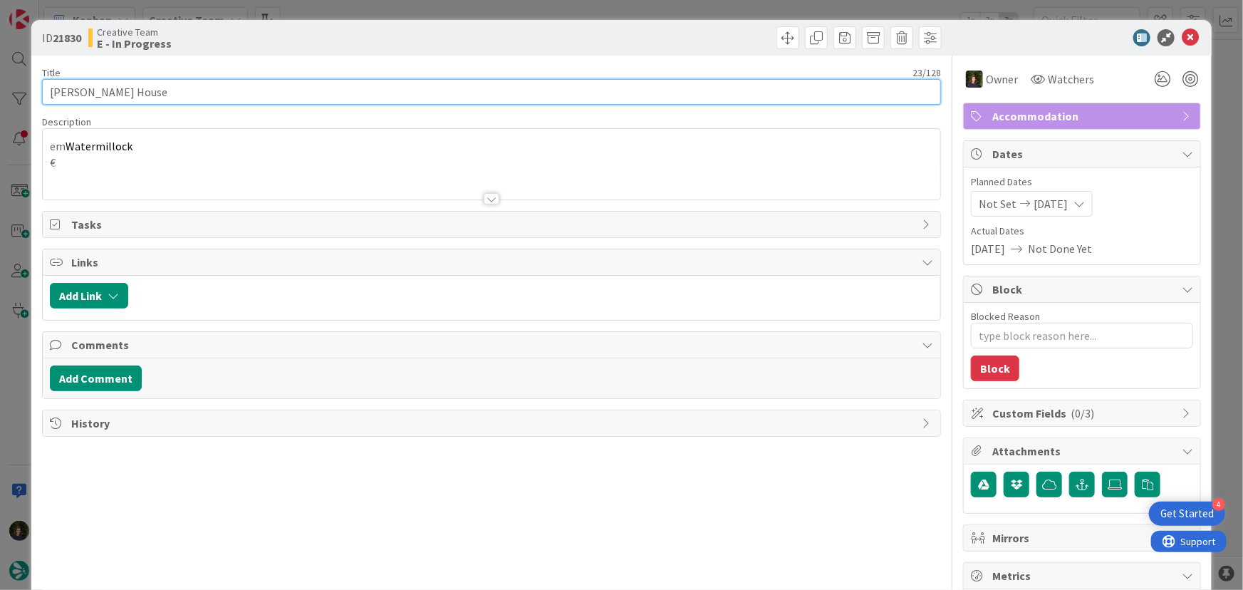
click at [135, 86] on input "[PERSON_NAME] House" at bounding box center [491, 92] width 899 height 26
click at [132, 86] on input "[PERSON_NAME] House" at bounding box center [491, 92] width 899 height 26
drag, startPoint x: 132, startPoint y: 86, endPoint x: 127, endPoint y: 92, distance: 8.1
click at [127, 92] on input "[PERSON_NAME] House" at bounding box center [491, 92] width 899 height 26
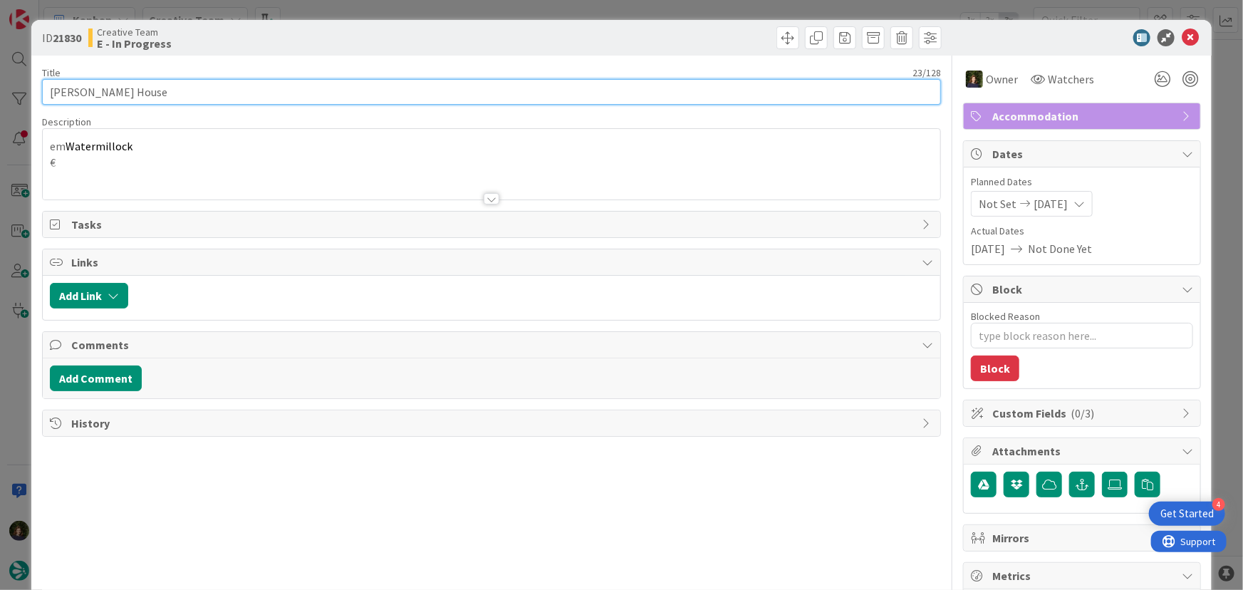
click at [118, 89] on input "[PERSON_NAME] House" at bounding box center [491, 92] width 899 height 26
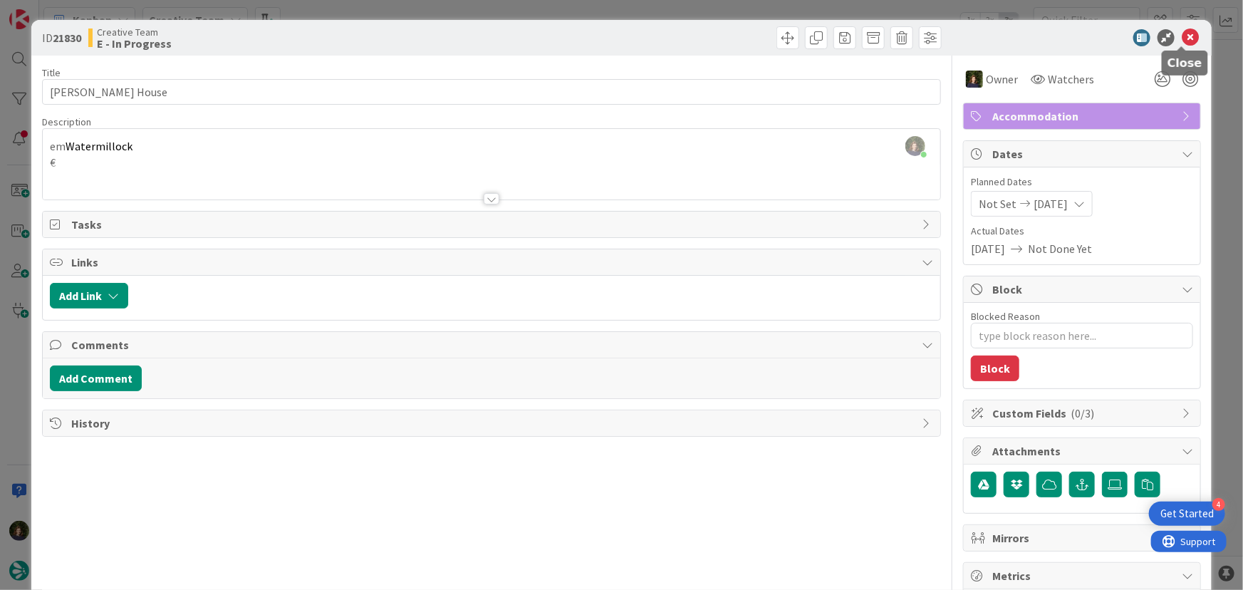
click at [1183, 36] on icon at bounding box center [1190, 37] width 17 height 17
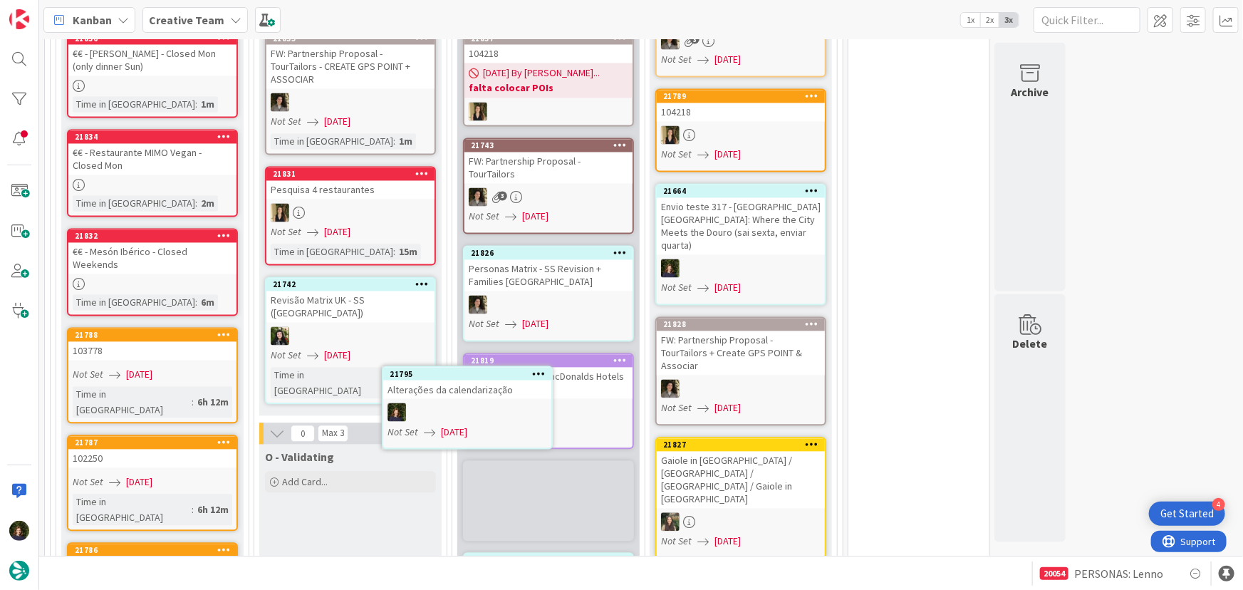
scroll to position [1393, 0]
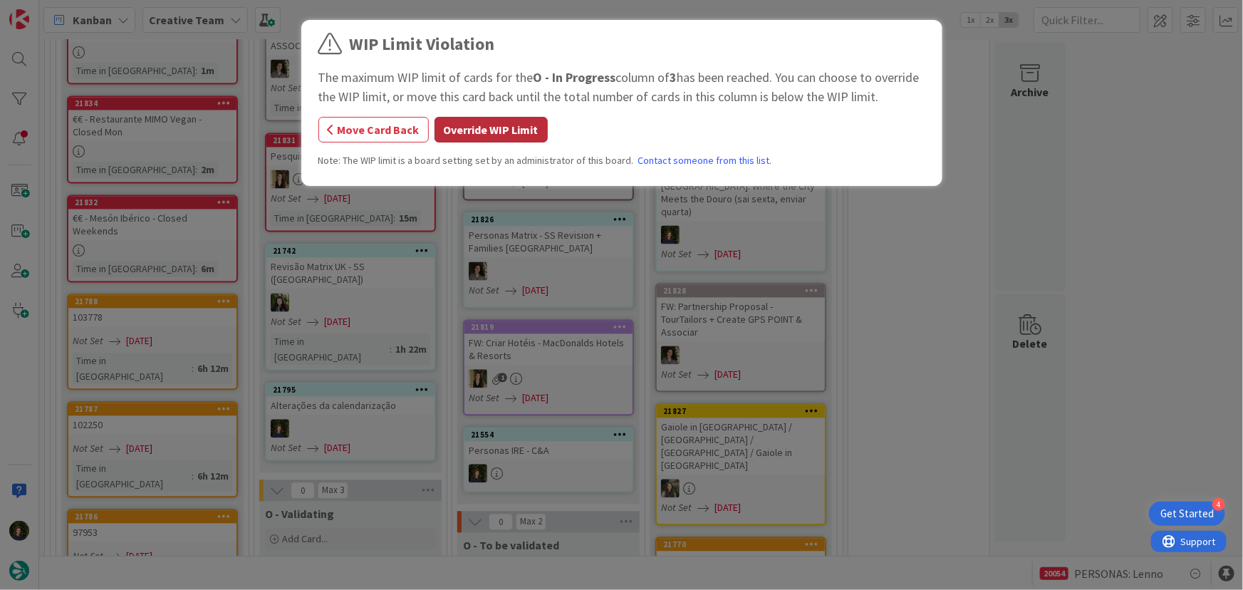
click at [463, 131] on button "Override WIP Limit" at bounding box center [490, 130] width 113 height 26
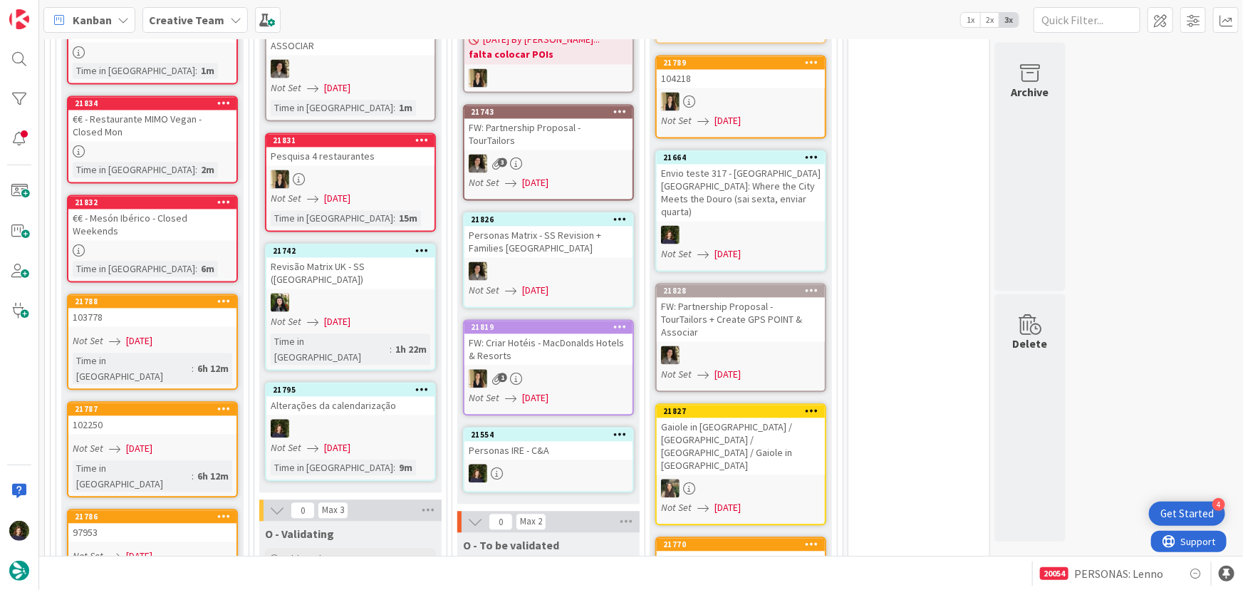
click at [345, 382] on link "21795 Alterações da calendarização Not Set [DATE] Time in [GEOGRAPHIC_DATA] : 9m" at bounding box center [350, 431] width 171 height 99
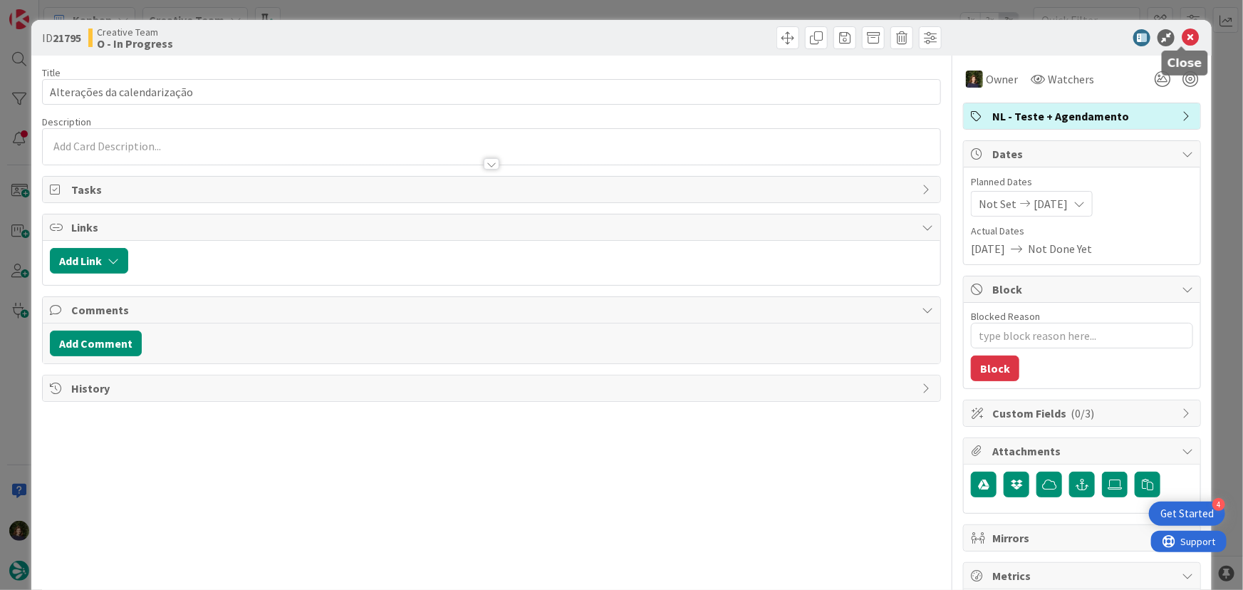
click at [1182, 37] on icon at bounding box center [1190, 37] width 17 height 17
